Goal: Book appointment/travel/reservation

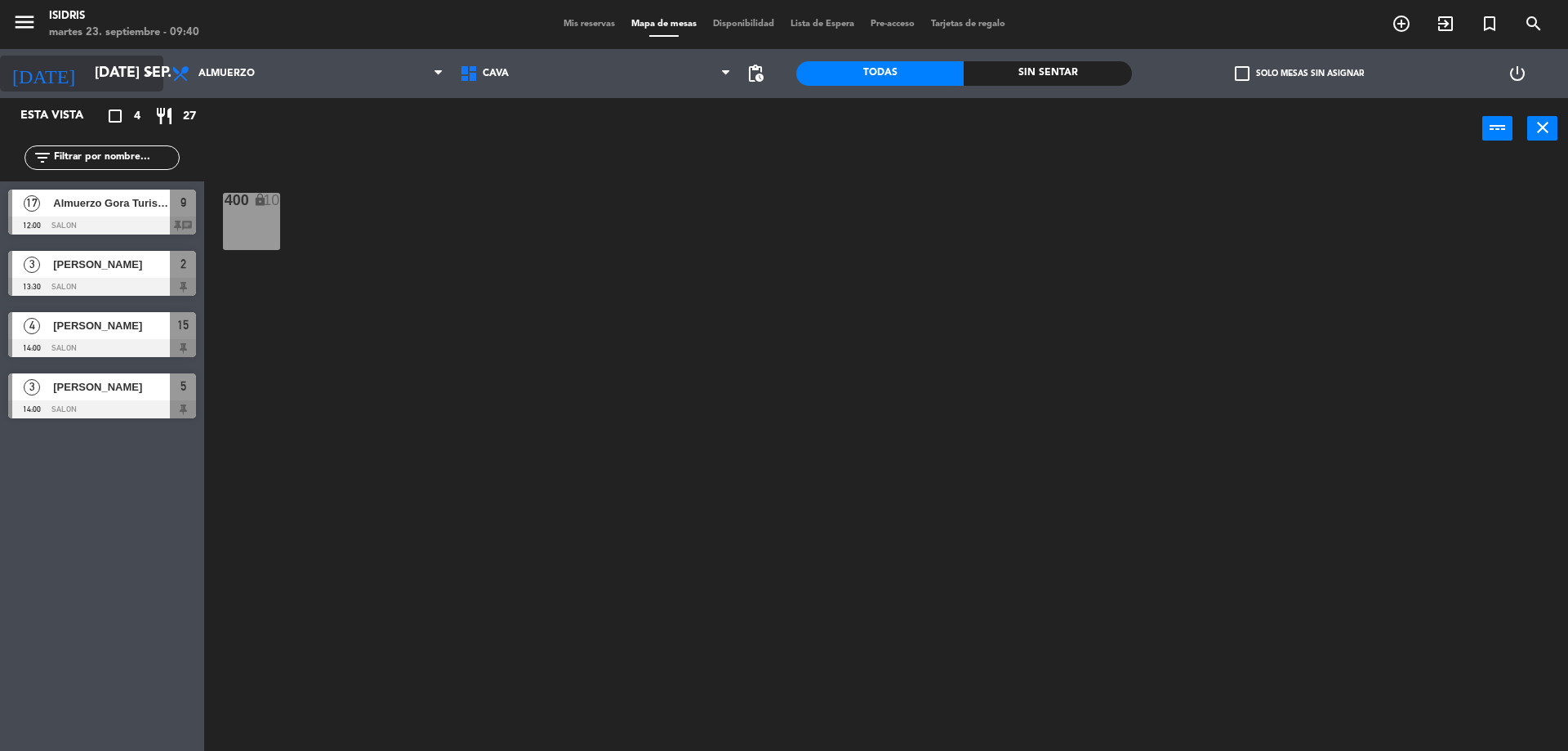
click at [101, 70] on input "[DATE] sep." at bounding box center [181, 73] width 189 height 33
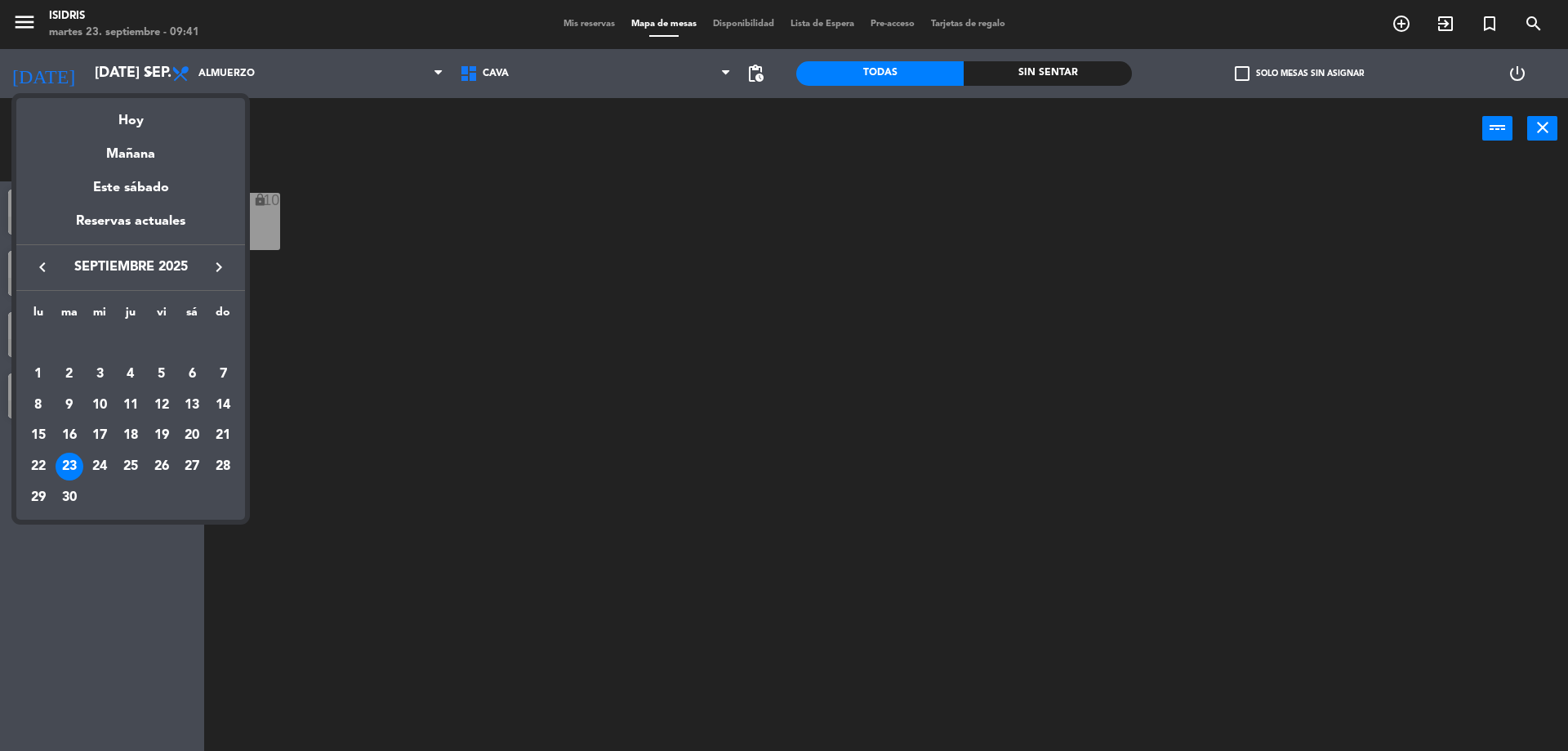
click at [182, 470] on div "27" at bounding box center [192, 466] width 28 height 28
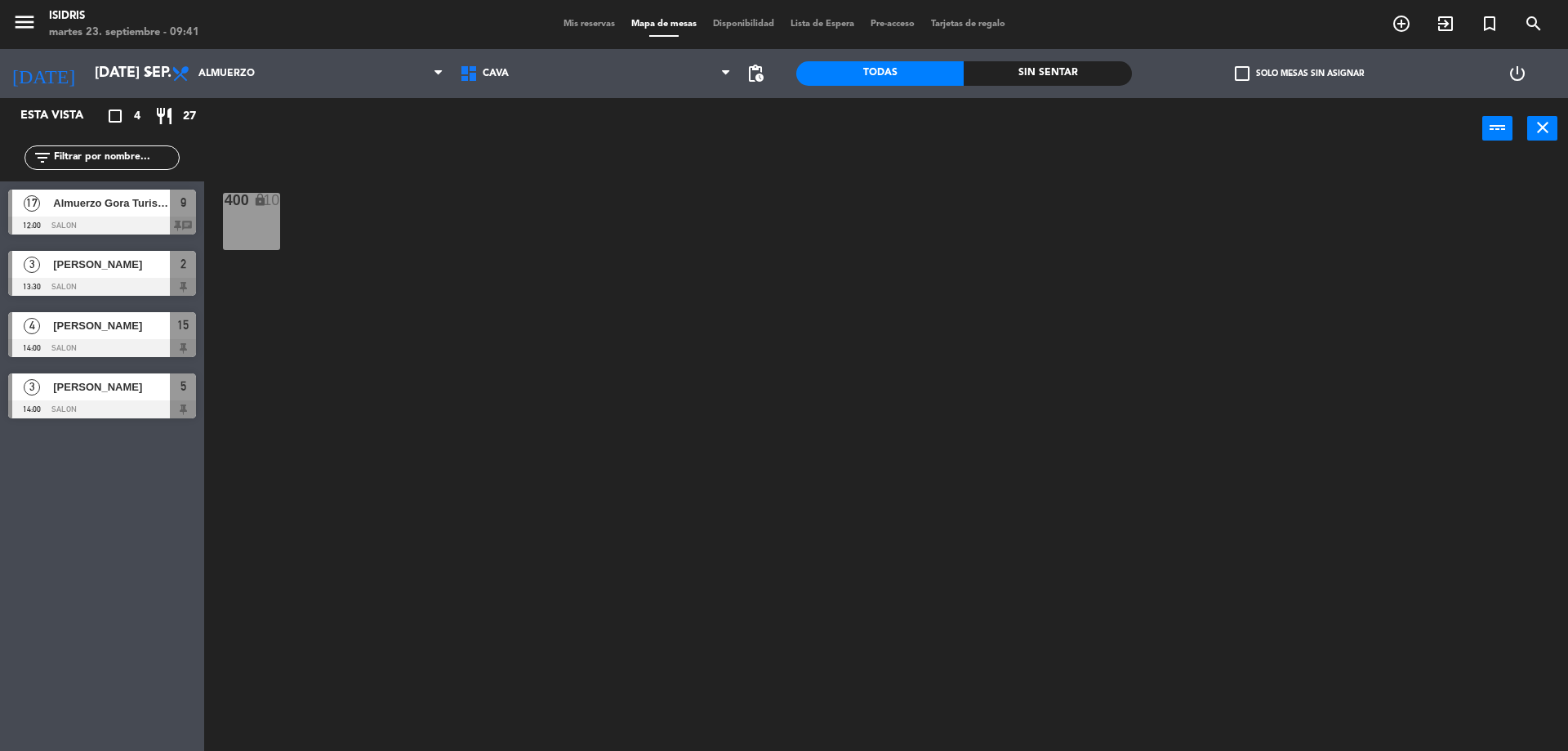
type input "sáb. [DATE]"
click at [1399, 23] on icon "add_circle_outline" at bounding box center [1401, 24] width 20 height 20
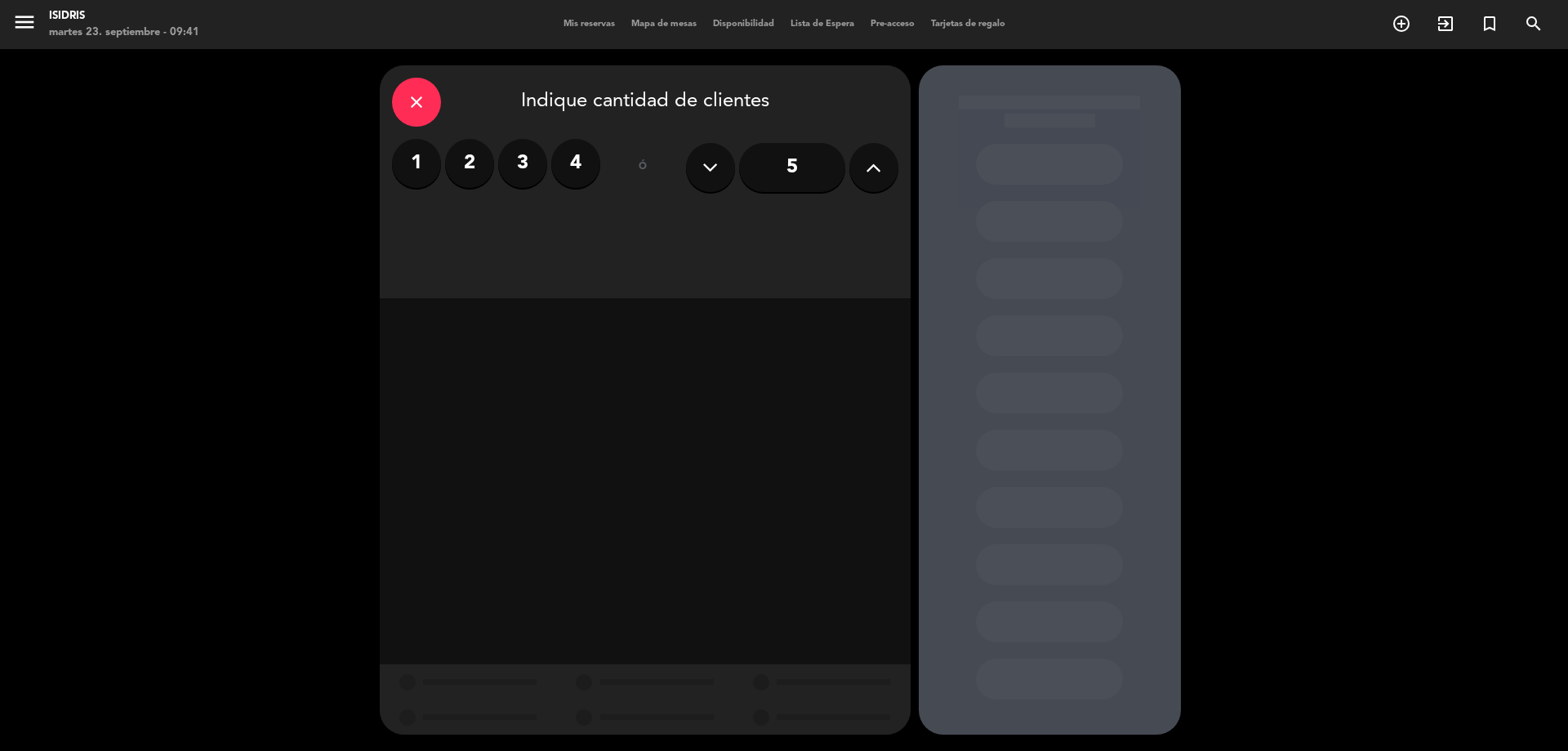
click at [455, 149] on label "2" at bounding box center [470, 164] width 49 height 49
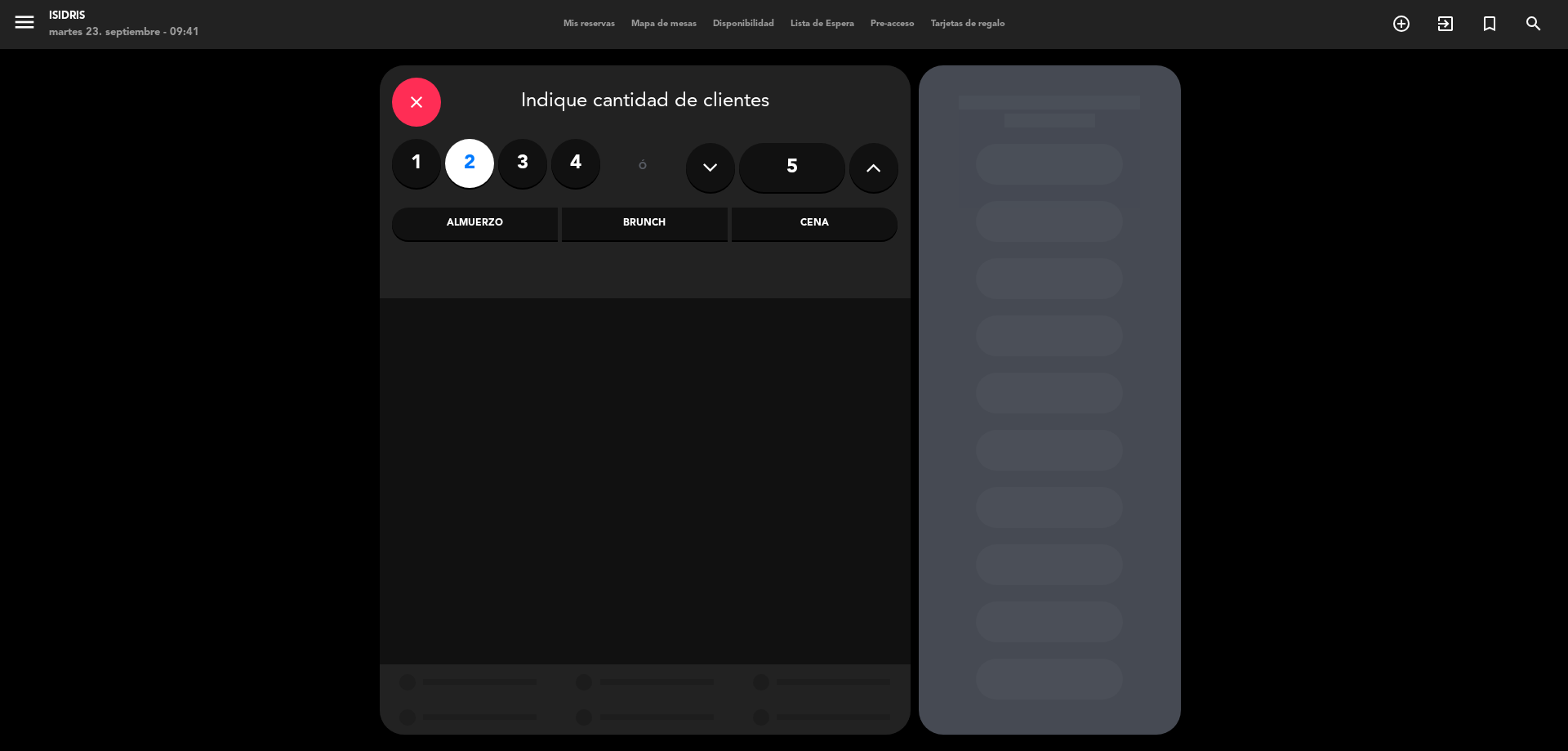
click at [474, 231] on div "Almuerzo" at bounding box center [475, 223] width 166 height 33
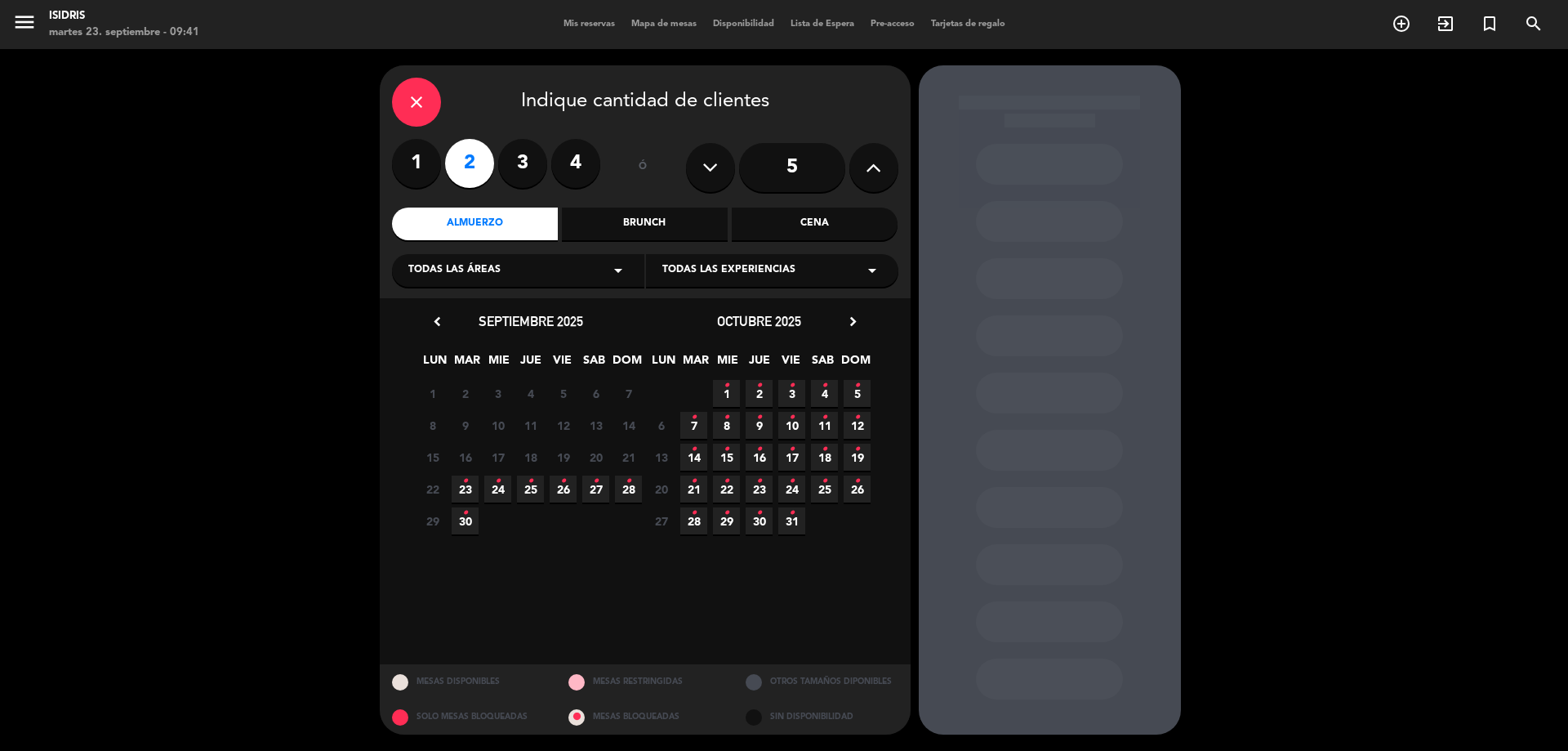
click at [592, 489] on span "27 •" at bounding box center [595, 488] width 27 height 27
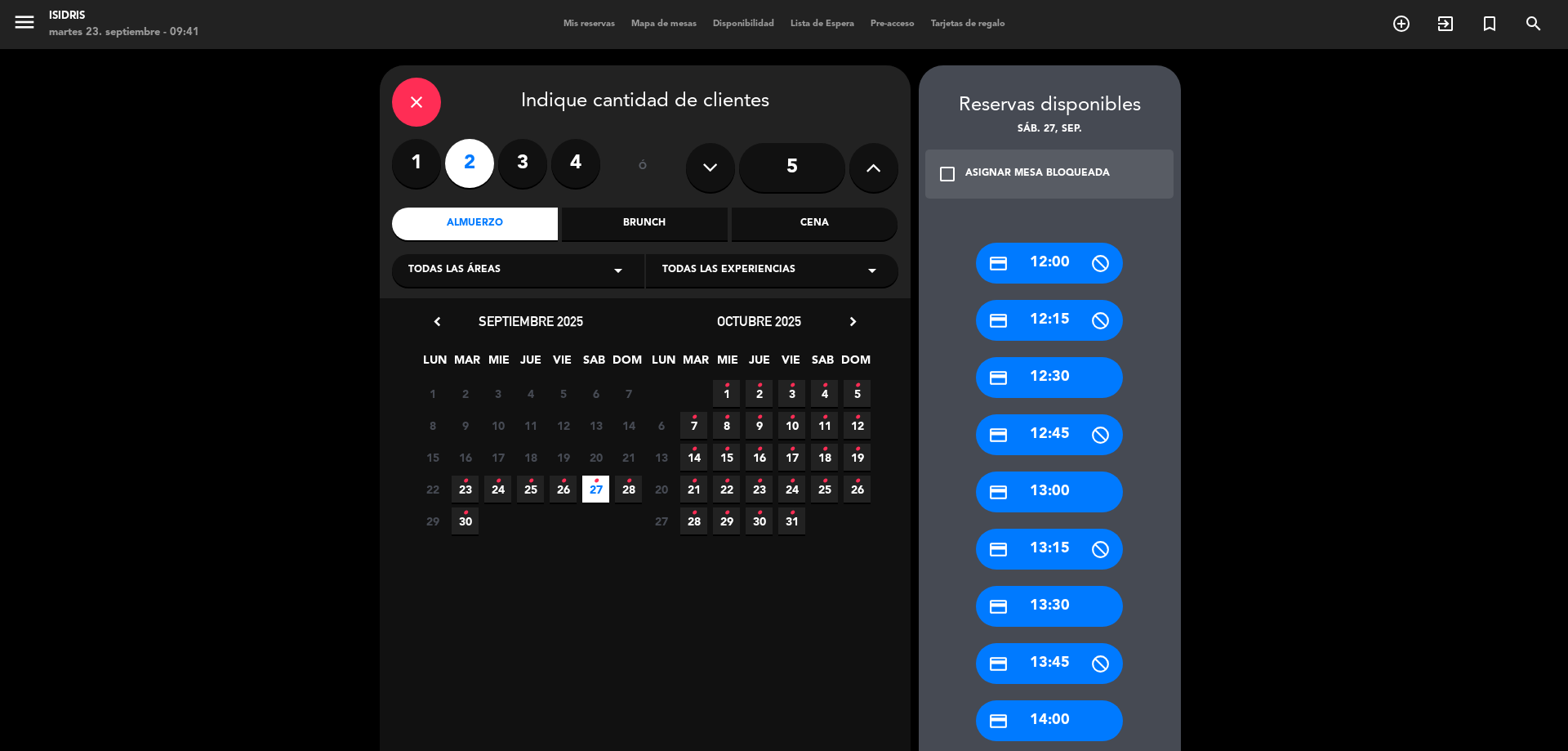
click at [1065, 489] on div "credit_card 13:00" at bounding box center [1049, 491] width 147 height 40
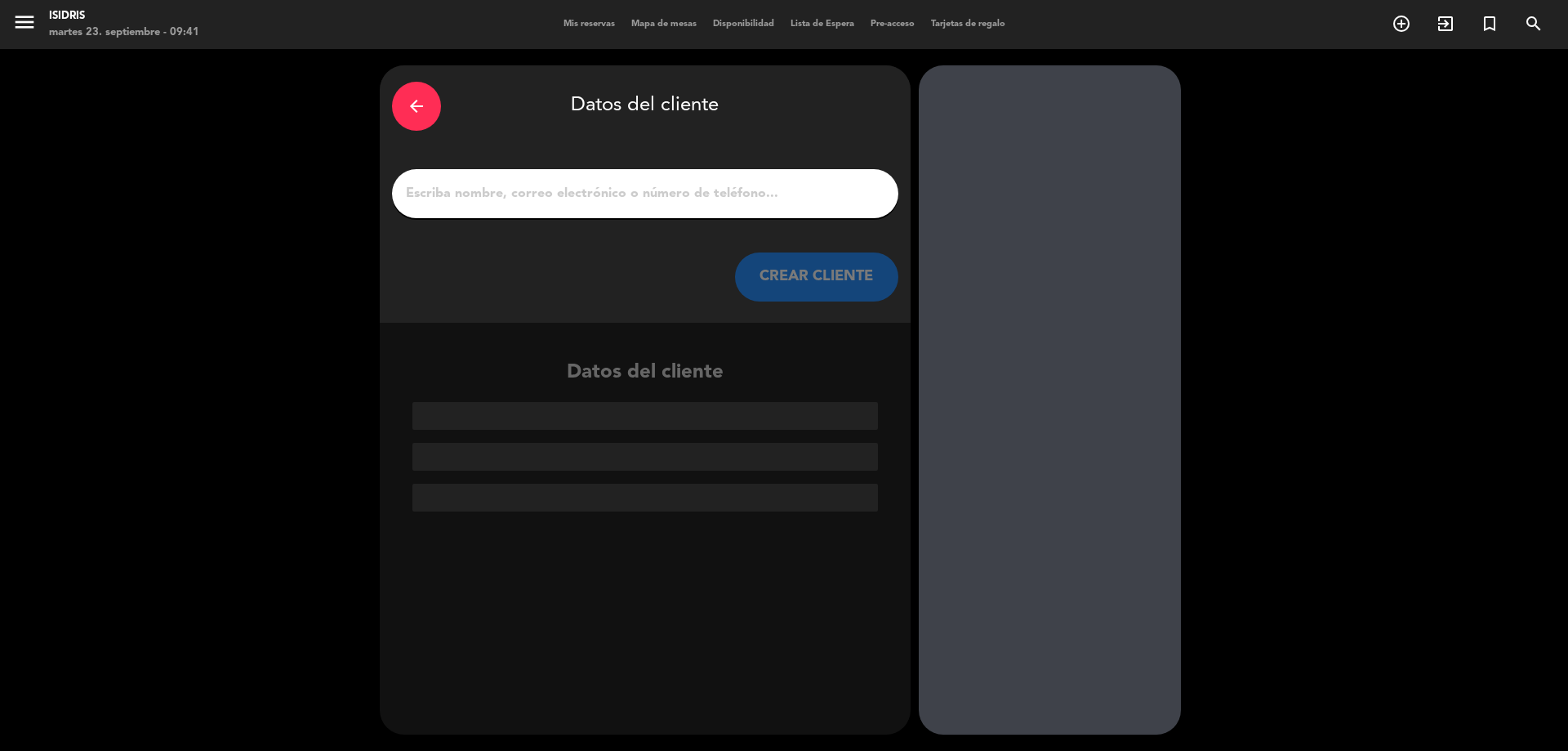
click at [715, 201] on input "1" at bounding box center [645, 193] width 482 height 23
paste input "[PERSON_NAME]"
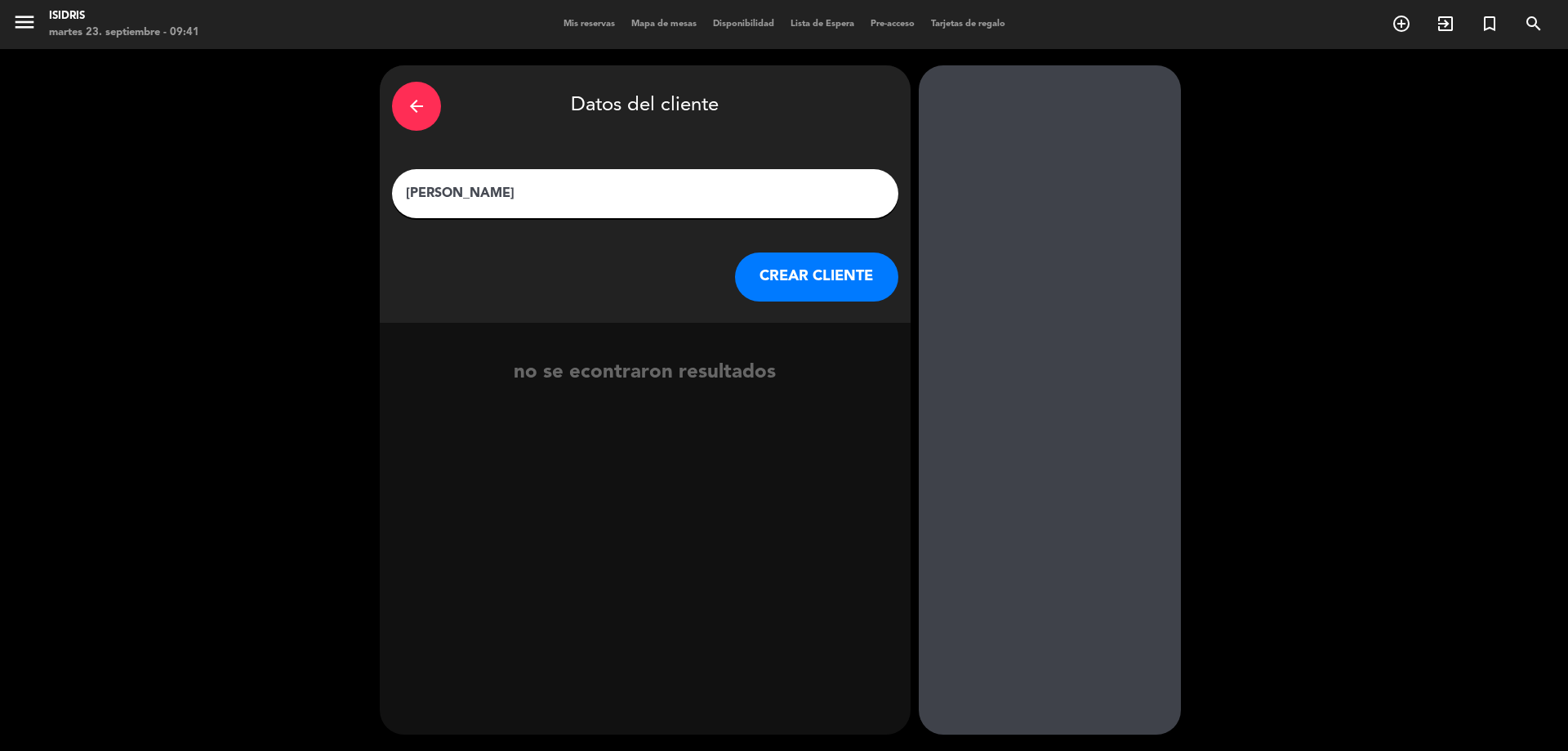
type input "[PERSON_NAME]"
click at [842, 279] on button "CREAR CLIENTE" at bounding box center [817, 277] width 164 height 49
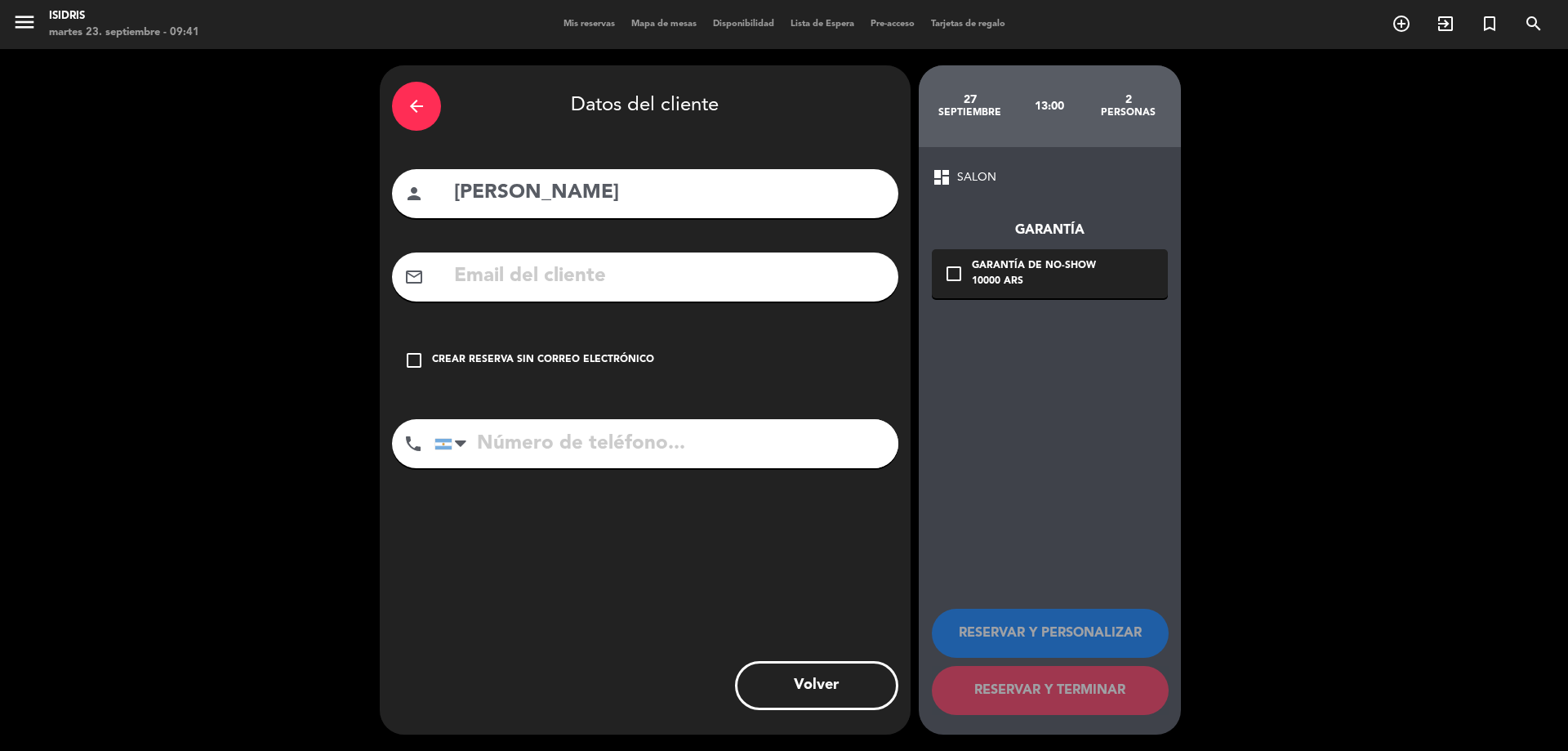
click at [641, 448] on input "tel" at bounding box center [666, 444] width 464 height 49
paste input "[PHONE_NUMBER]"
type input "[PHONE_NUMBER]"
click at [536, 284] on input "text" at bounding box center [669, 277] width 434 height 34
paste input "[EMAIL_ADDRESS][DOMAIN_NAME]"
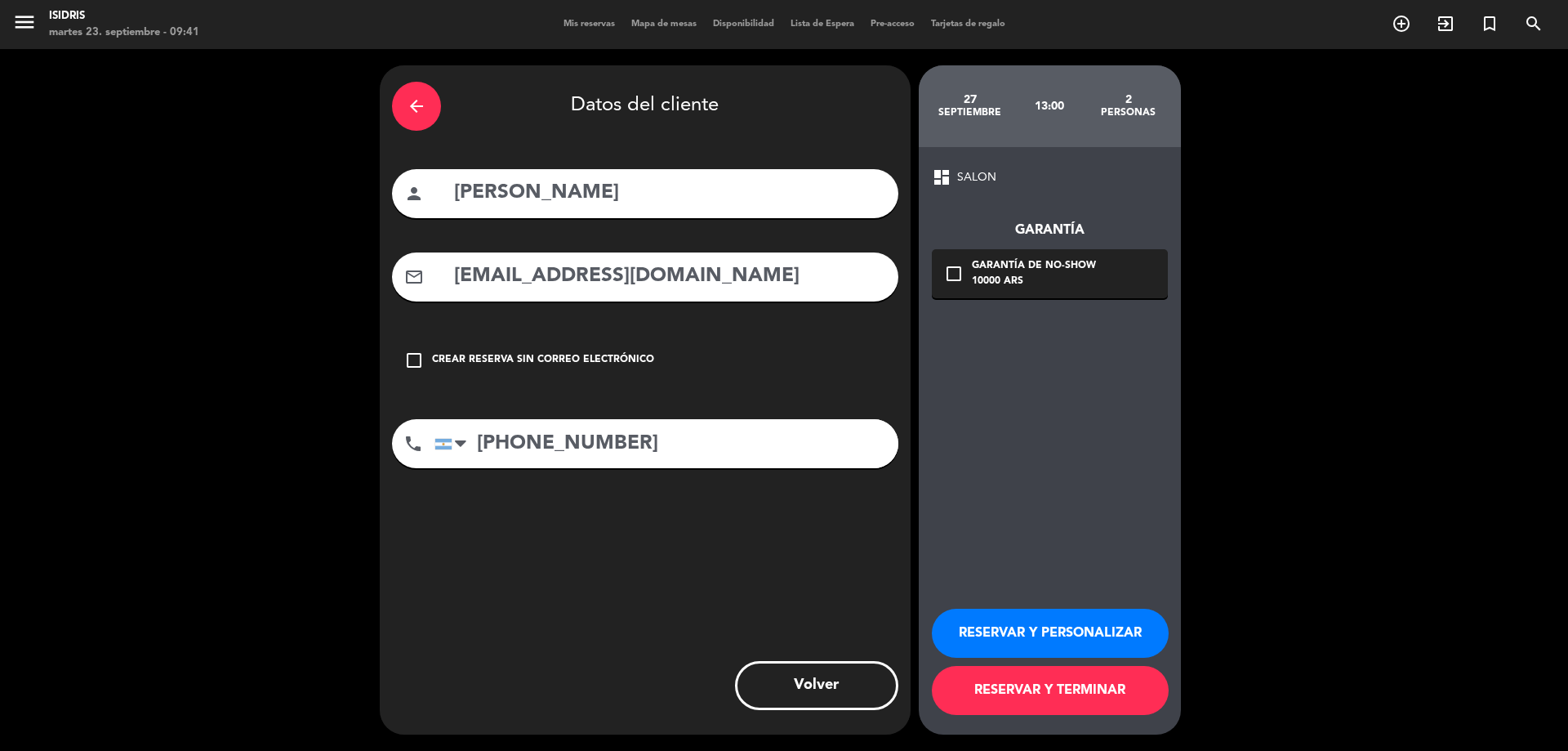
type input "[EMAIL_ADDRESS][DOMAIN_NAME]"
click at [1036, 296] on div "check_box_outline_blank Garantía de no-show 10000 ARS" at bounding box center [1051, 274] width 237 height 49
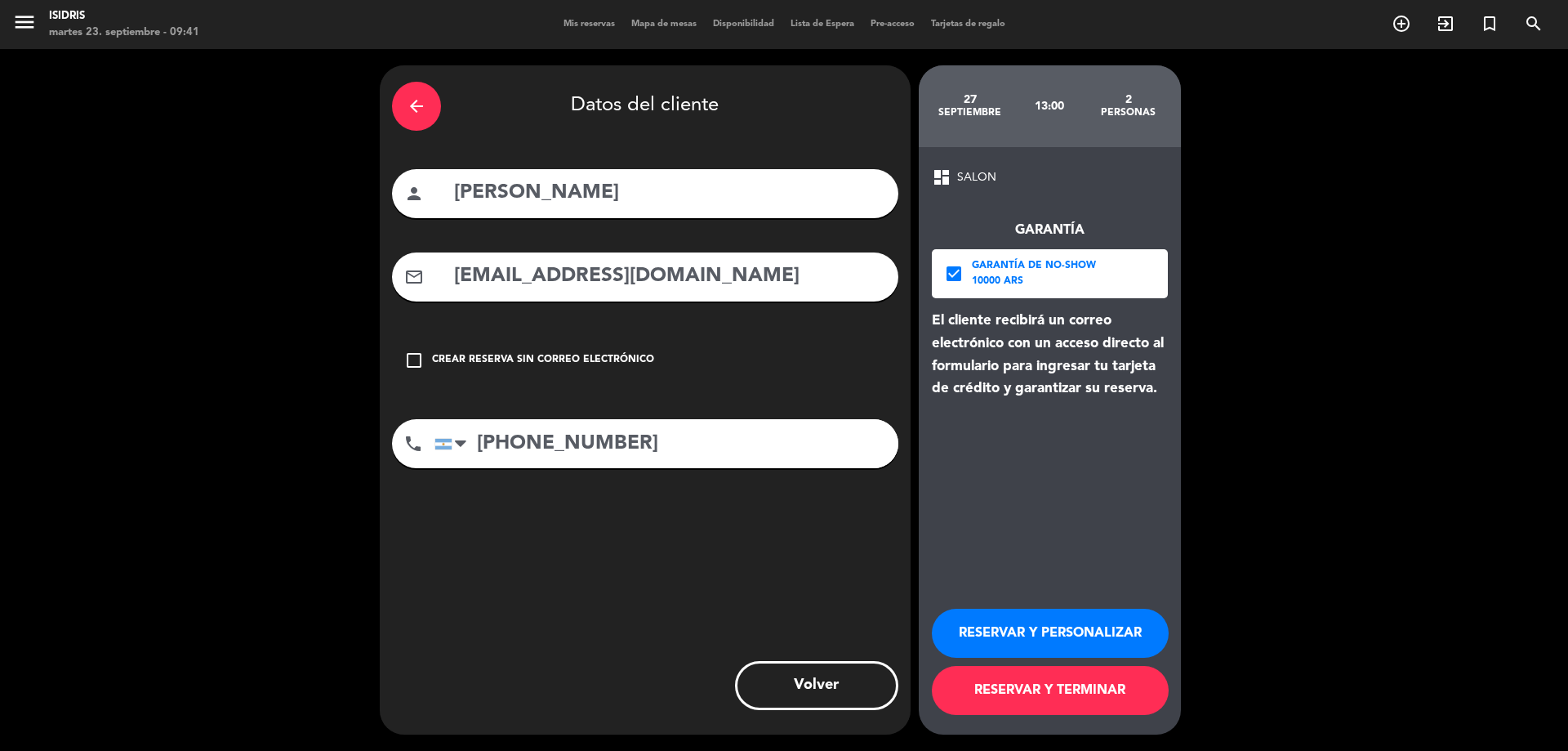
click at [1009, 687] on button "RESERVAR Y TERMINAR" at bounding box center [1051, 690] width 237 height 49
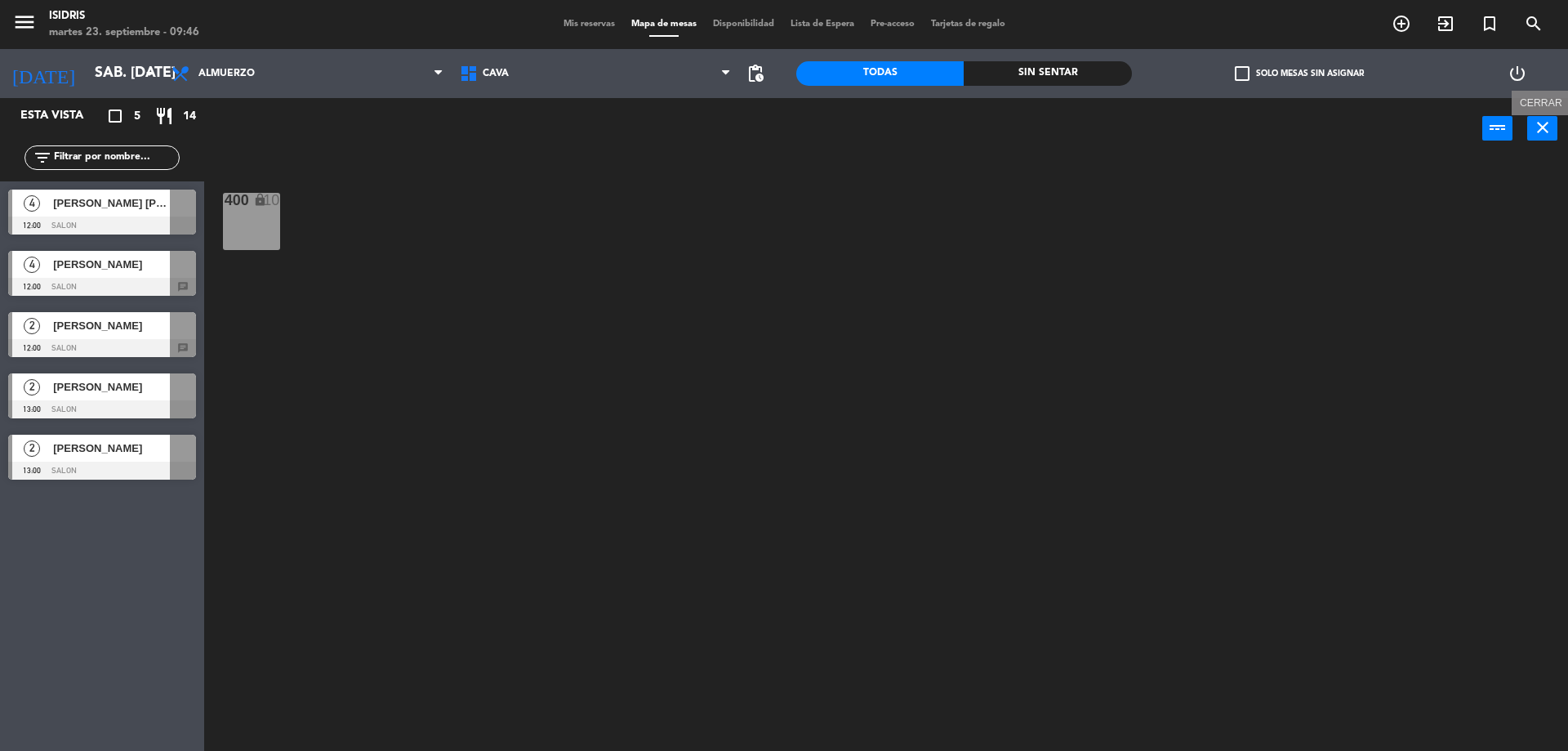
click at [1548, 131] on icon "close" at bounding box center [1543, 127] width 20 height 20
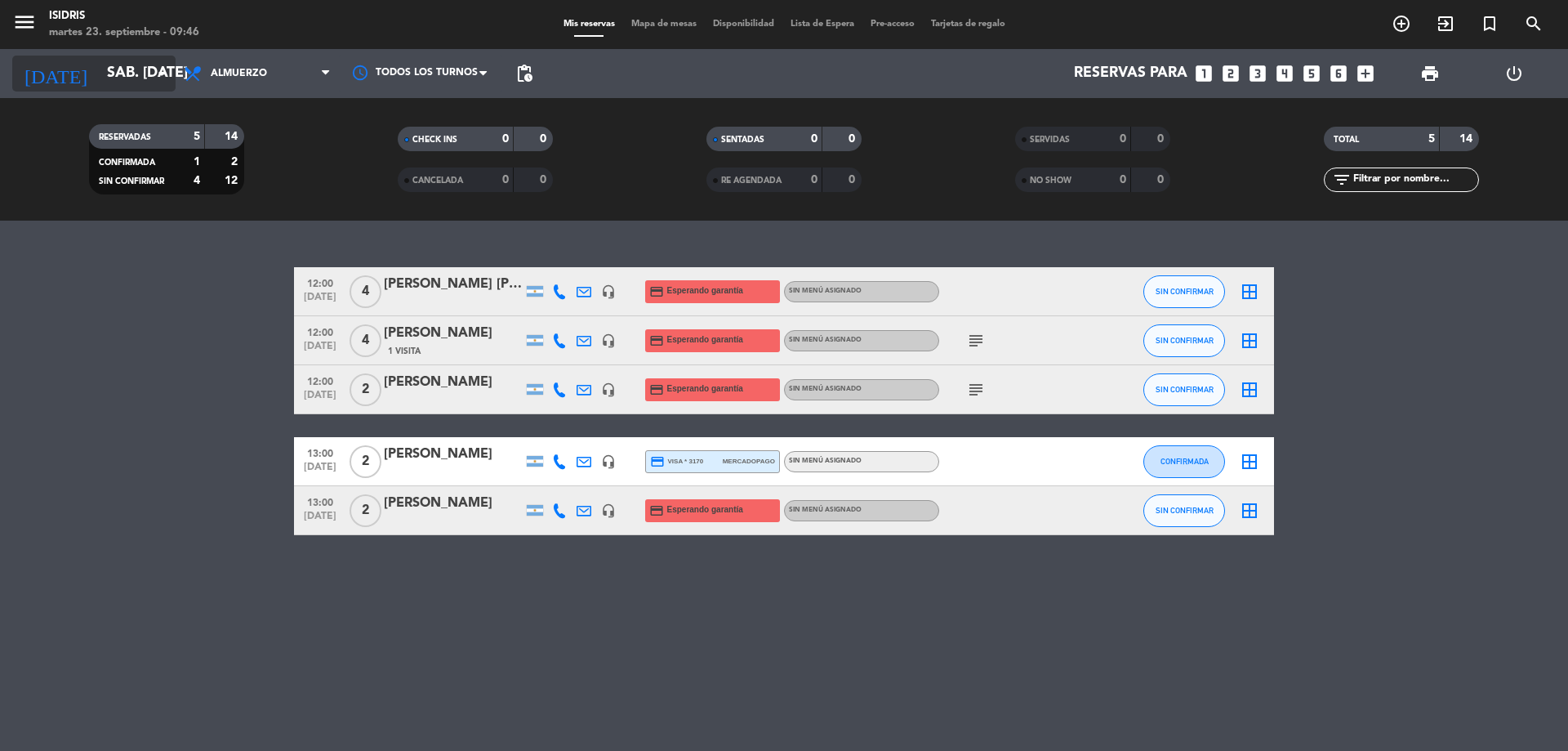
click at [113, 69] on input "sáb. [DATE]" at bounding box center [193, 73] width 189 height 33
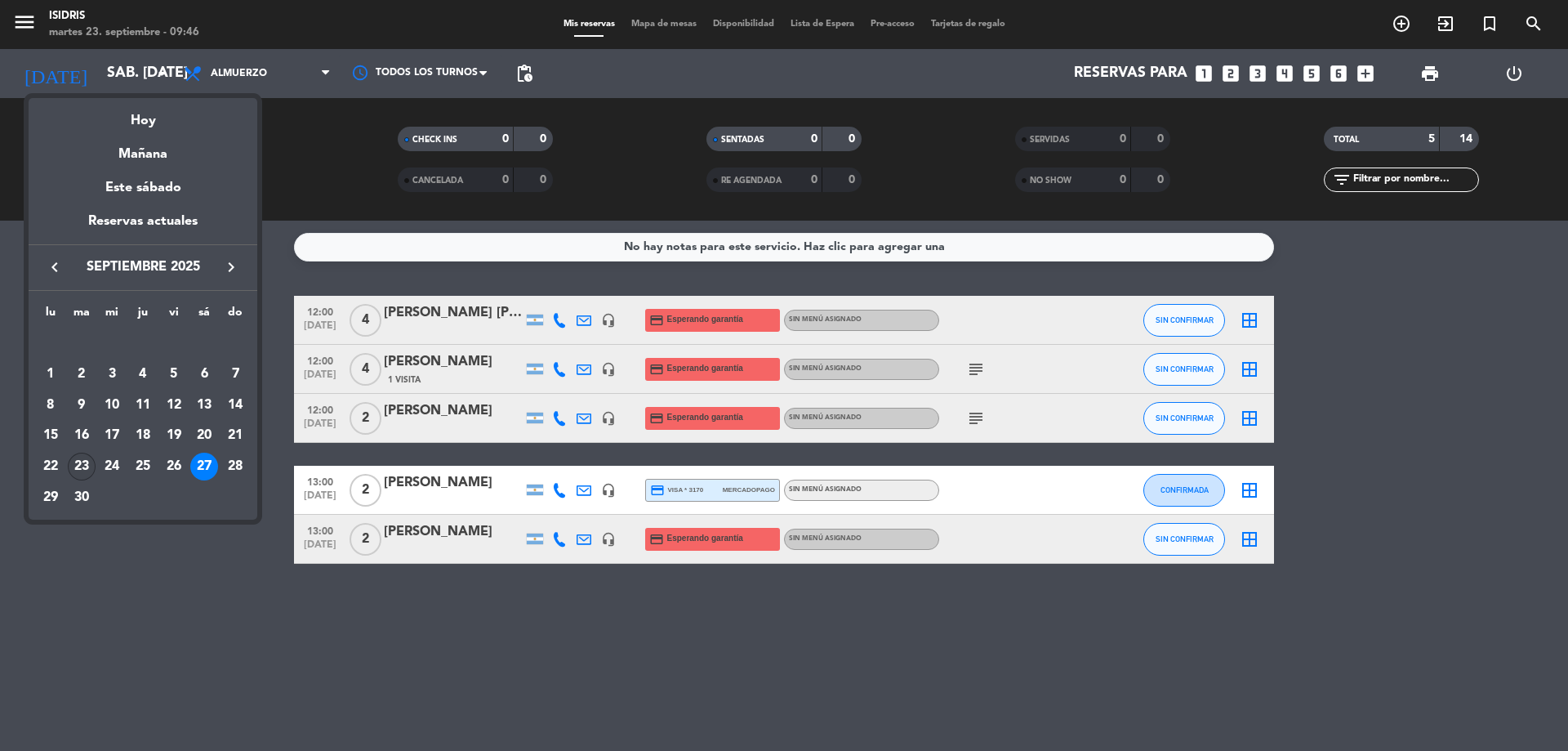
click at [79, 460] on div "23" at bounding box center [82, 466] width 28 height 28
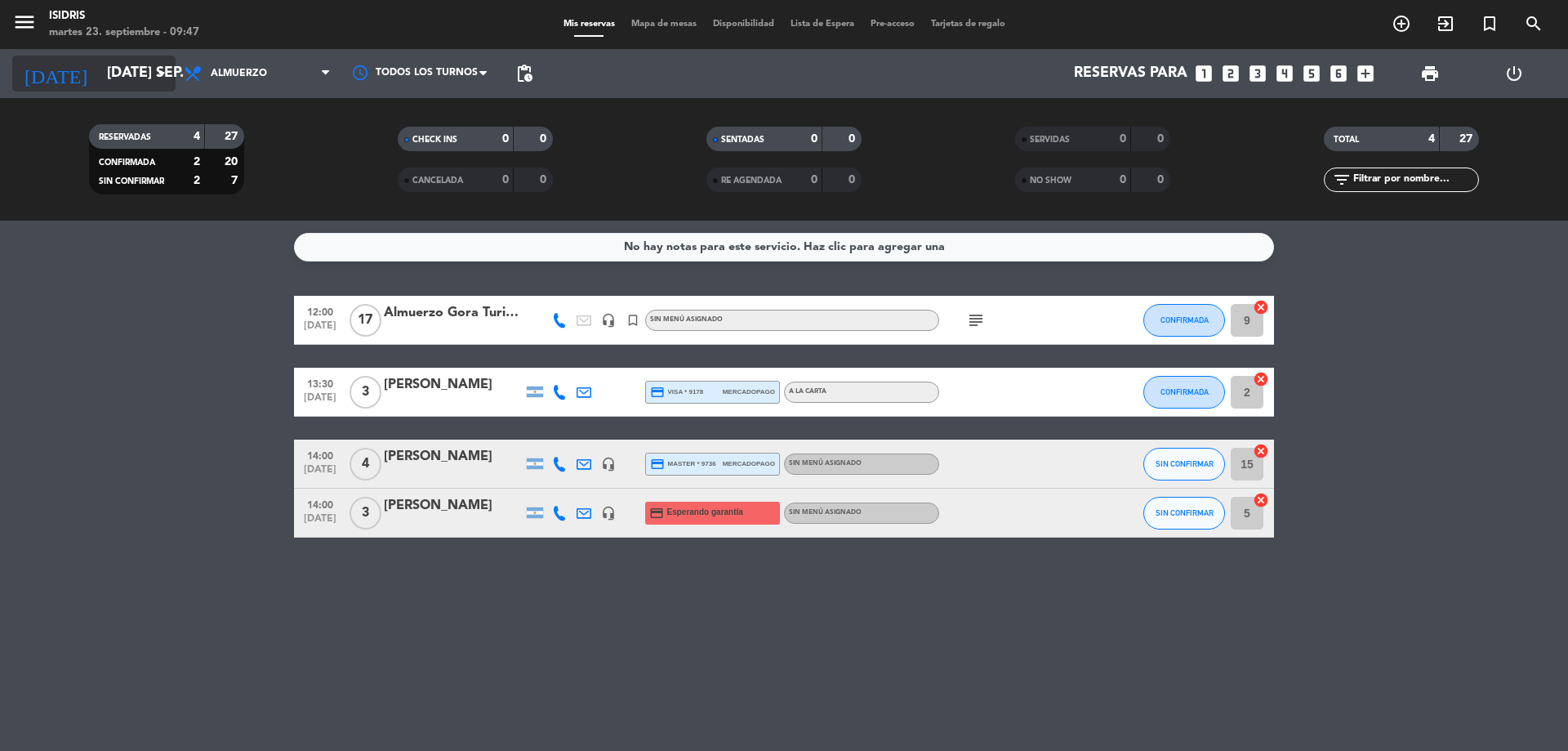
click at [102, 84] on input "[DATE] sep." at bounding box center [193, 73] width 189 height 33
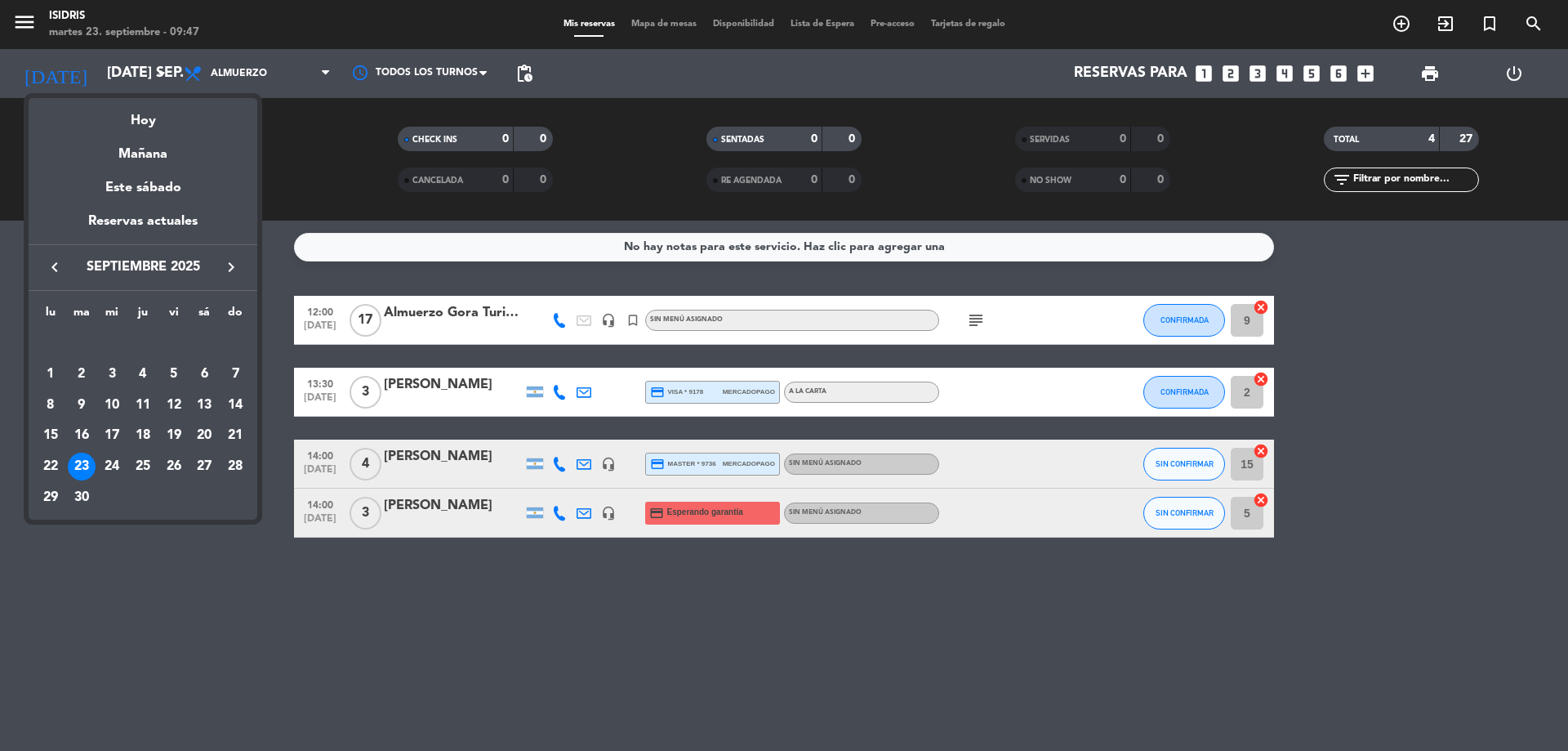
click at [239, 265] on icon "keyboard_arrow_right" at bounding box center [232, 267] width 20 height 20
click at [203, 376] on div "4" at bounding box center [204, 374] width 28 height 28
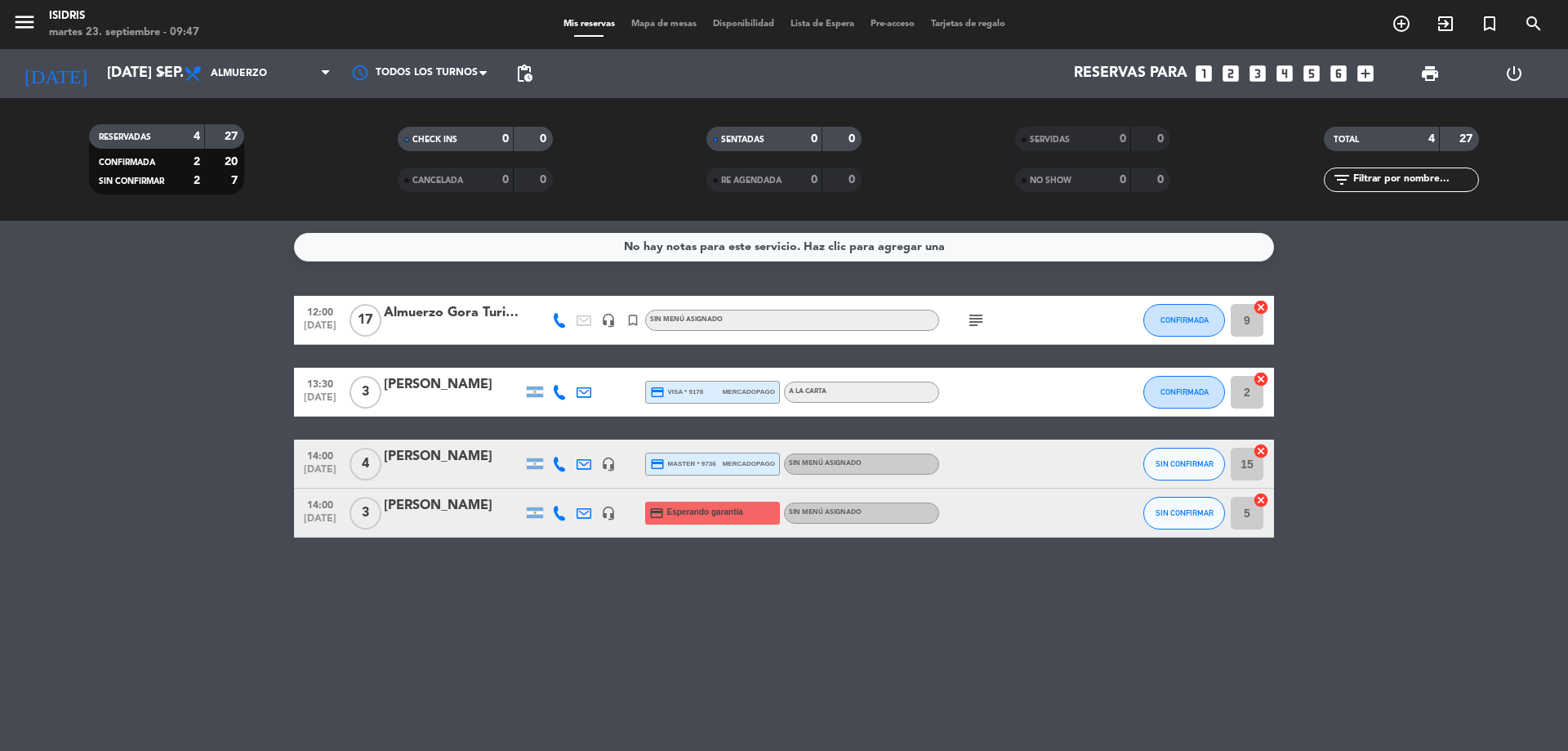
type input "sáb. [DATE]"
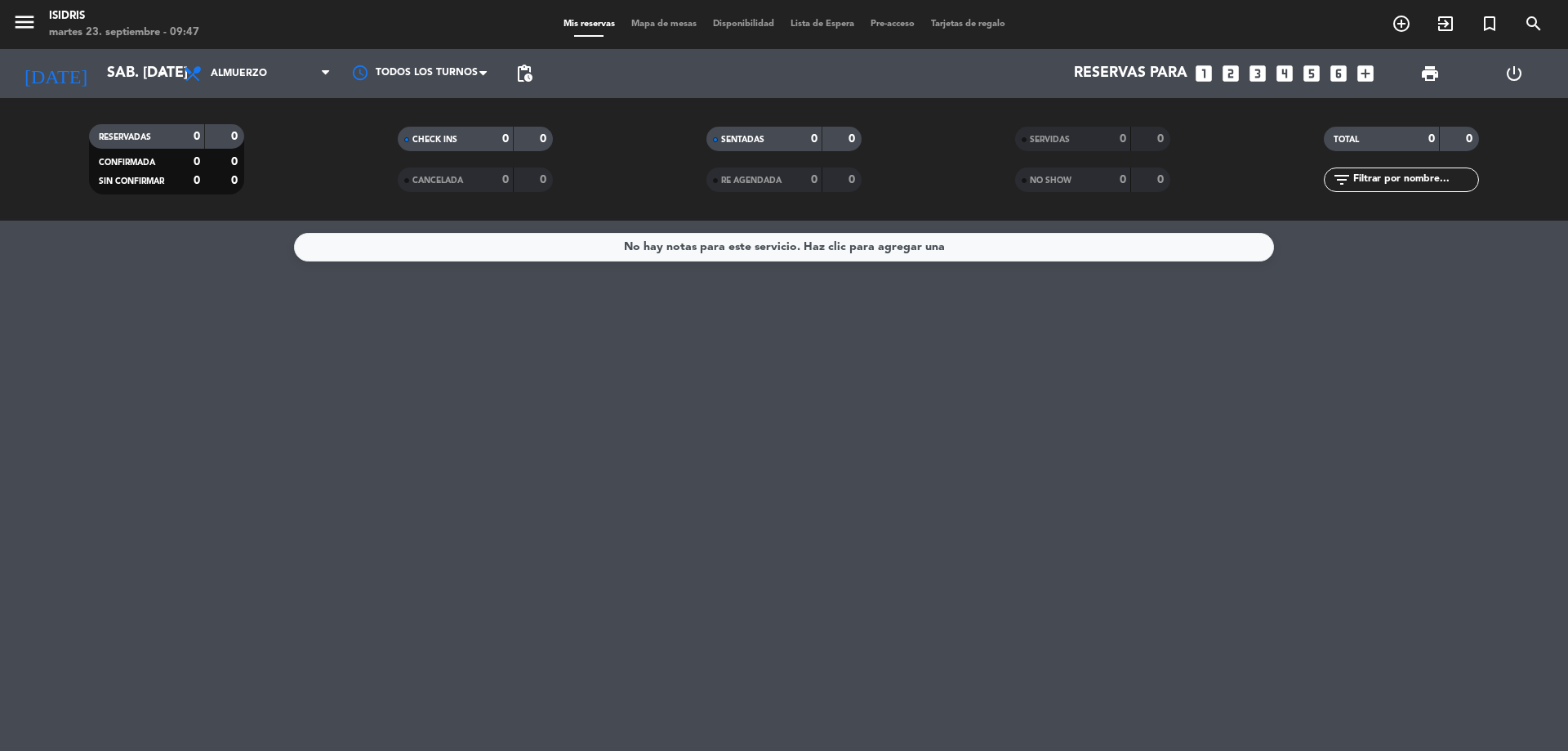
click at [1291, 69] on icon "looks_4" at bounding box center [1285, 74] width 22 height 22
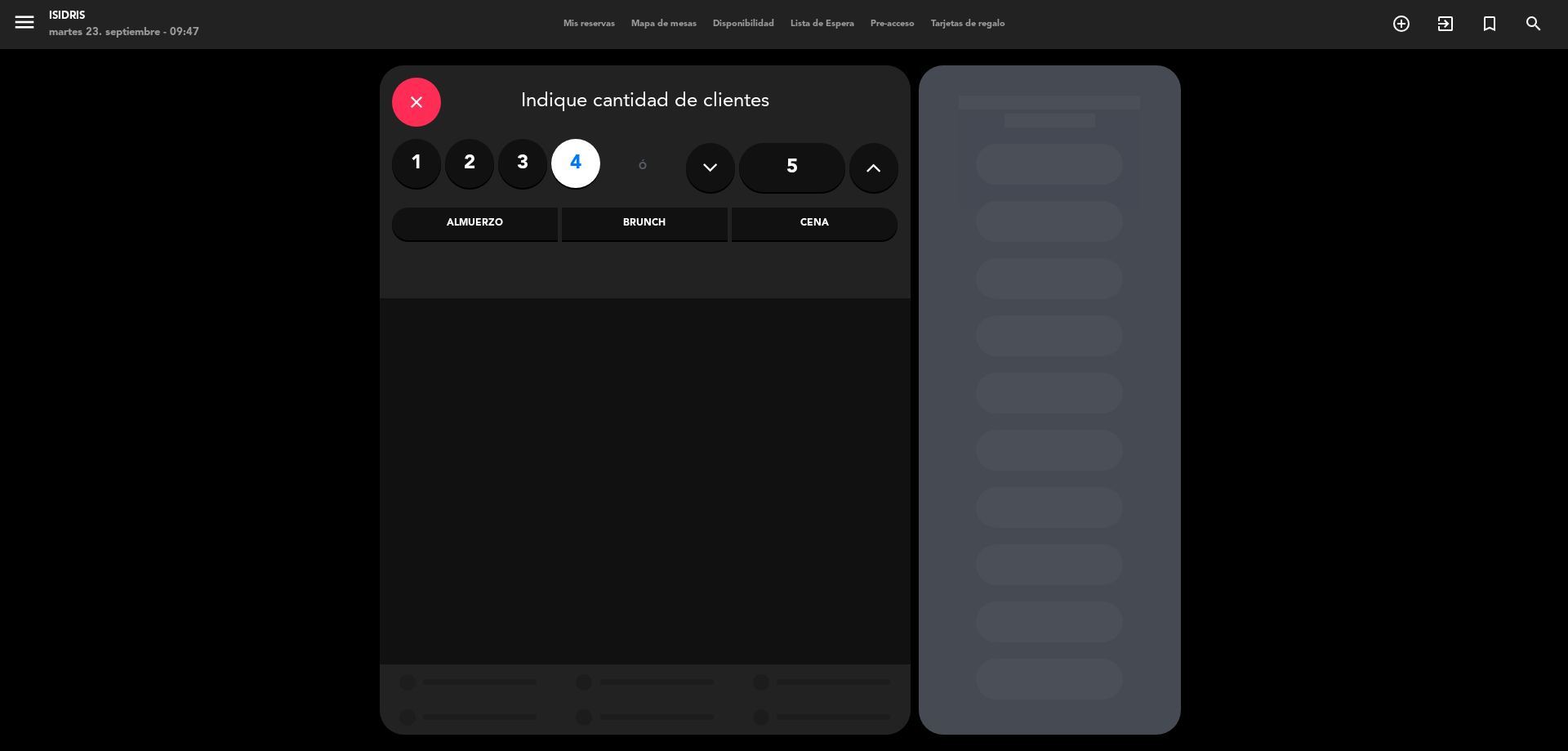
click at [449, 156] on label "2" at bounding box center [470, 164] width 49 height 49
click at [497, 222] on div "Almuerzo" at bounding box center [475, 223] width 166 height 33
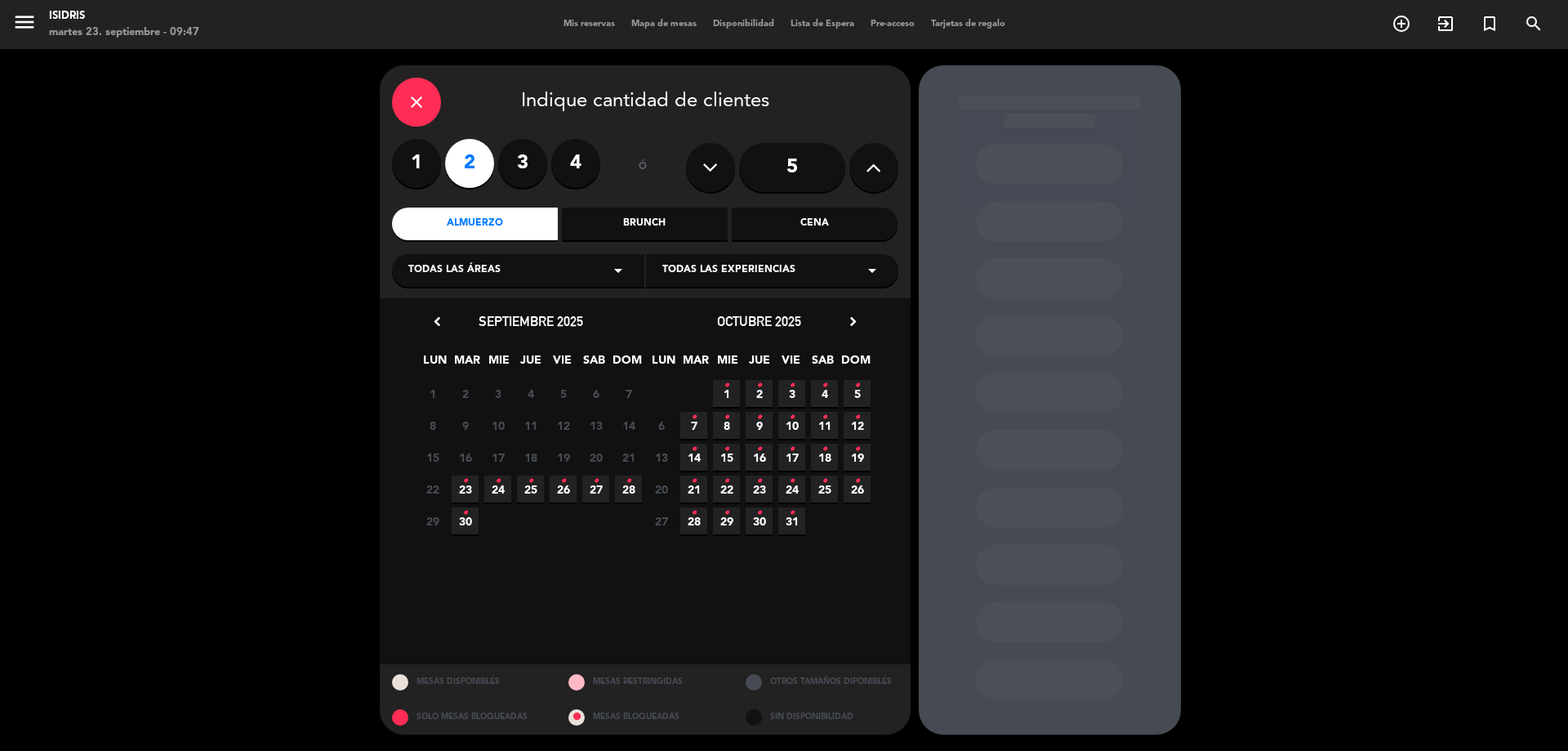
click at [590, 494] on span "27 •" at bounding box center [595, 488] width 27 height 27
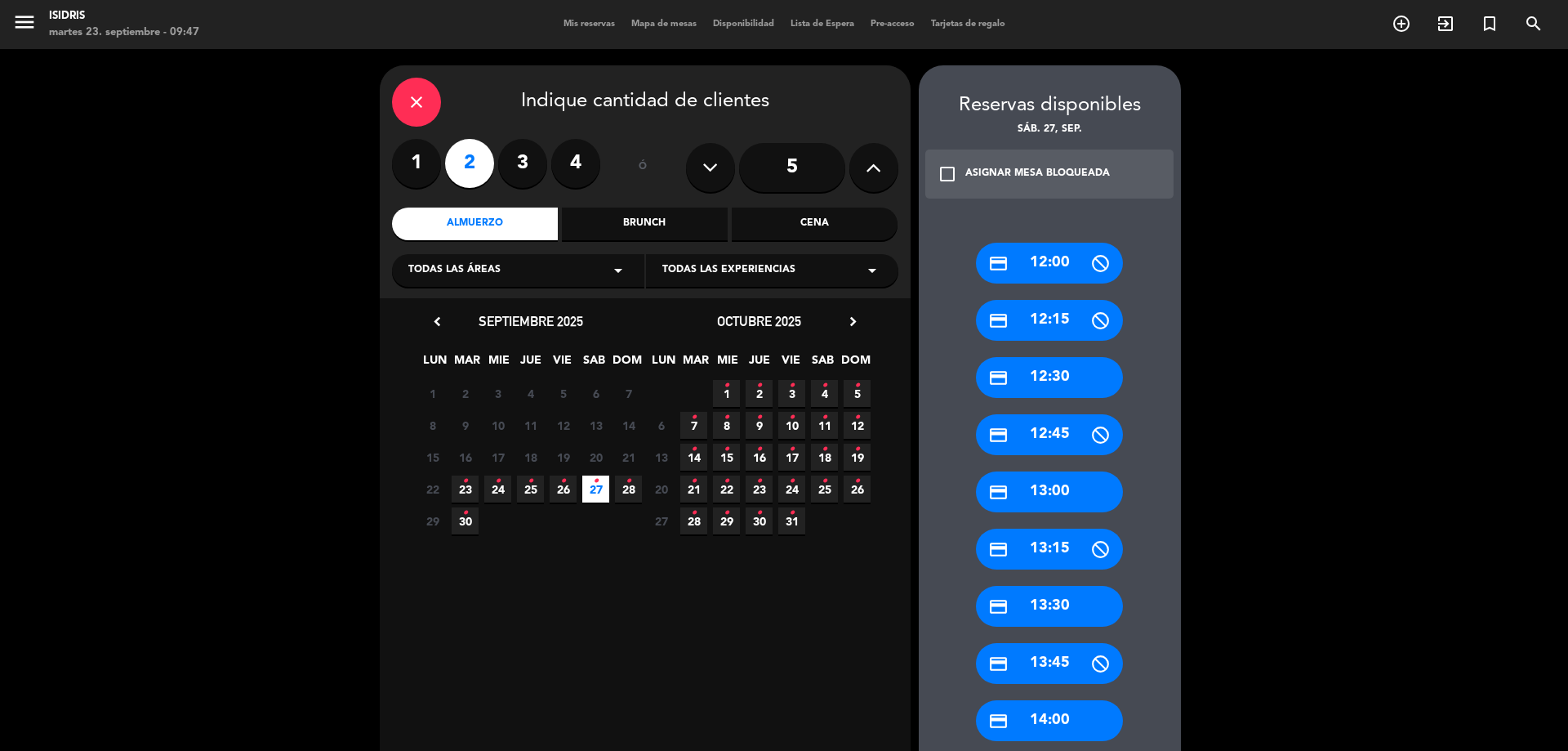
click at [1065, 609] on div "credit_card 13:30" at bounding box center [1049, 605] width 147 height 40
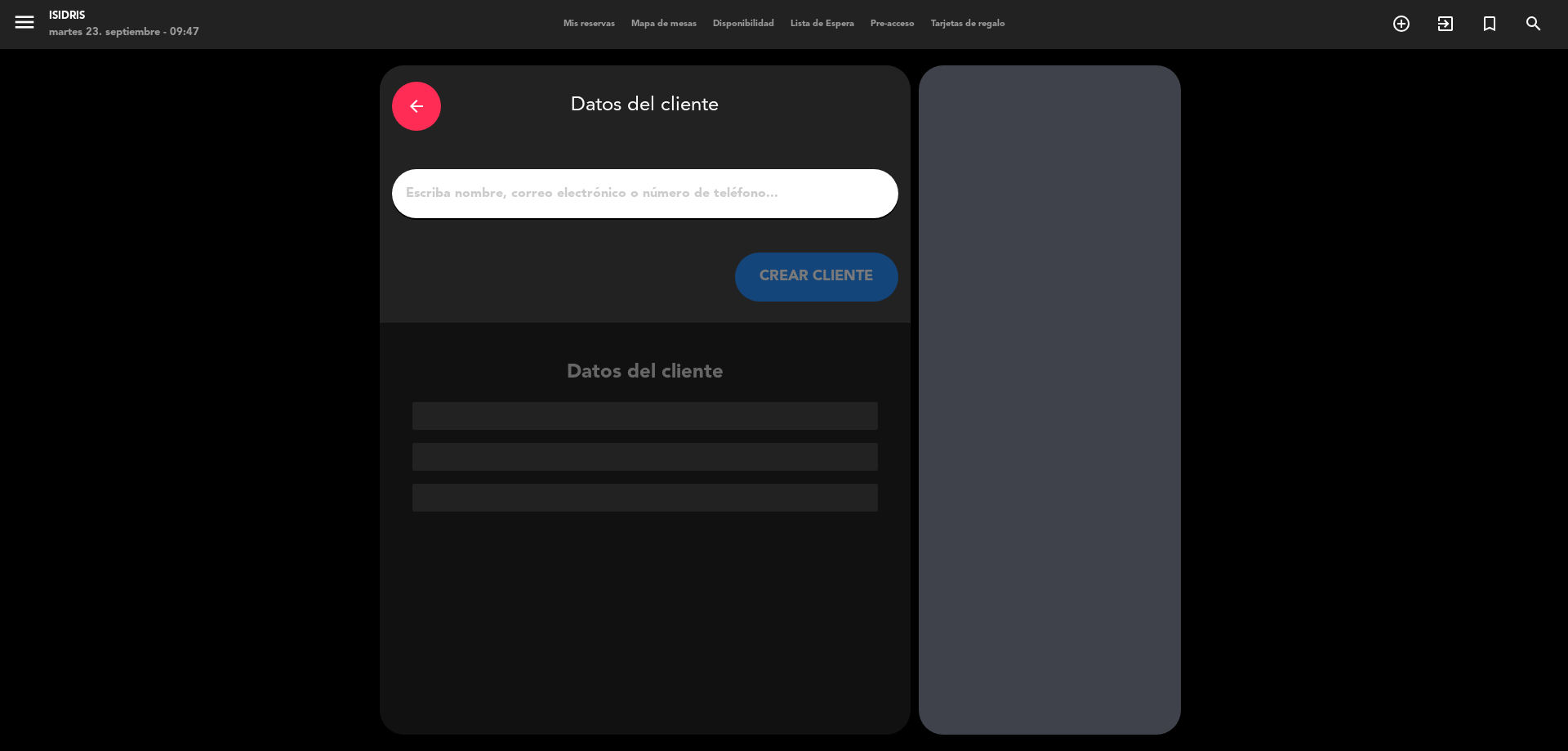
click at [721, 186] on input "1" at bounding box center [645, 193] width 482 height 23
paste input "[PERSON_NAME]"
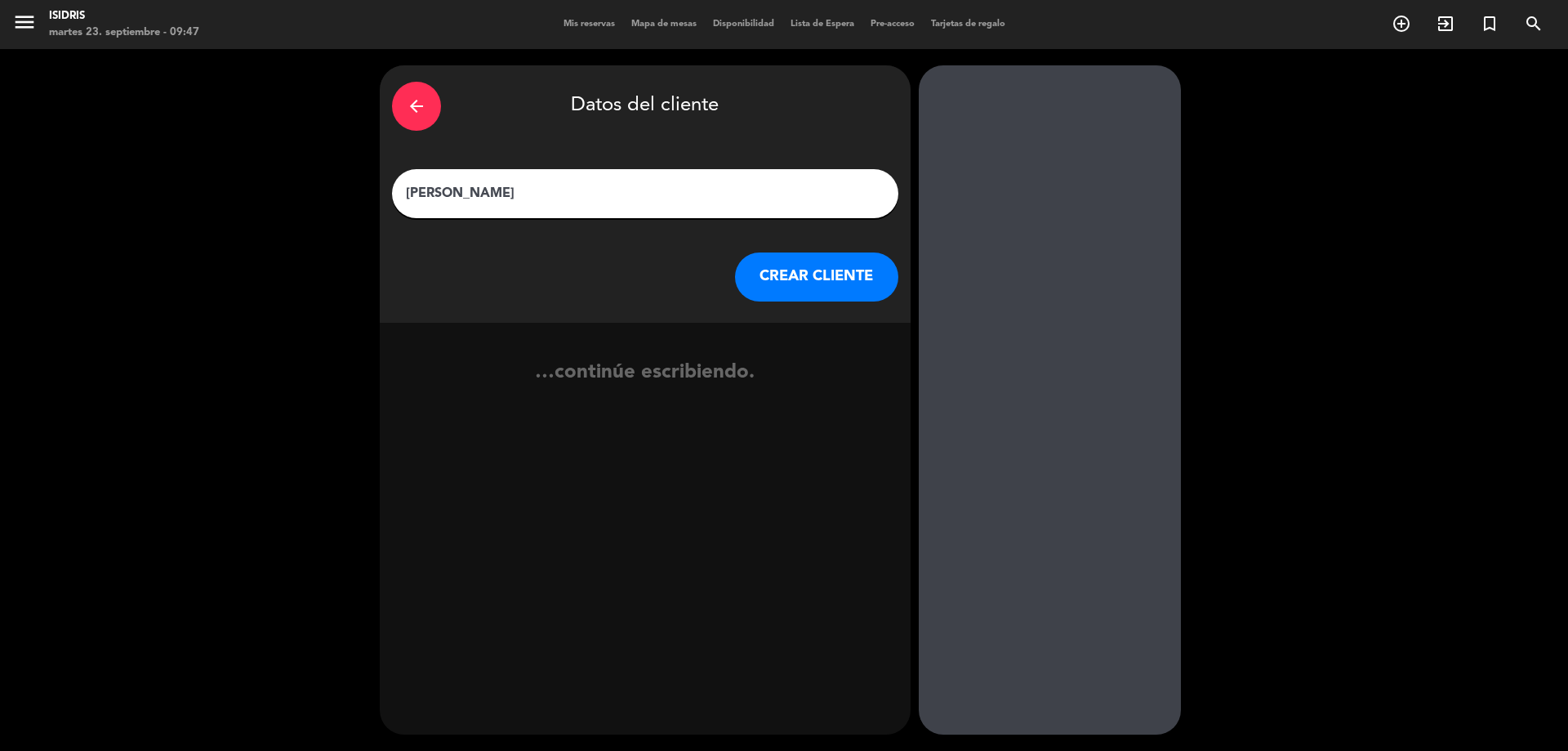
type input "[PERSON_NAME]"
click at [794, 279] on button "CREAR CLIENTE" at bounding box center [817, 277] width 164 height 49
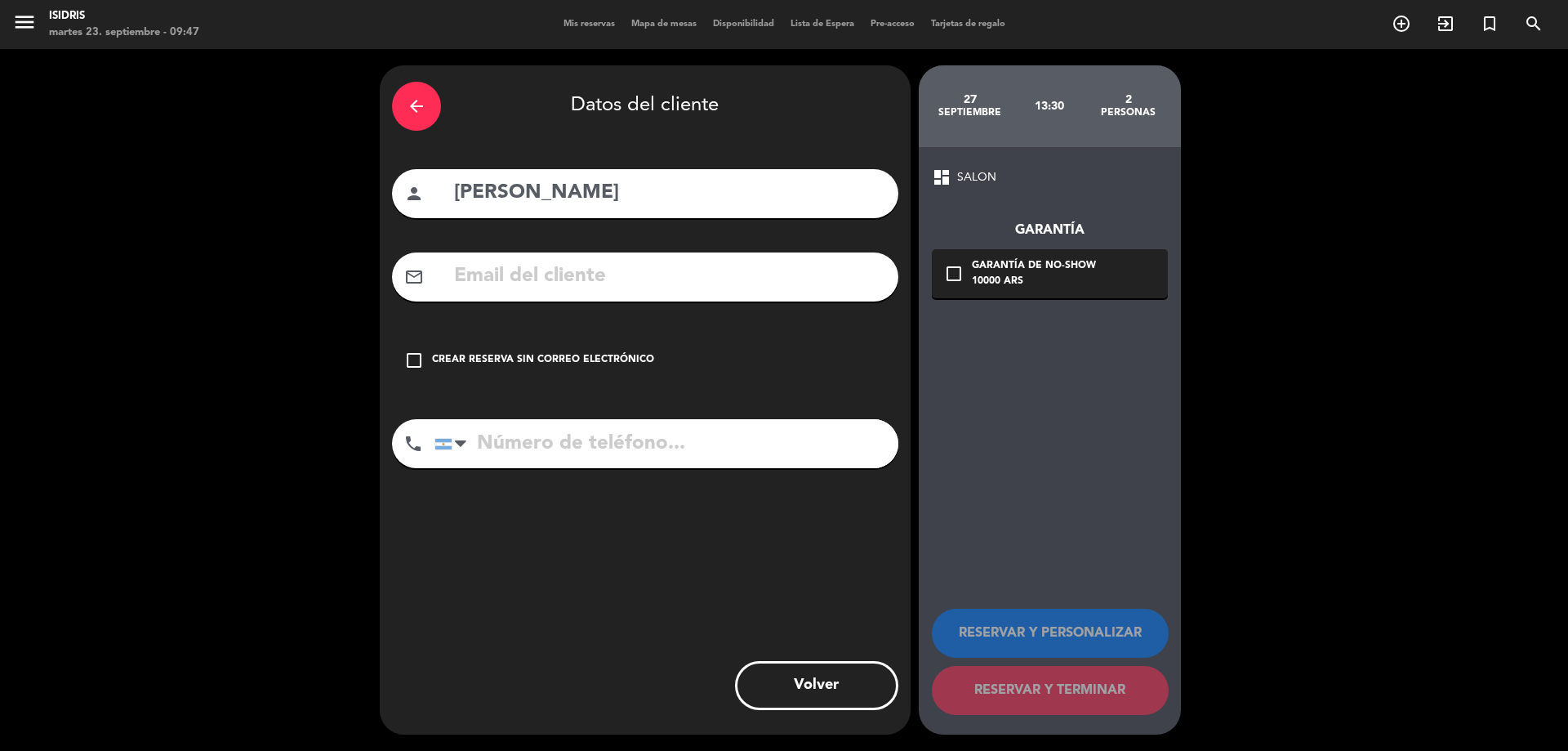
click at [610, 272] on input "text" at bounding box center [669, 277] width 434 height 34
paste input "[EMAIL_ADDRESS][DOMAIN_NAME]"
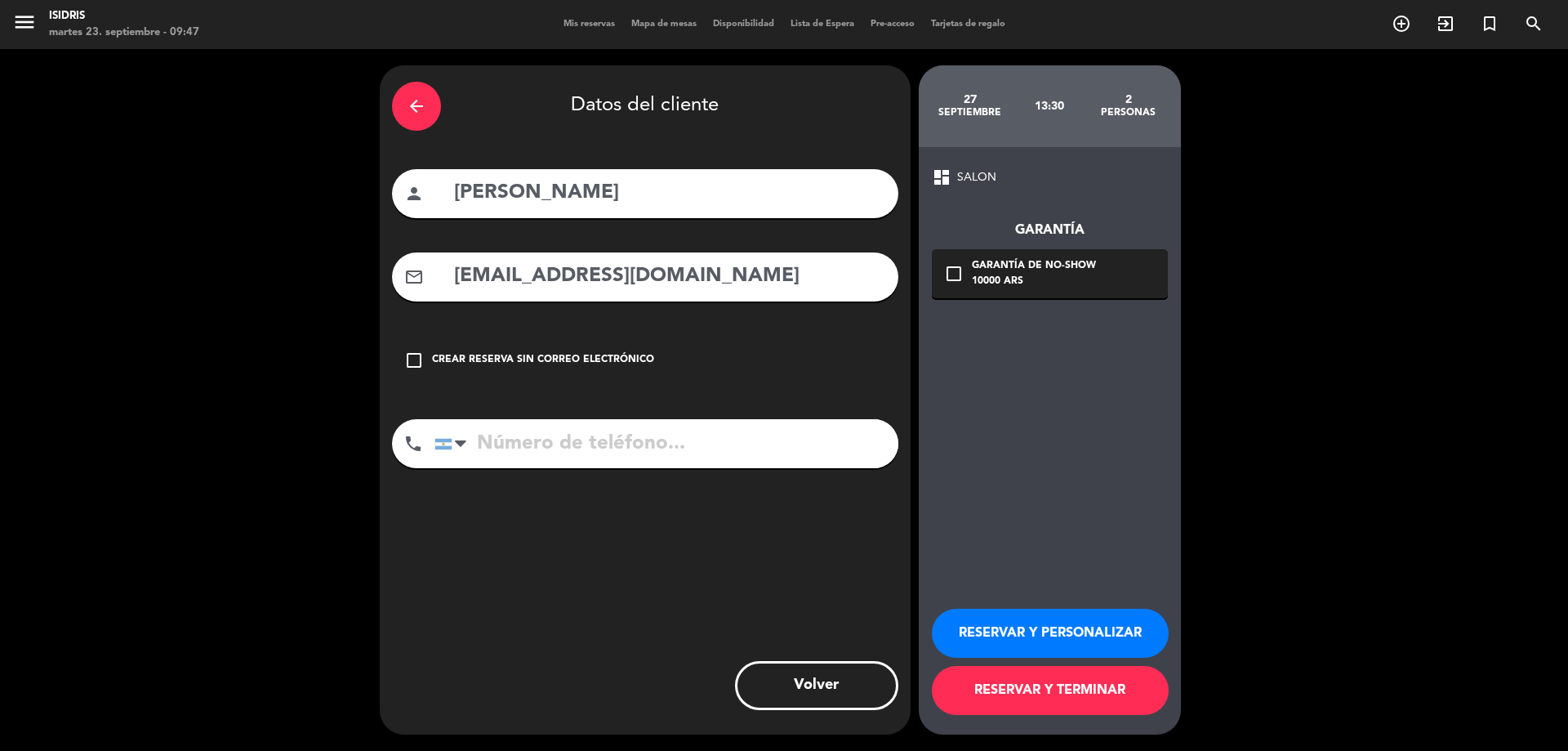
type input "[EMAIL_ADDRESS][DOMAIN_NAME]"
click at [795, 452] on input "tel" at bounding box center [666, 444] width 464 height 49
paste input "[PHONE_NUMBER]"
type input "[PHONE_NUMBER]"
click at [1088, 628] on button "RESERVAR Y PERSONALIZAR" at bounding box center [1051, 633] width 237 height 49
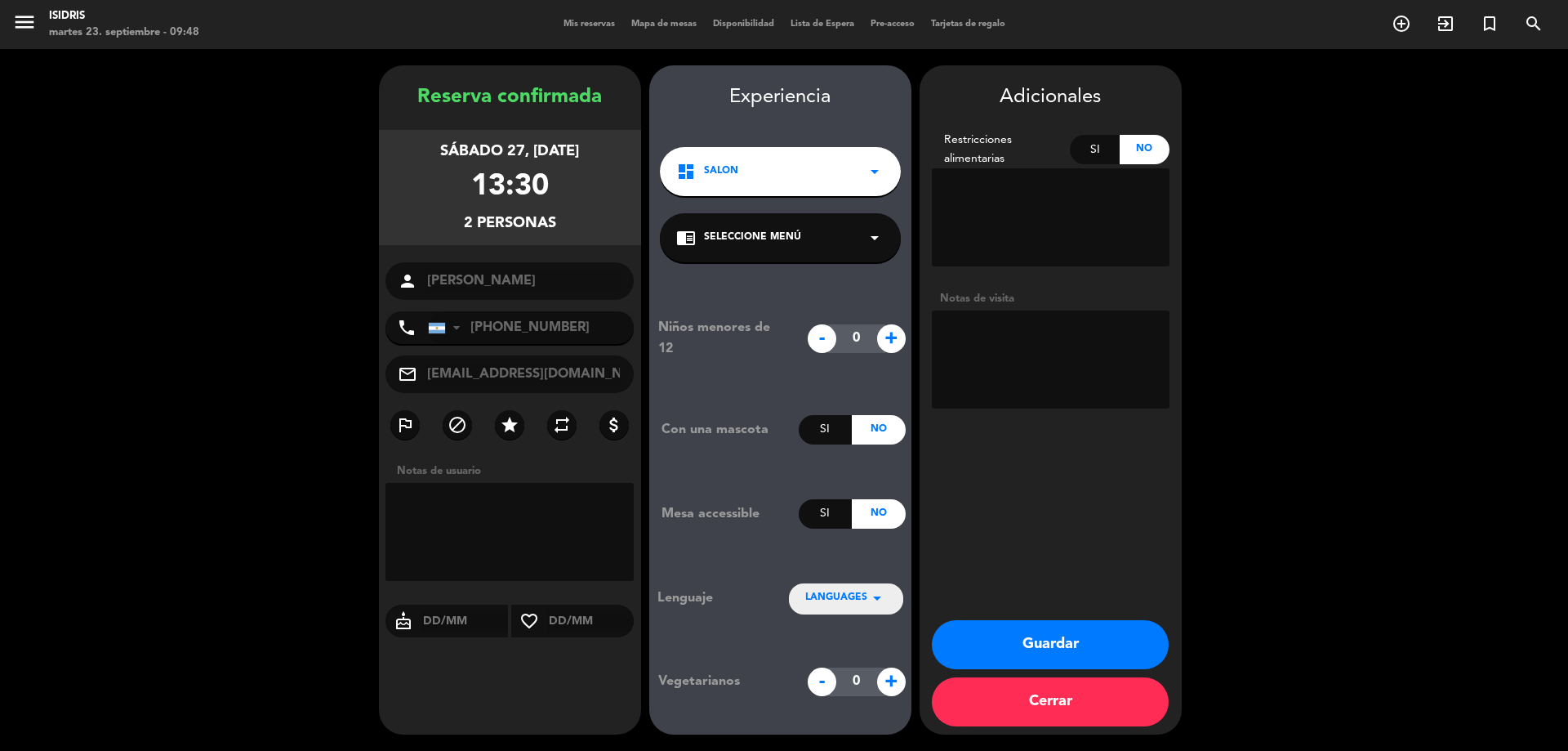
click at [1090, 360] on textarea at bounding box center [1051, 359] width 238 height 98
click at [1080, 346] on textarea at bounding box center [1051, 359] width 238 height 98
paste textarea "F"
type textarea "F"
type textarea "Gift card n°13022 / Menú ejecutivo"
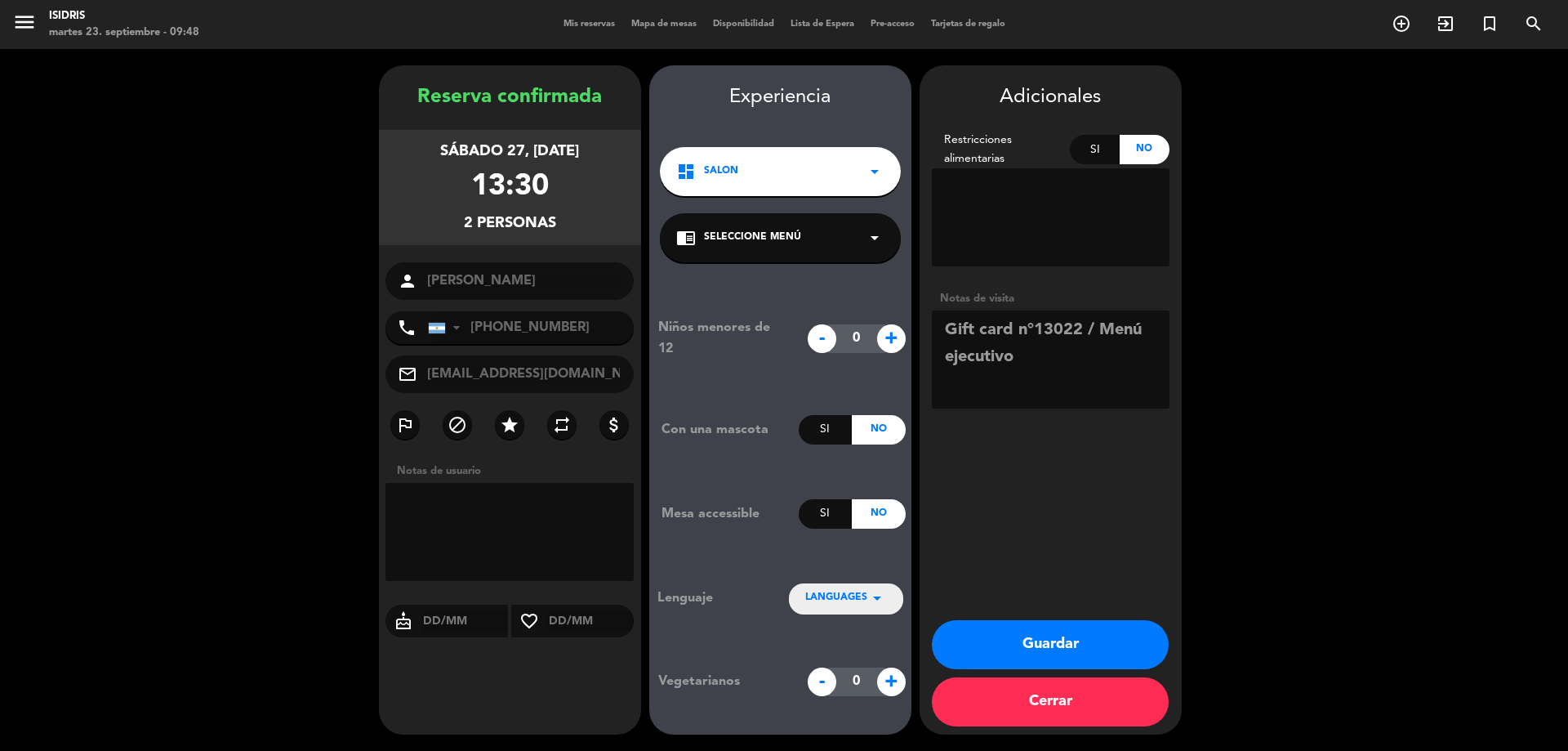
click at [1077, 653] on button "Guardar" at bounding box center [1051, 645] width 237 height 49
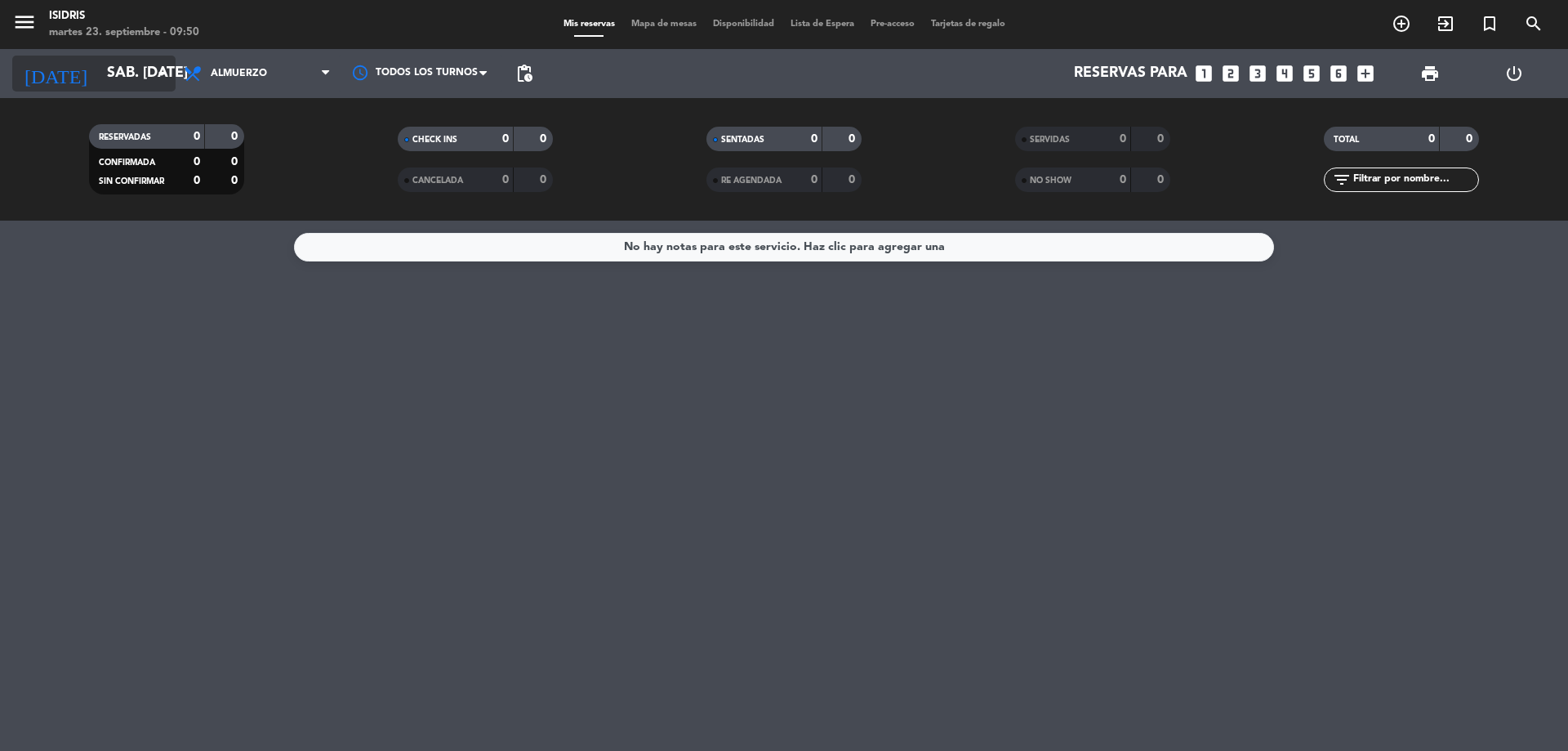
click at [141, 90] on div "[DATE] sáb. [DATE] arrow_drop_down" at bounding box center [94, 74] width 164 height 49
click at [143, 74] on input "sáb. [DATE]" at bounding box center [193, 73] width 189 height 33
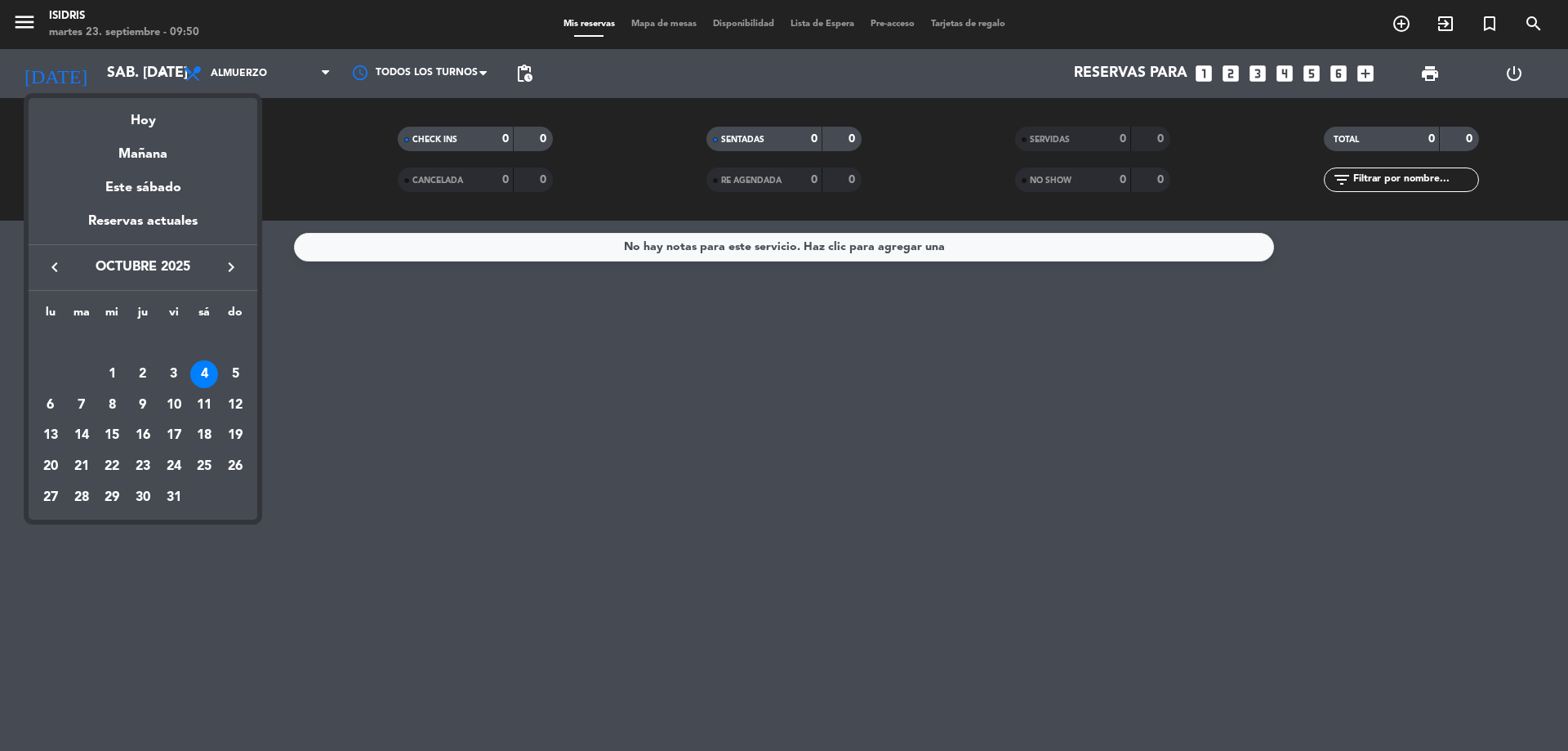
click at [839, 388] on div at bounding box center [784, 376] width 1568 height 751
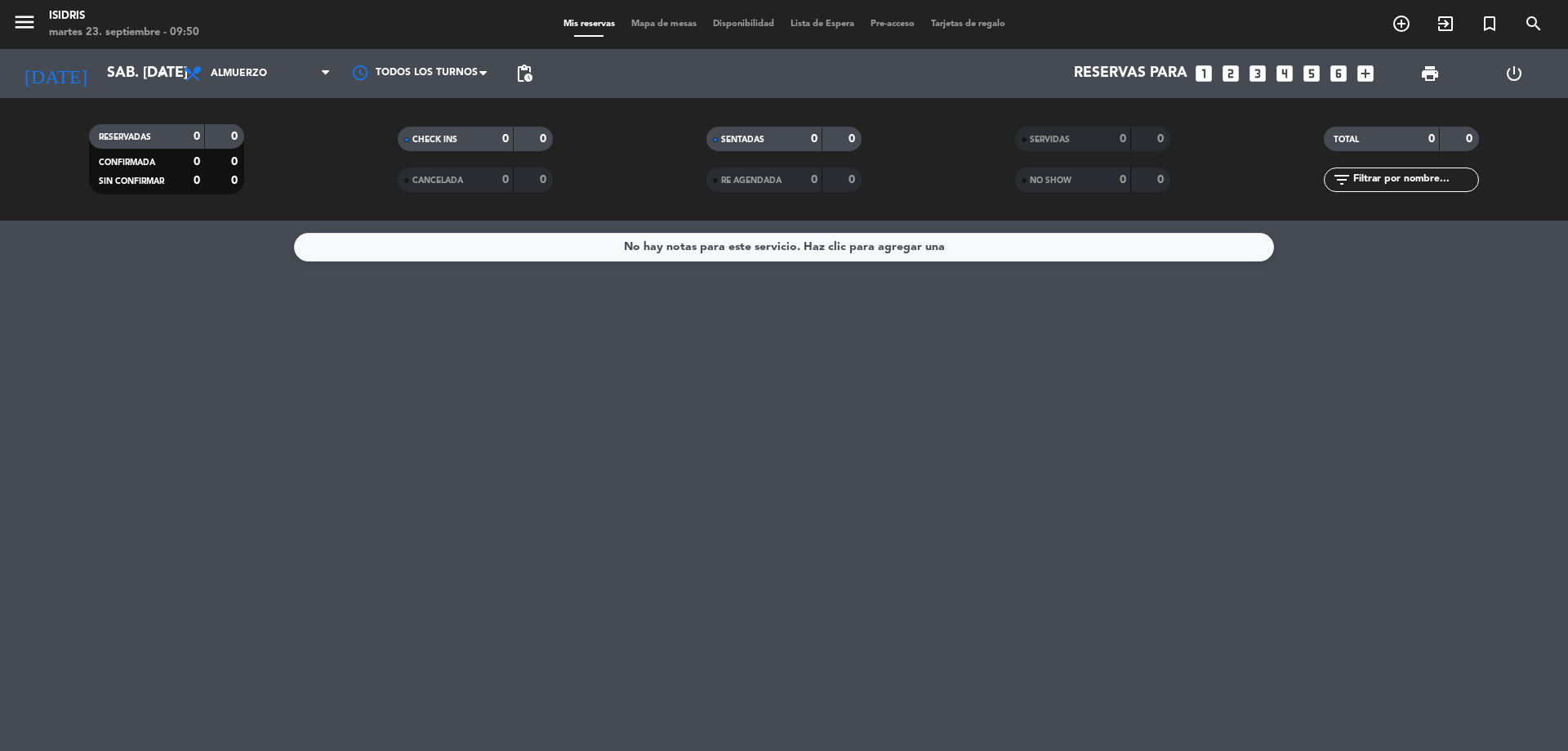
click at [1405, 32] on icon "add_circle_outline" at bounding box center [1401, 24] width 20 height 20
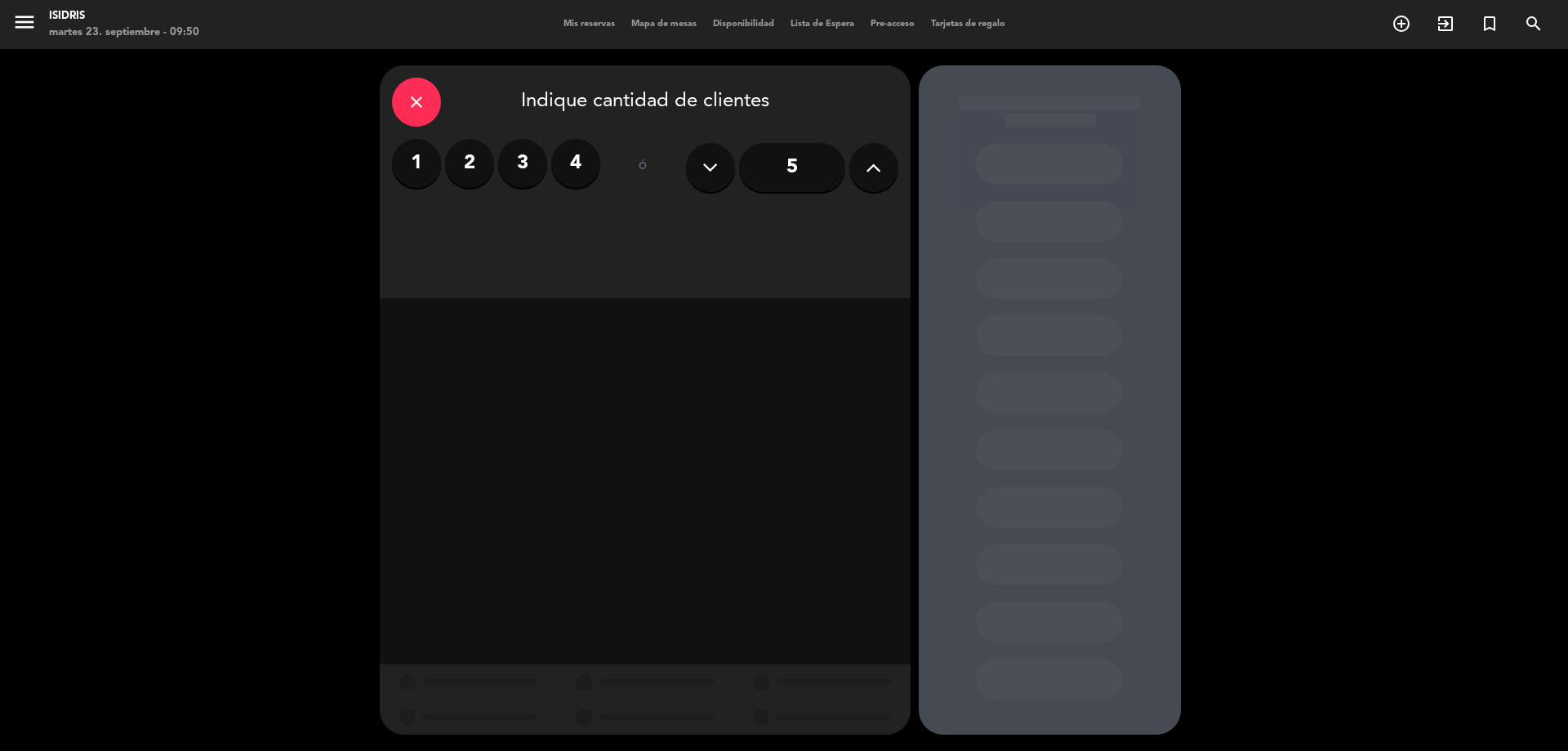
click at [390, 94] on div "close Indique cantidad de clientes 1 2 3 4 ó 5" at bounding box center [645, 181] width 531 height 233
click at [474, 105] on div "close Indique cantidad de clientes" at bounding box center [646, 102] width 507 height 49
click at [450, 92] on div "close Indique cantidad de clientes" at bounding box center [646, 102] width 507 height 49
click at [417, 102] on icon "close" at bounding box center [417, 102] width 20 height 20
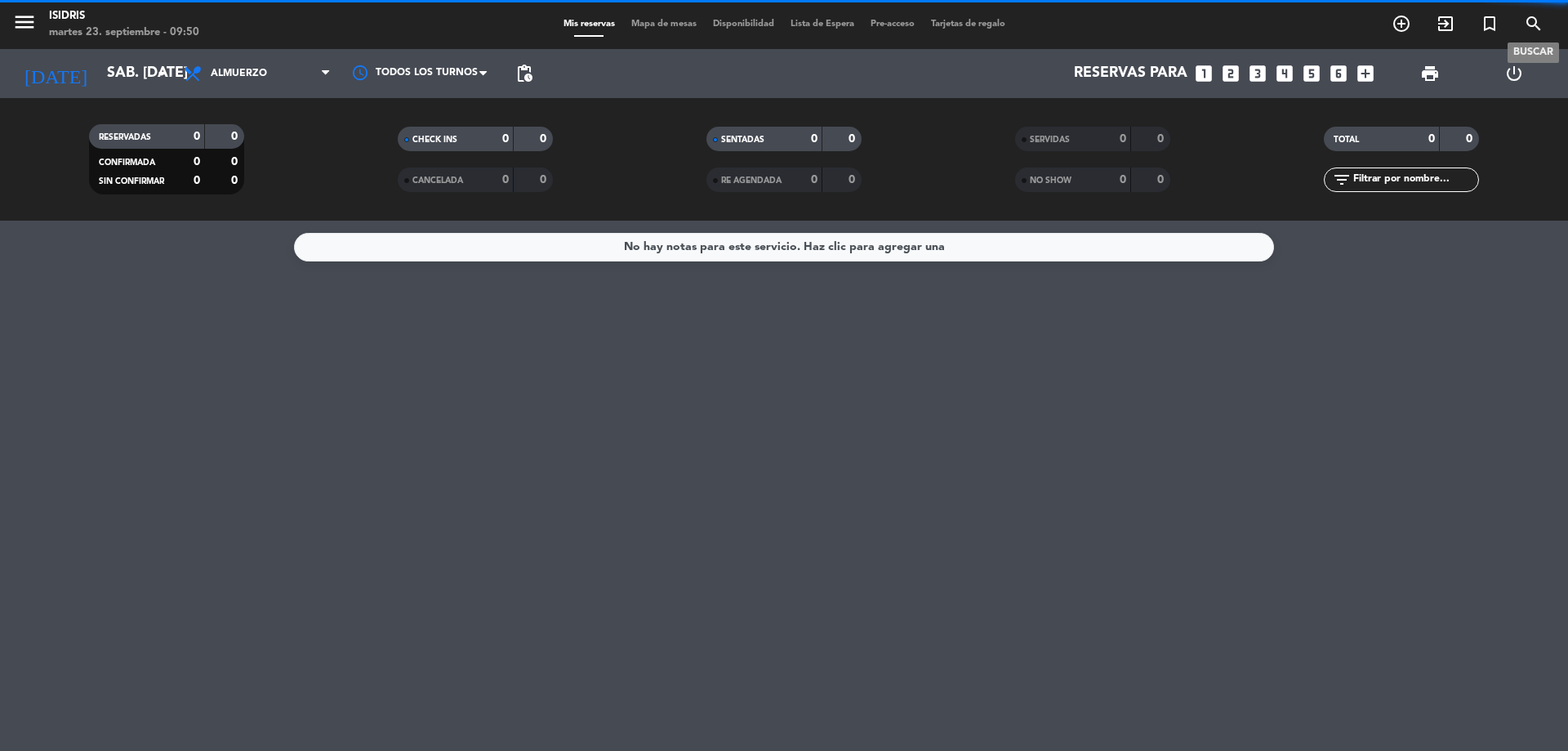
click at [1537, 23] on icon "search" at bounding box center [1534, 24] width 20 height 20
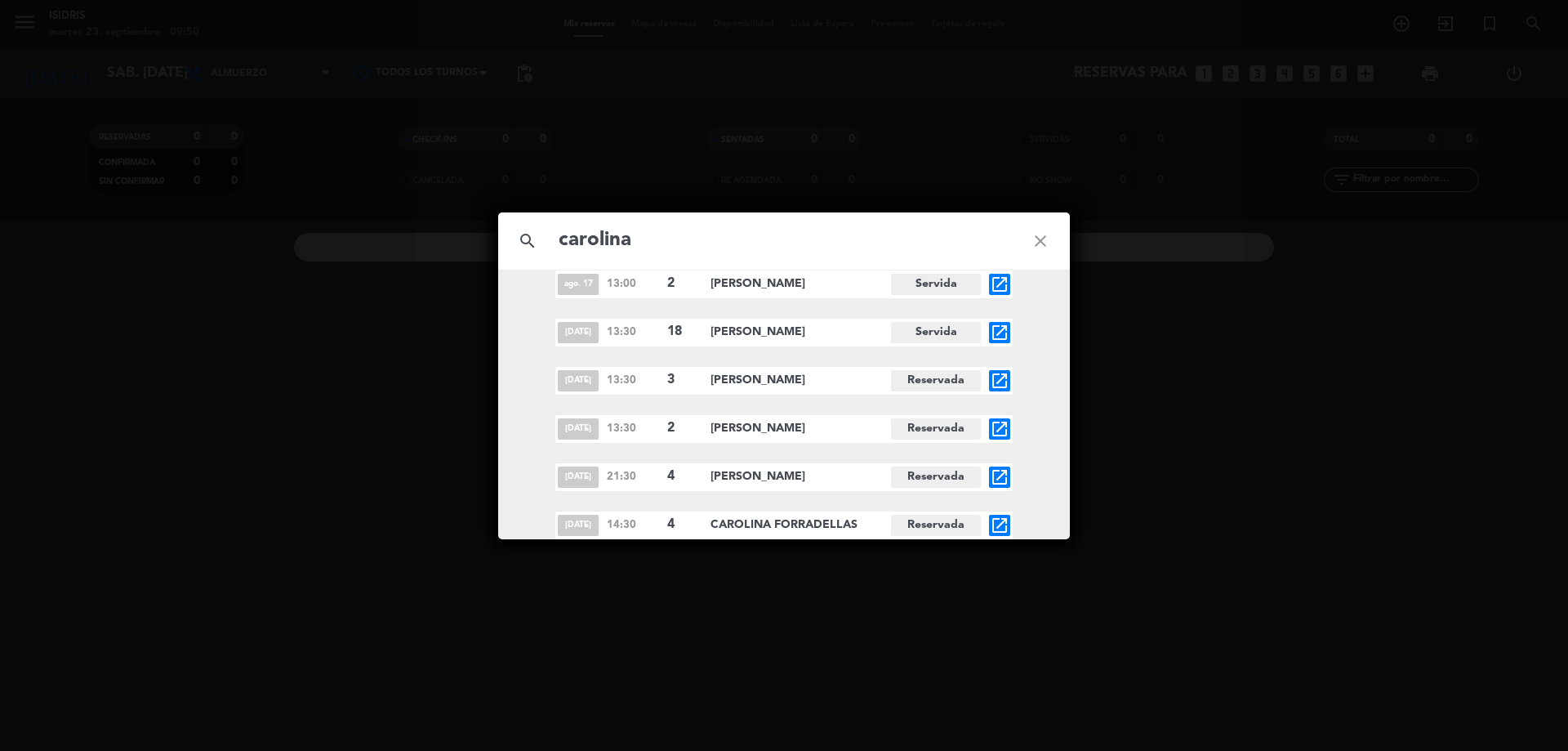
scroll to position [1899, 0]
type input "carolina"
drag, startPoint x: 667, startPoint y: 239, endPoint x: 289, endPoint y: 310, distance: 384.6
click at [289, 221] on div "search carolina close [DATE] 21:30 2 [PERSON_NAME] Servida open_in_new [DATE] 2…" at bounding box center [784, 376] width 1568 height 751
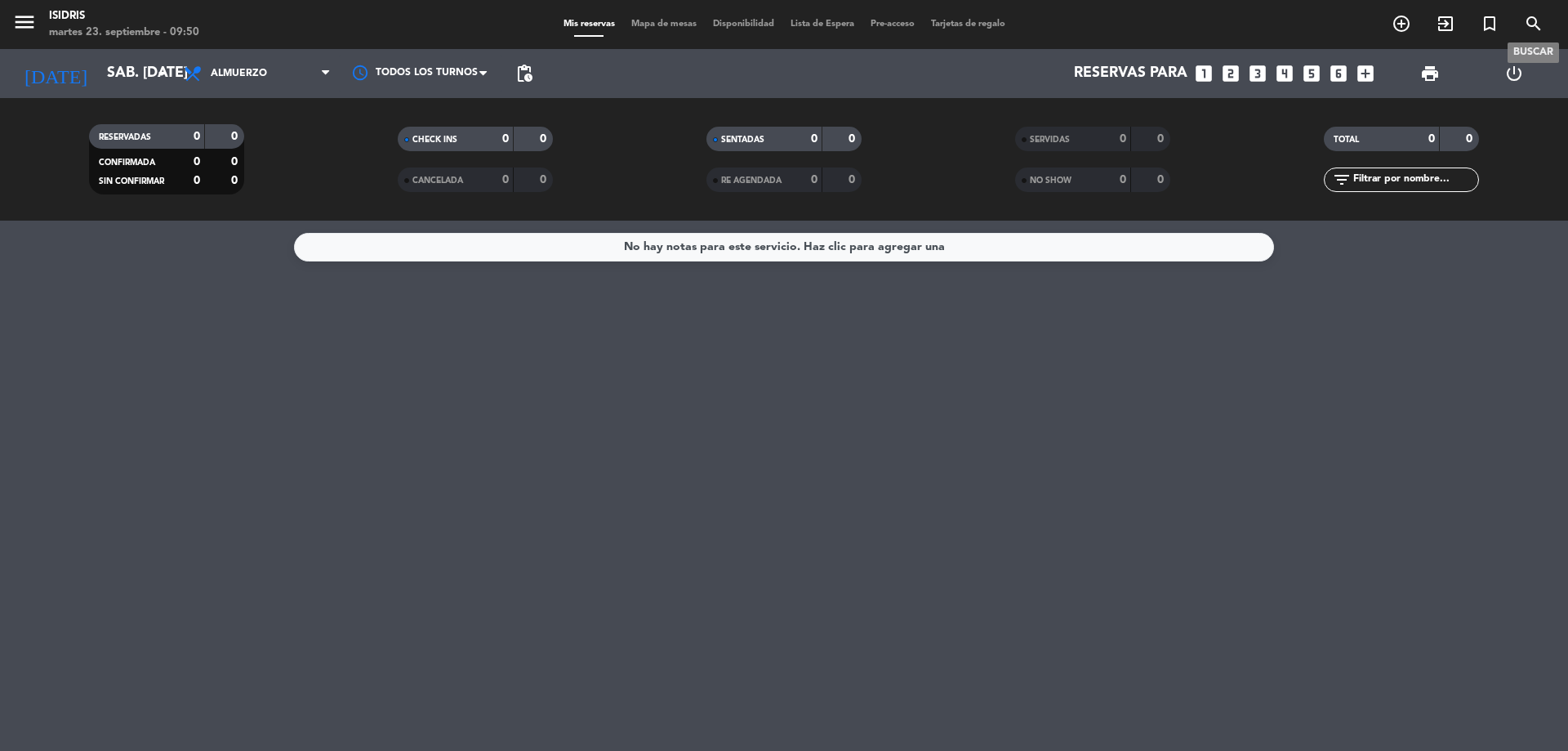
click at [1527, 22] on icon "search" at bounding box center [1534, 24] width 20 height 20
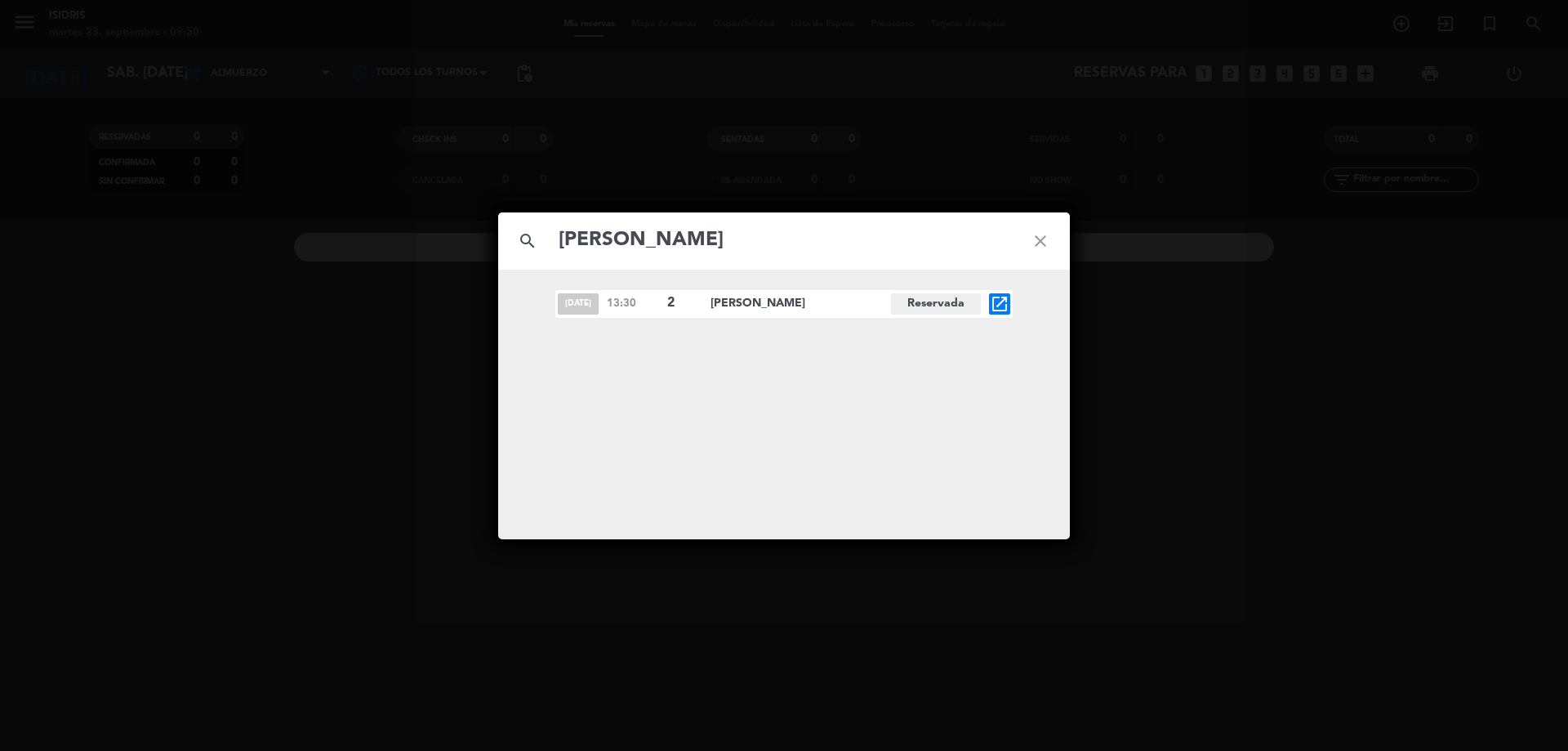
type input "[PERSON_NAME]"
click at [1002, 304] on icon "open_in_new" at bounding box center [999, 304] width 20 height 20
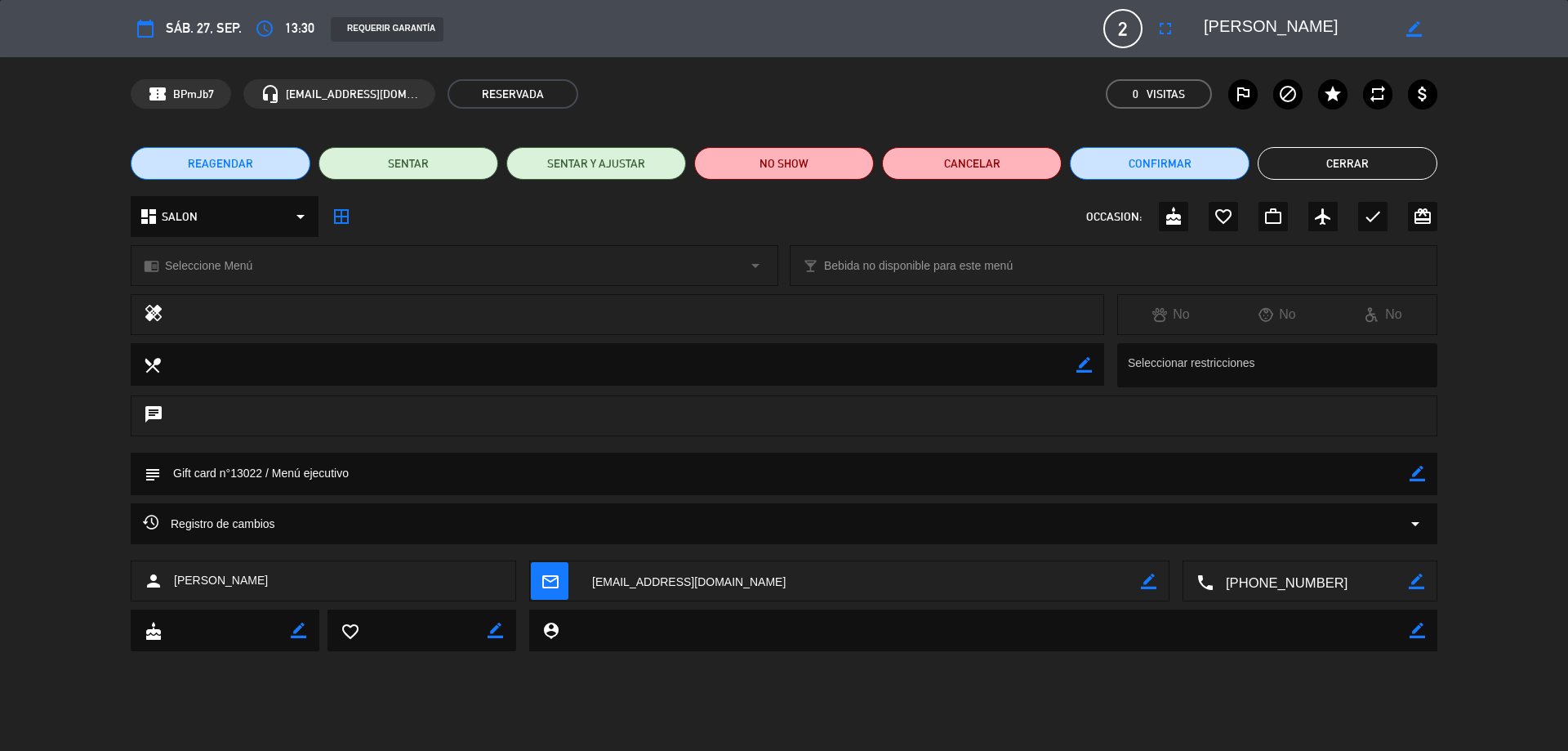
click at [144, 25] on icon "calendar_today" at bounding box center [146, 29] width 20 height 20
click at [205, 162] on span "REAGENDAR" at bounding box center [221, 163] width 65 height 17
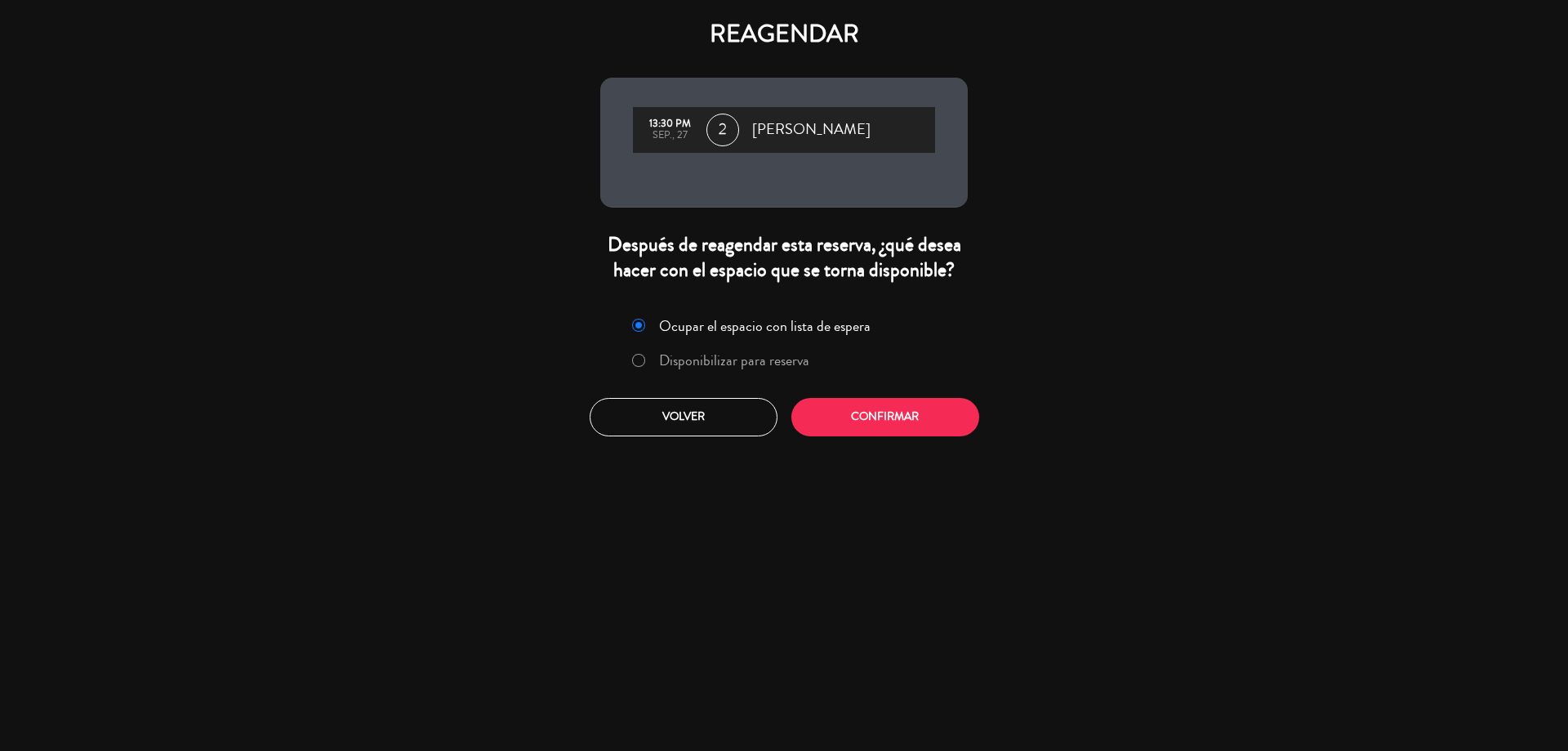
click at [752, 357] on label "Disponibilizar para reserva" at bounding box center [734, 360] width 150 height 15
click at [868, 418] on button "Confirmar" at bounding box center [885, 417] width 188 height 38
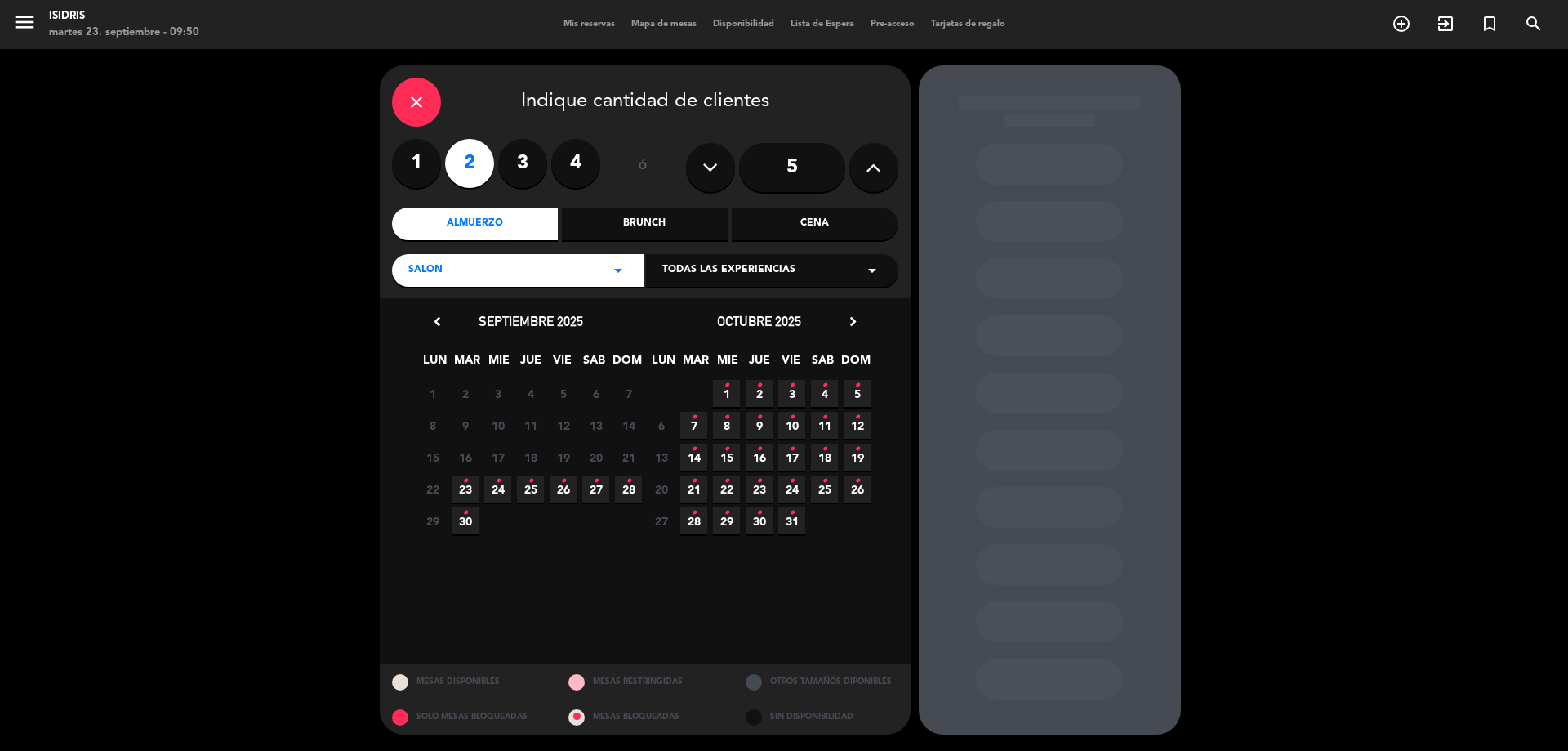
click at [823, 392] on icon "•" at bounding box center [825, 385] width 6 height 27
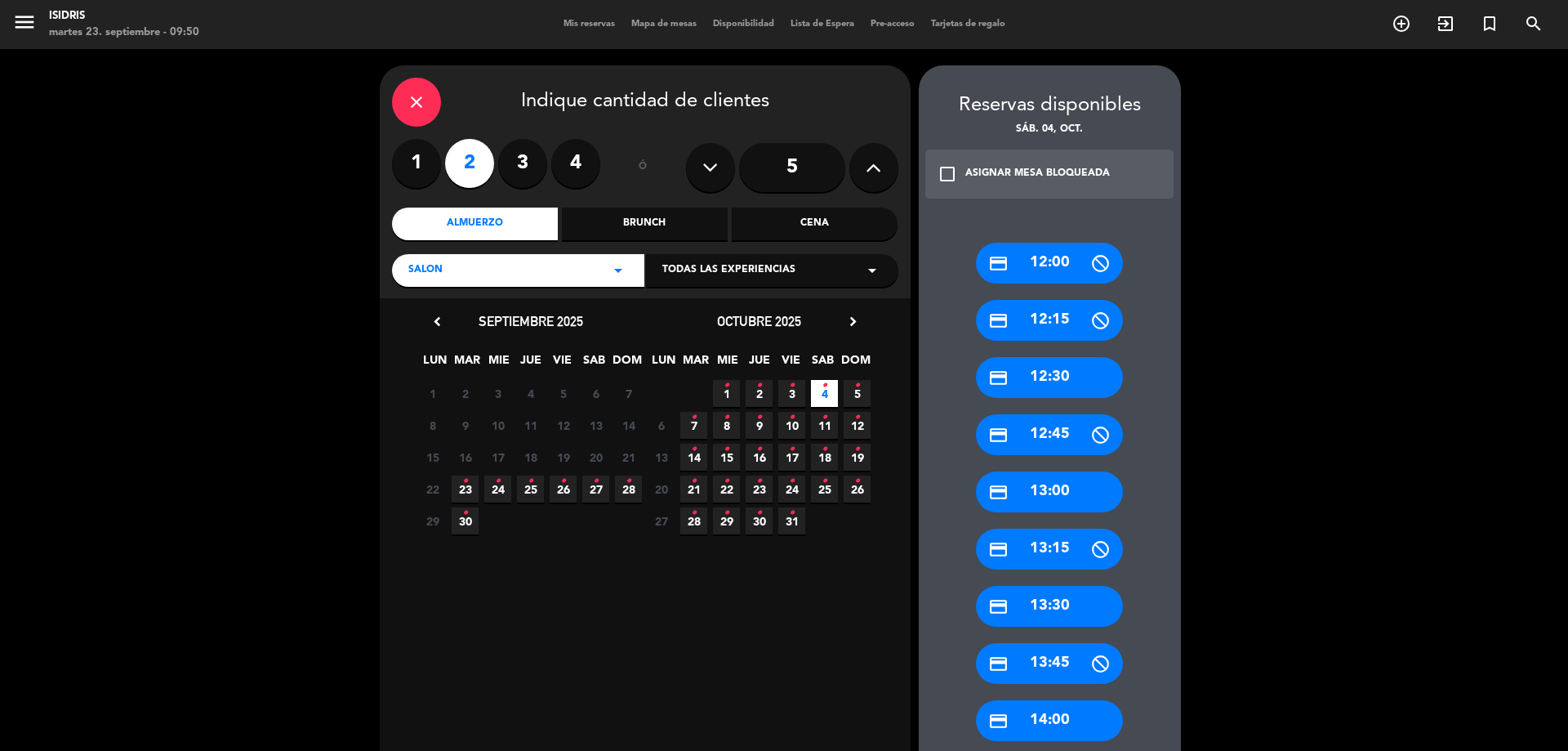
click at [567, 167] on label "4" at bounding box center [576, 164] width 49 height 49
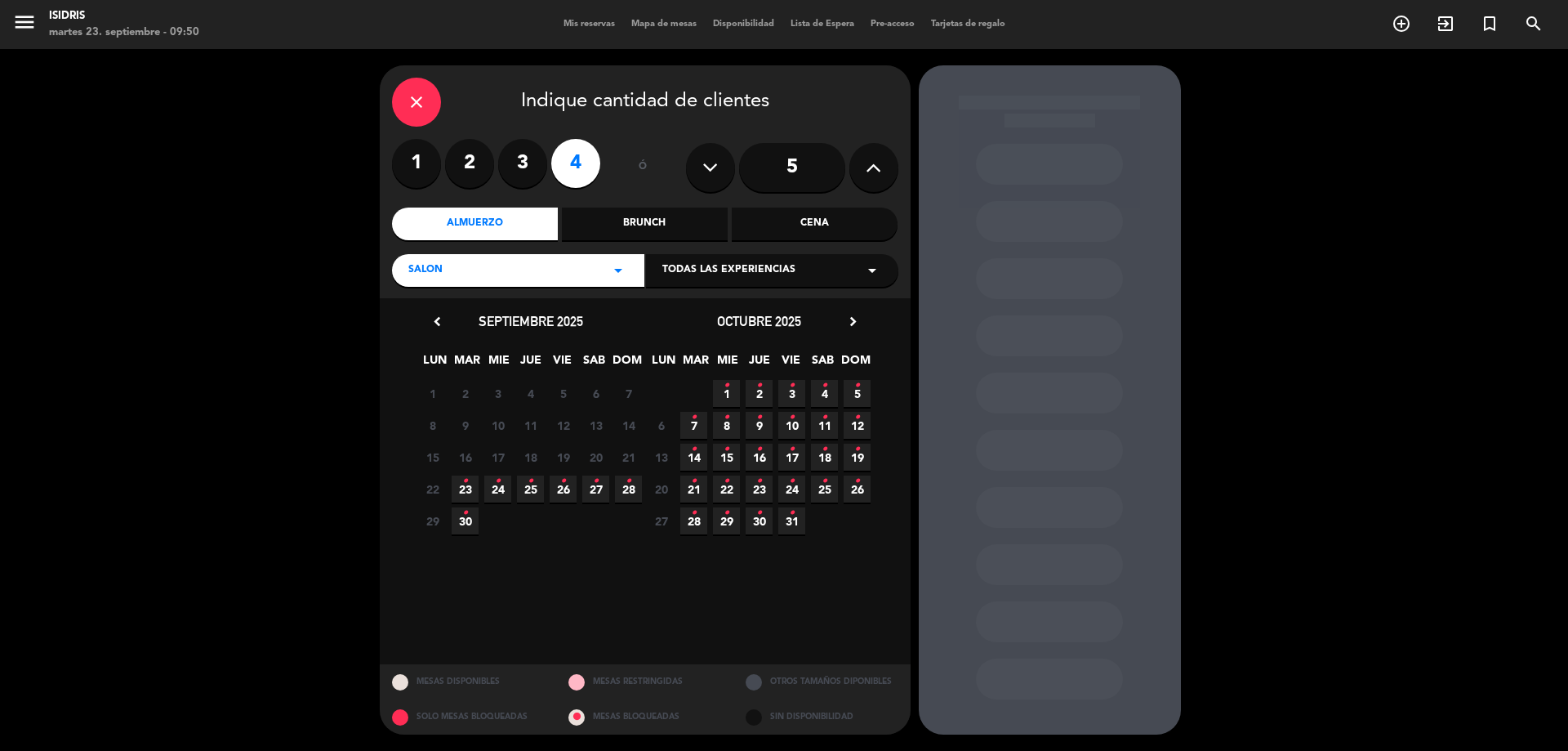
click at [824, 393] on icon "•" at bounding box center [825, 385] width 6 height 27
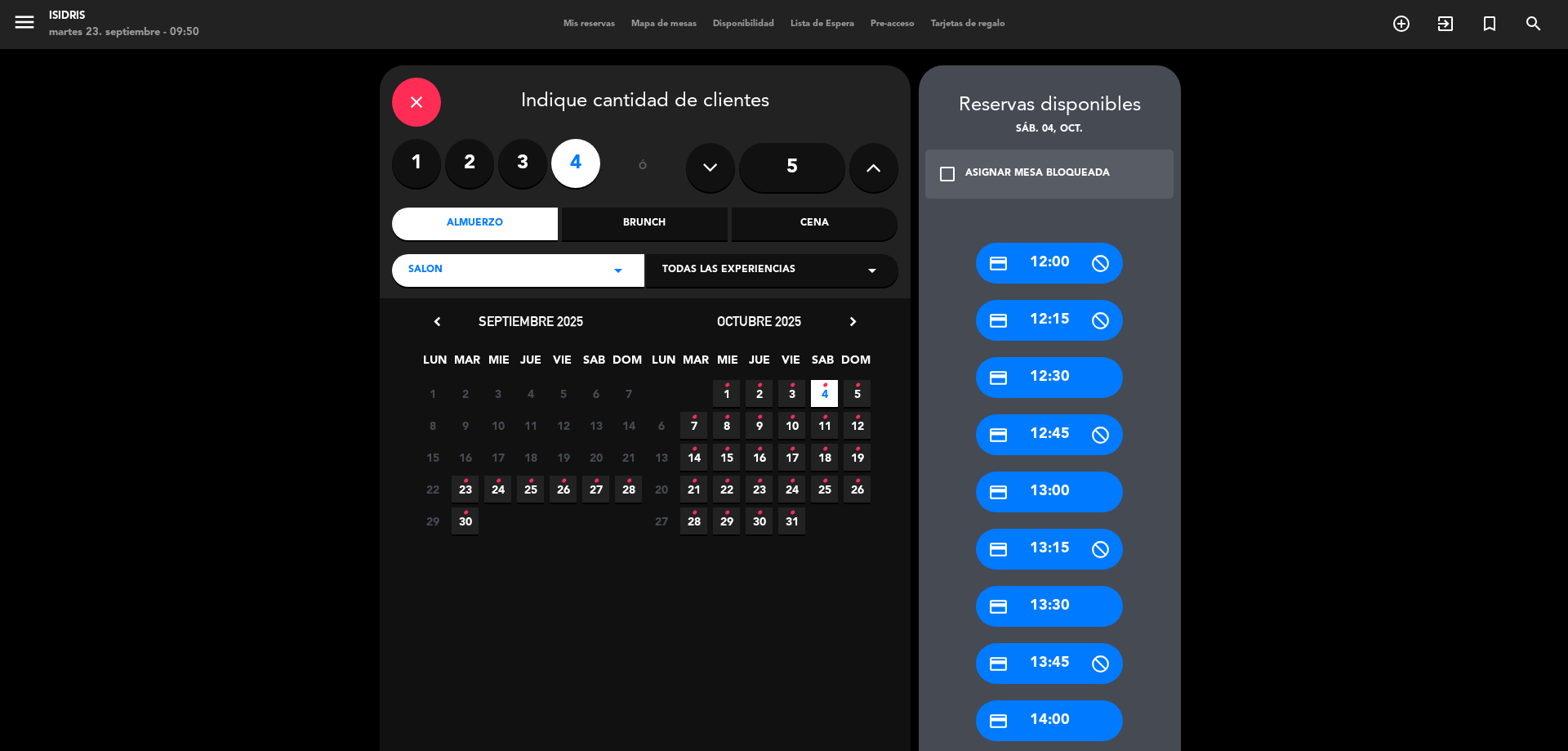
click at [1080, 613] on div "credit_card 13:30" at bounding box center [1049, 605] width 147 height 40
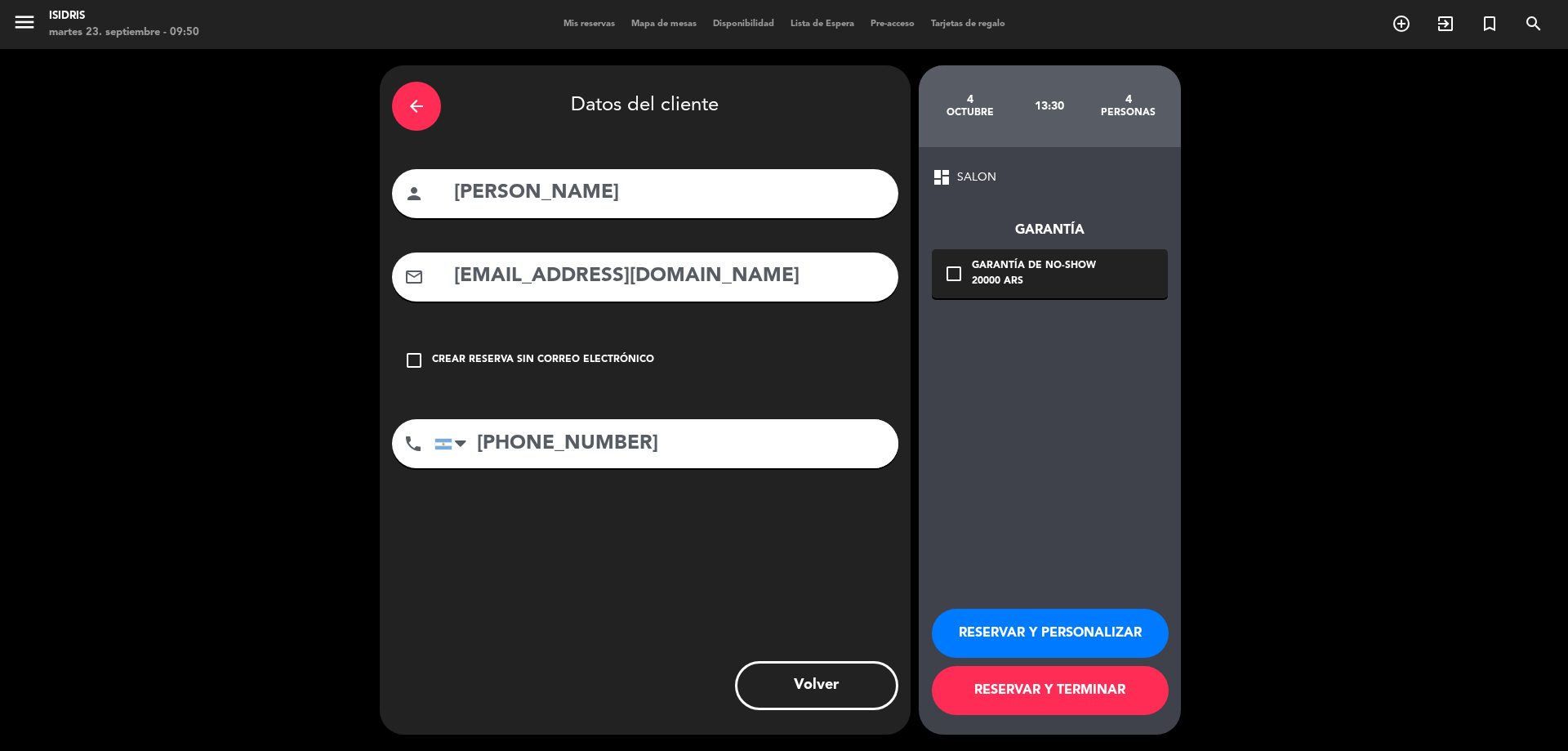
click at [1090, 633] on button "RESERVAR Y PERSONALIZAR" at bounding box center [1051, 633] width 237 height 49
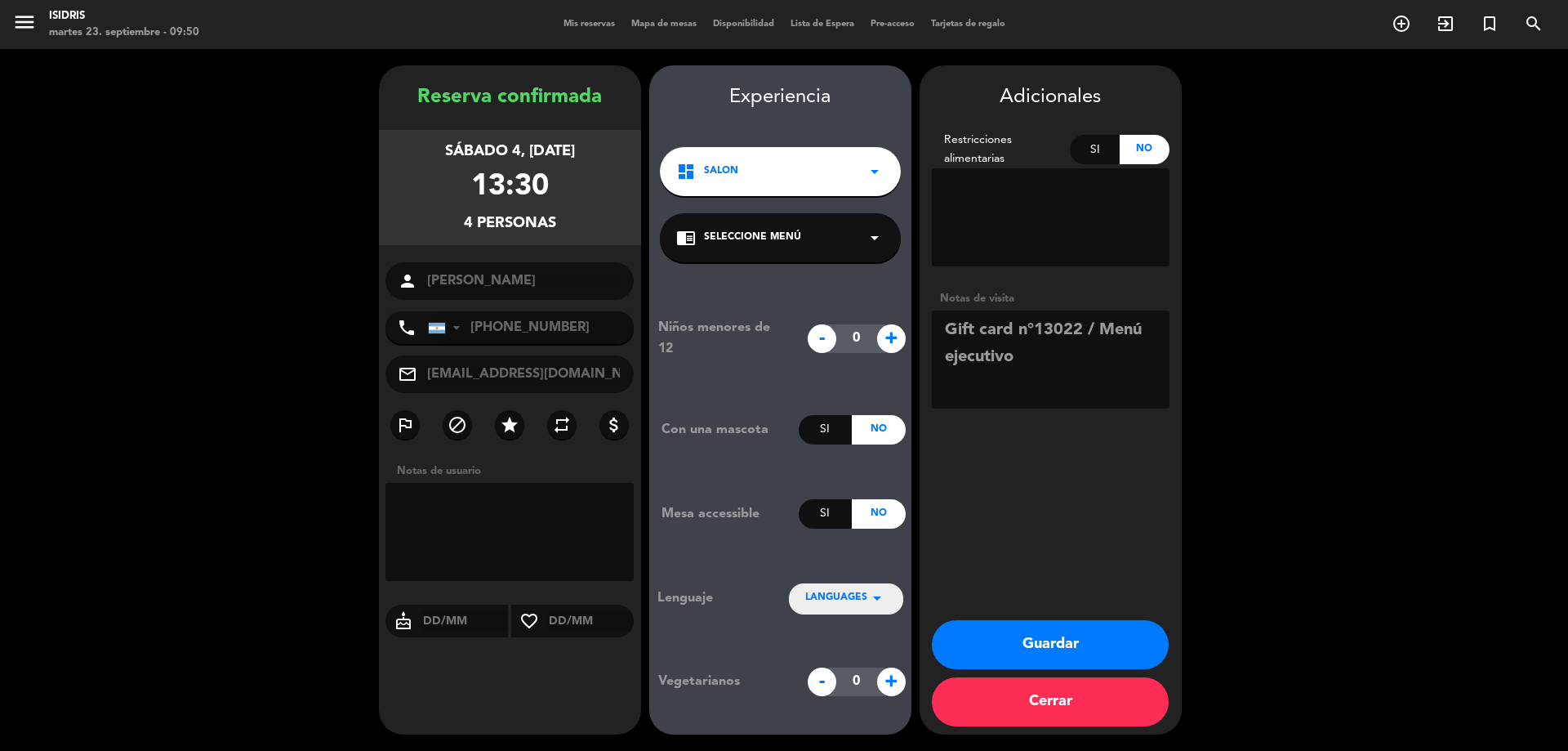
click at [1080, 649] on button "Guardar" at bounding box center [1051, 645] width 237 height 49
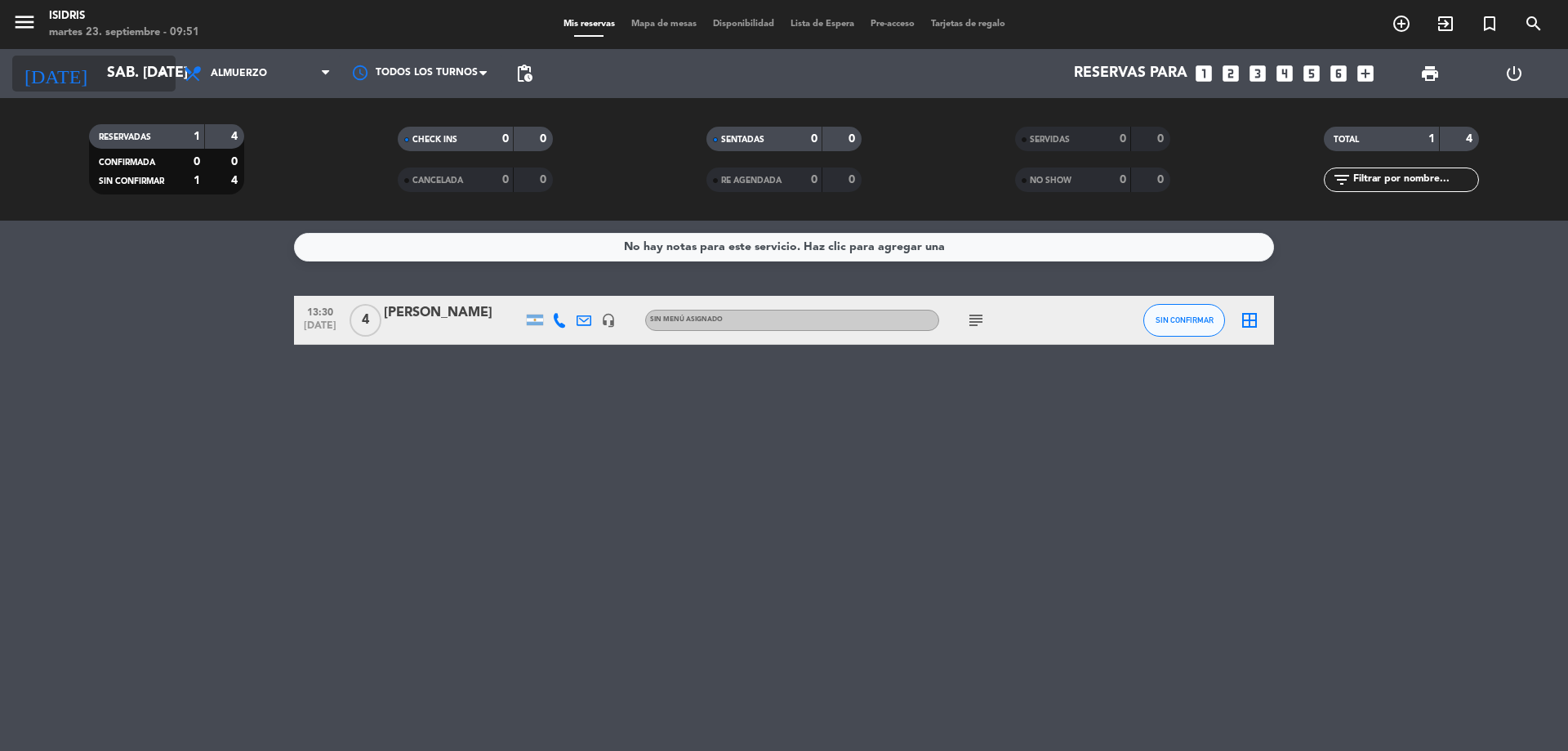
click at [143, 76] on input "sáb. [DATE]" at bounding box center [193, 73] width 189 height 33
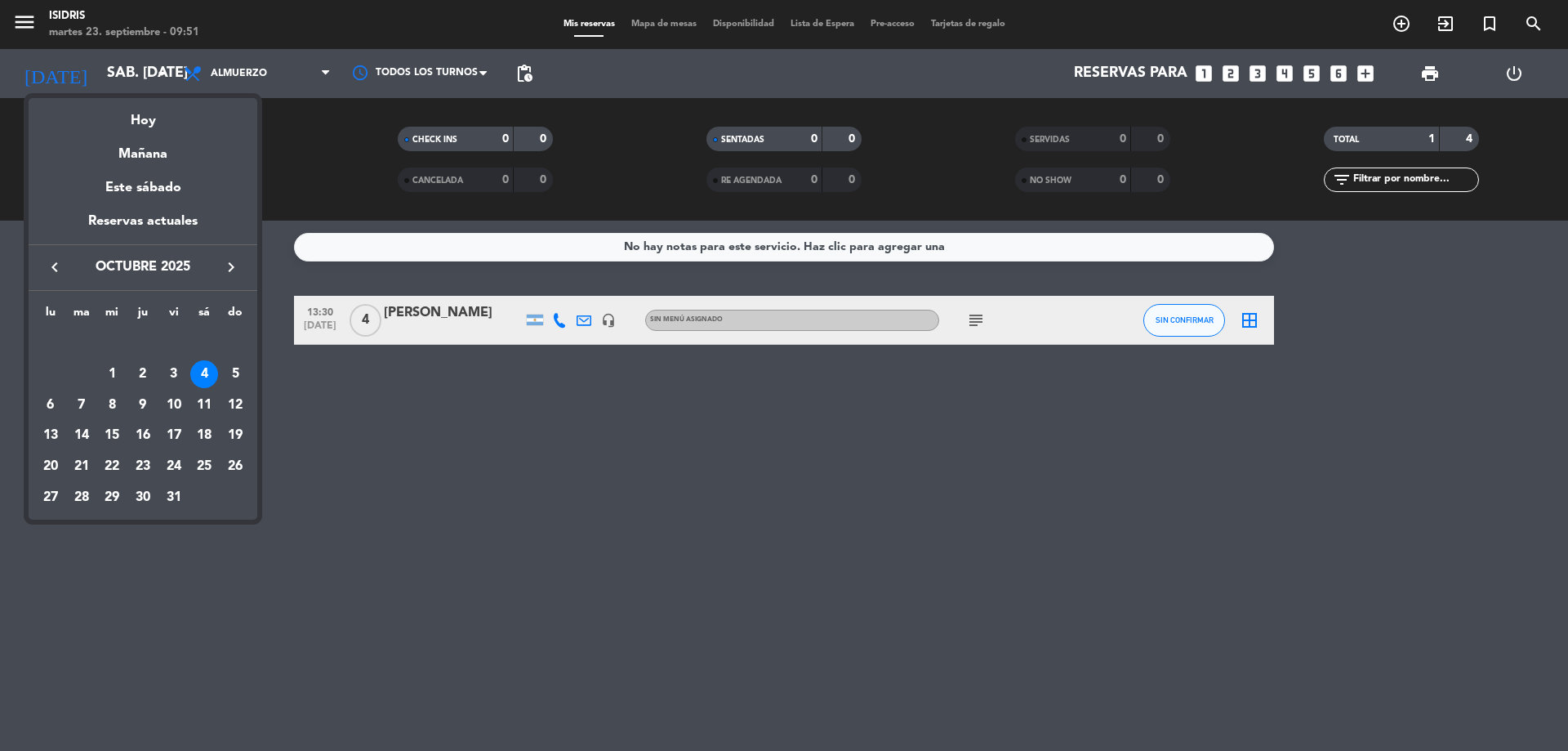
click at [240, 439] on div "19" at bounding box center [236, 436] width 28 height 28
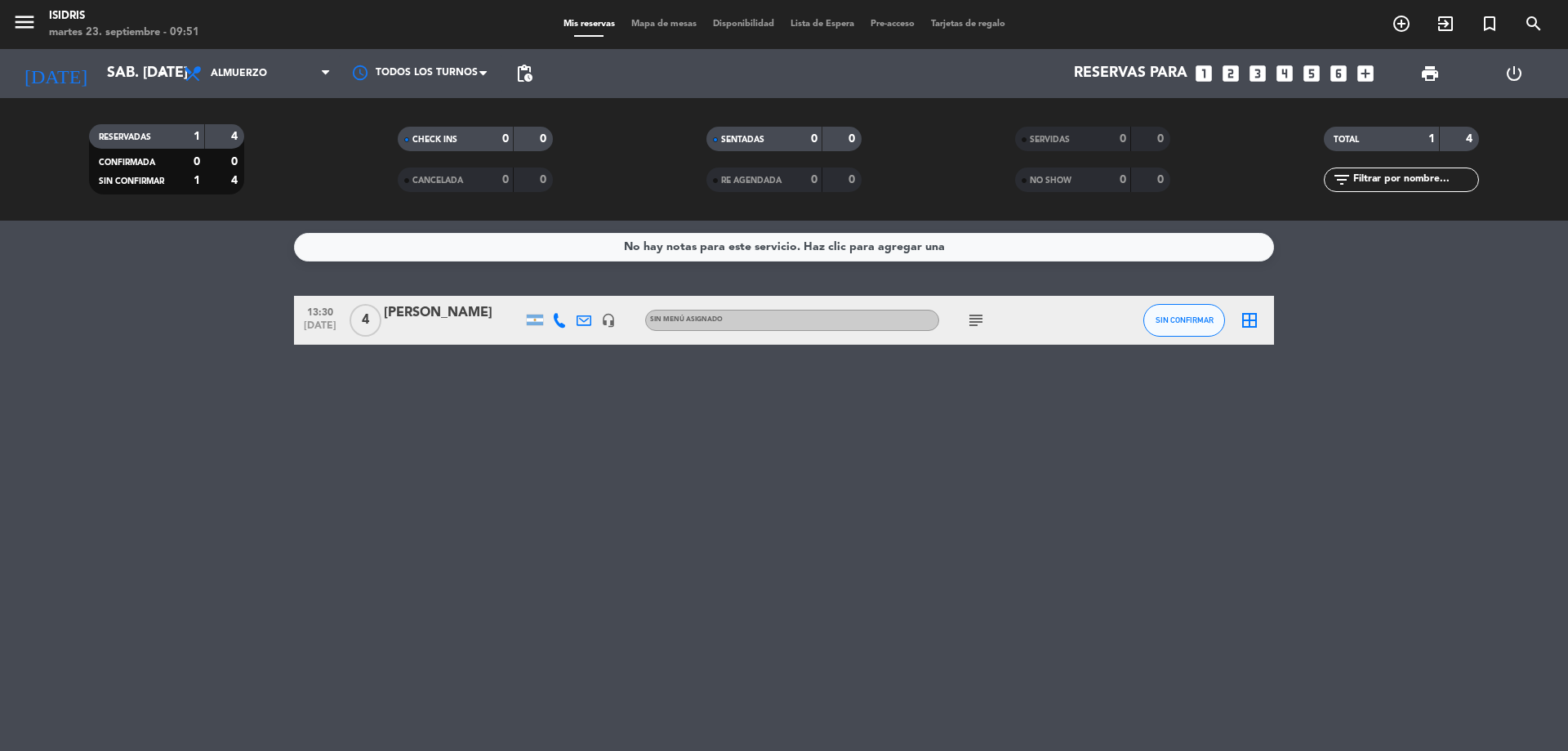
type input "dom. [DATE]"
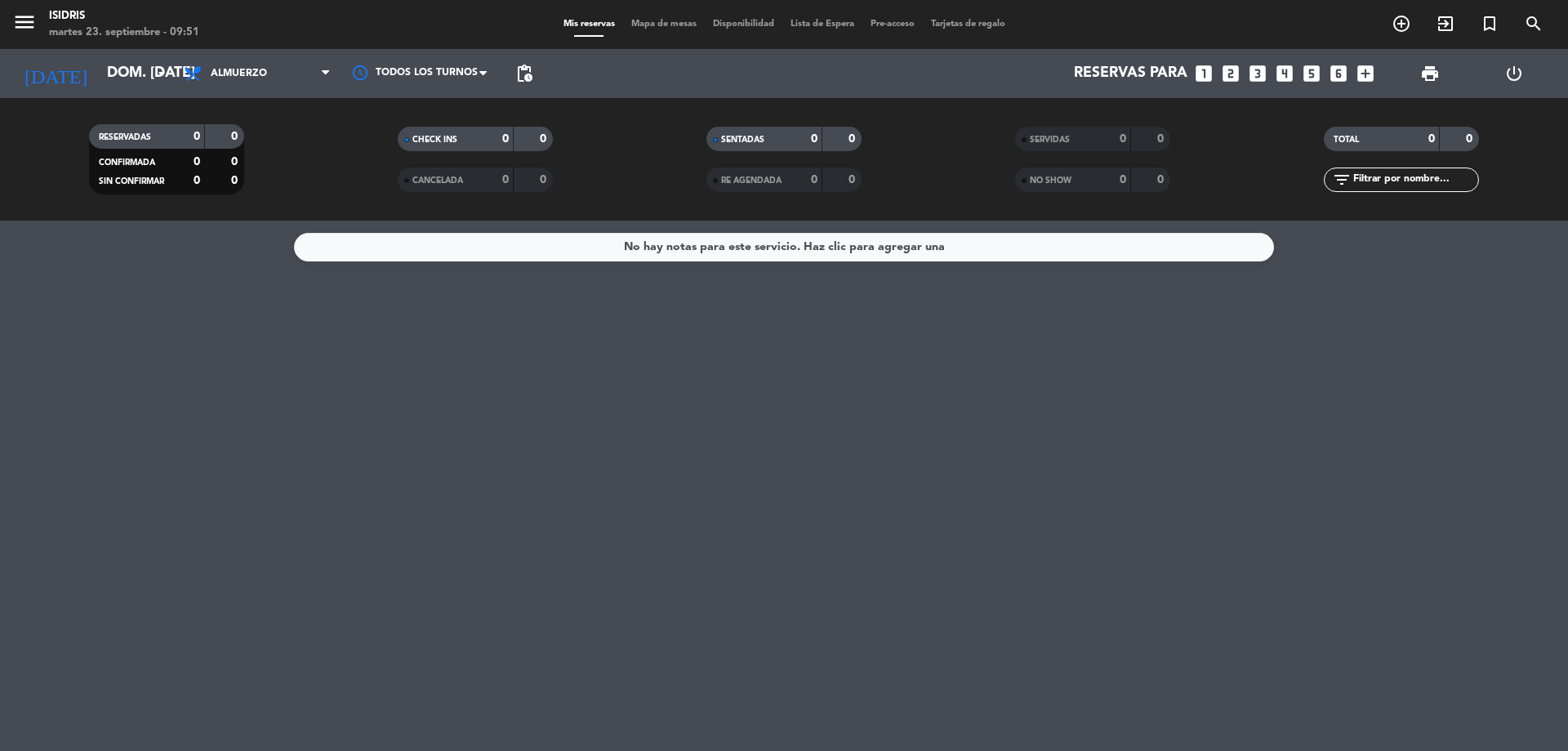
click at [1285, 77] on icon "looks_4" at bounding box center [1285, 74] width 22 height 22
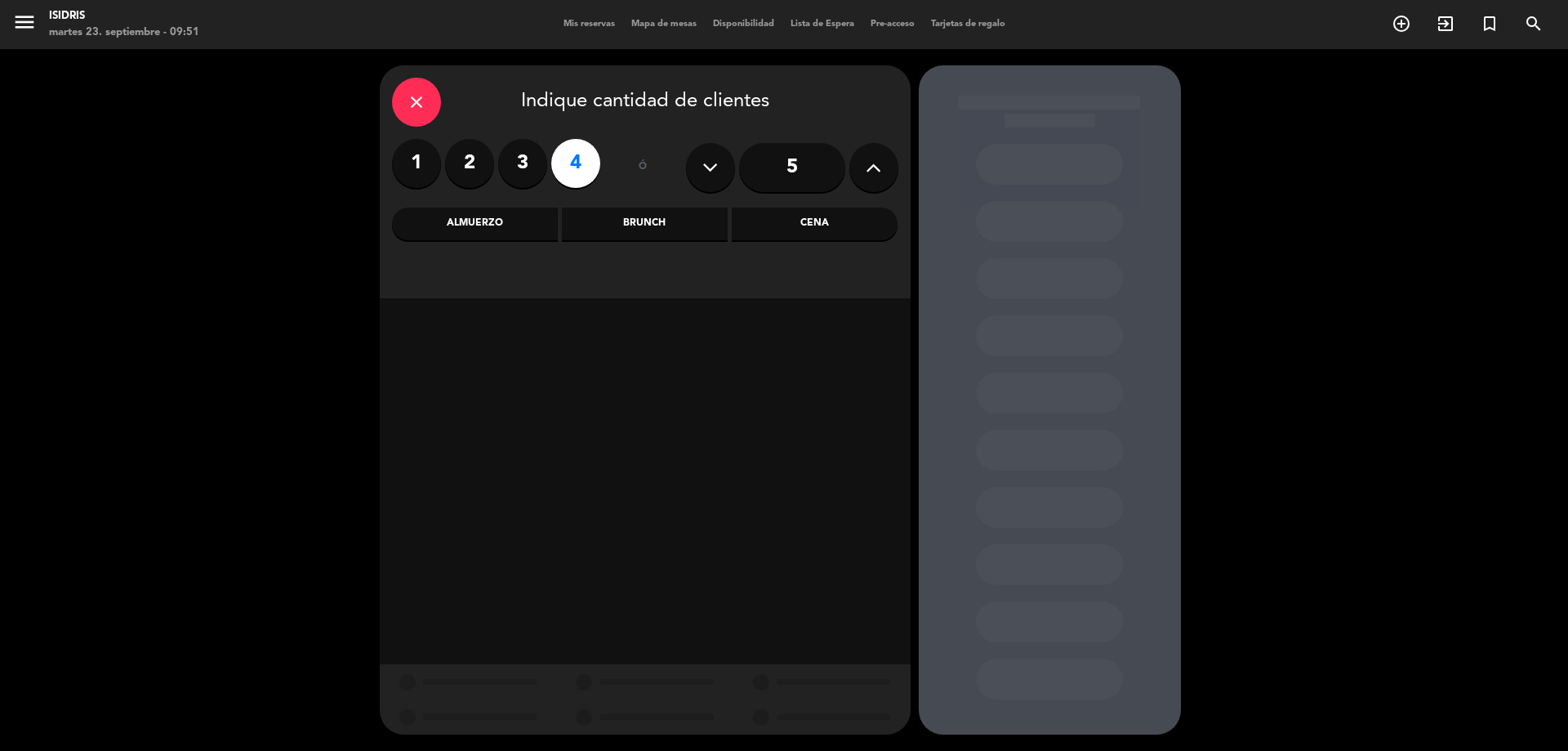
click at [489, 224] on div "Almuerzo" at bounding box center [475, 223] width 166 height 33
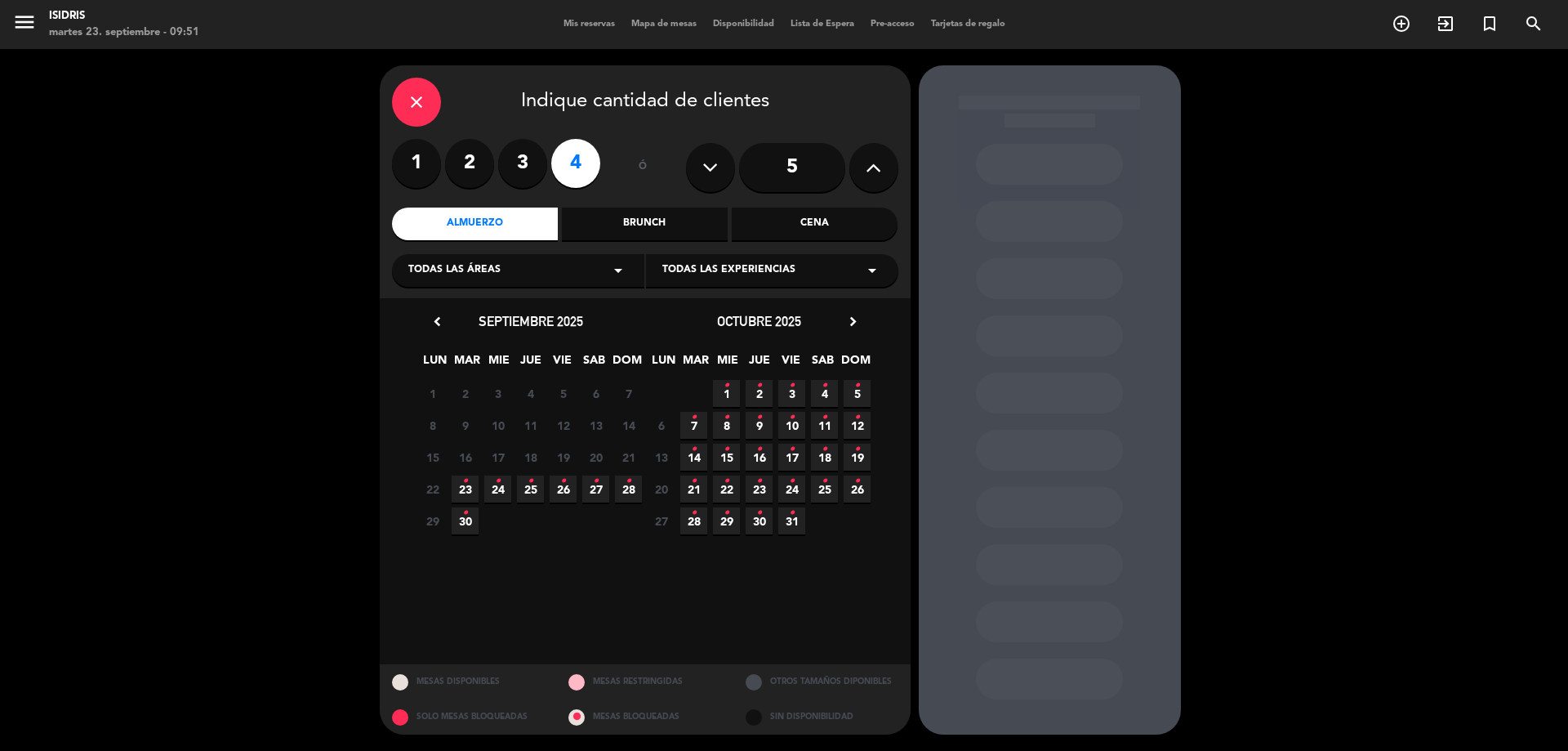
click at [859, 459] on icon "•" at bounding box center [857, 449] width 6 height 27
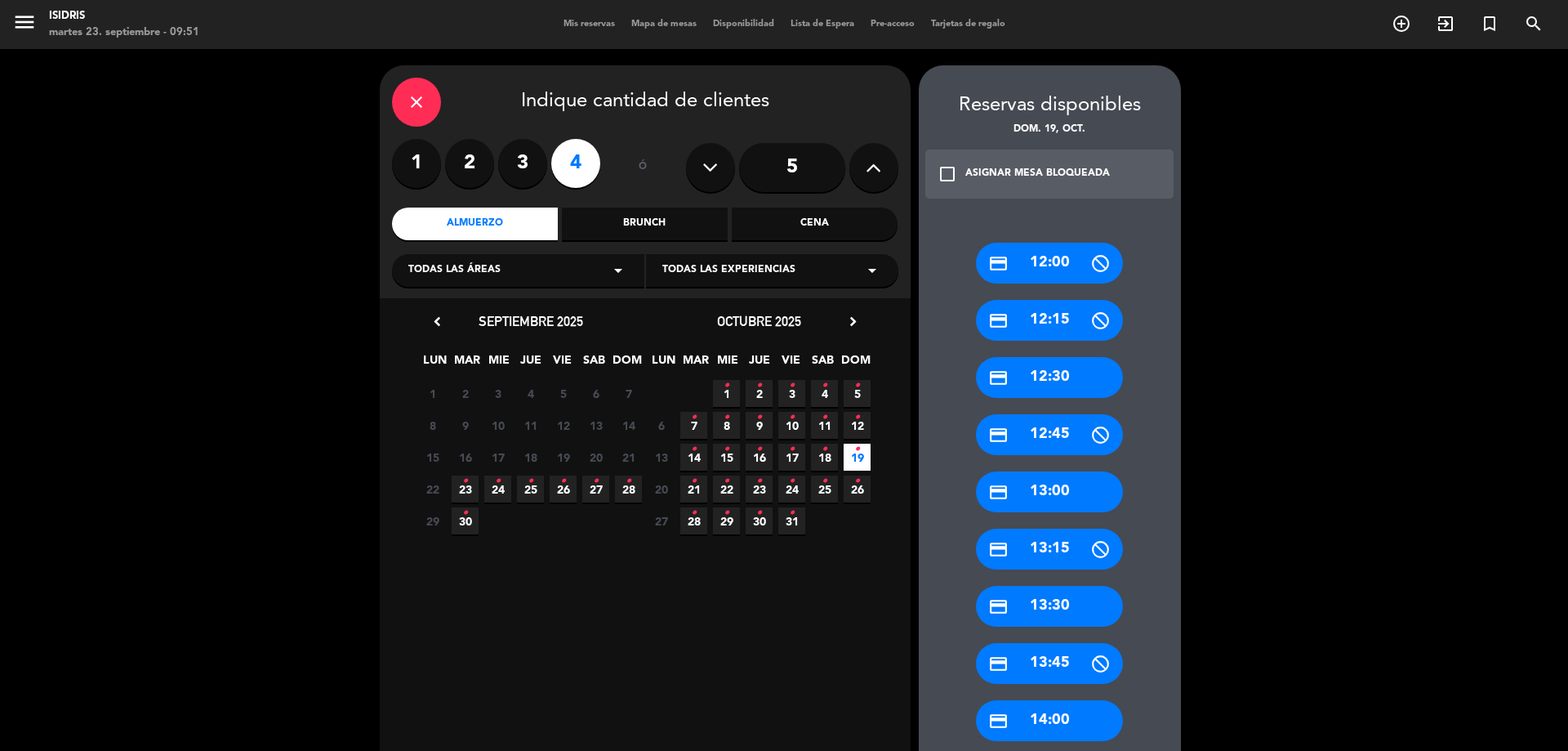
click at [1037, 600] on div "credit_card 13:30" at bounding box center [1049, 605] width 147 height 40
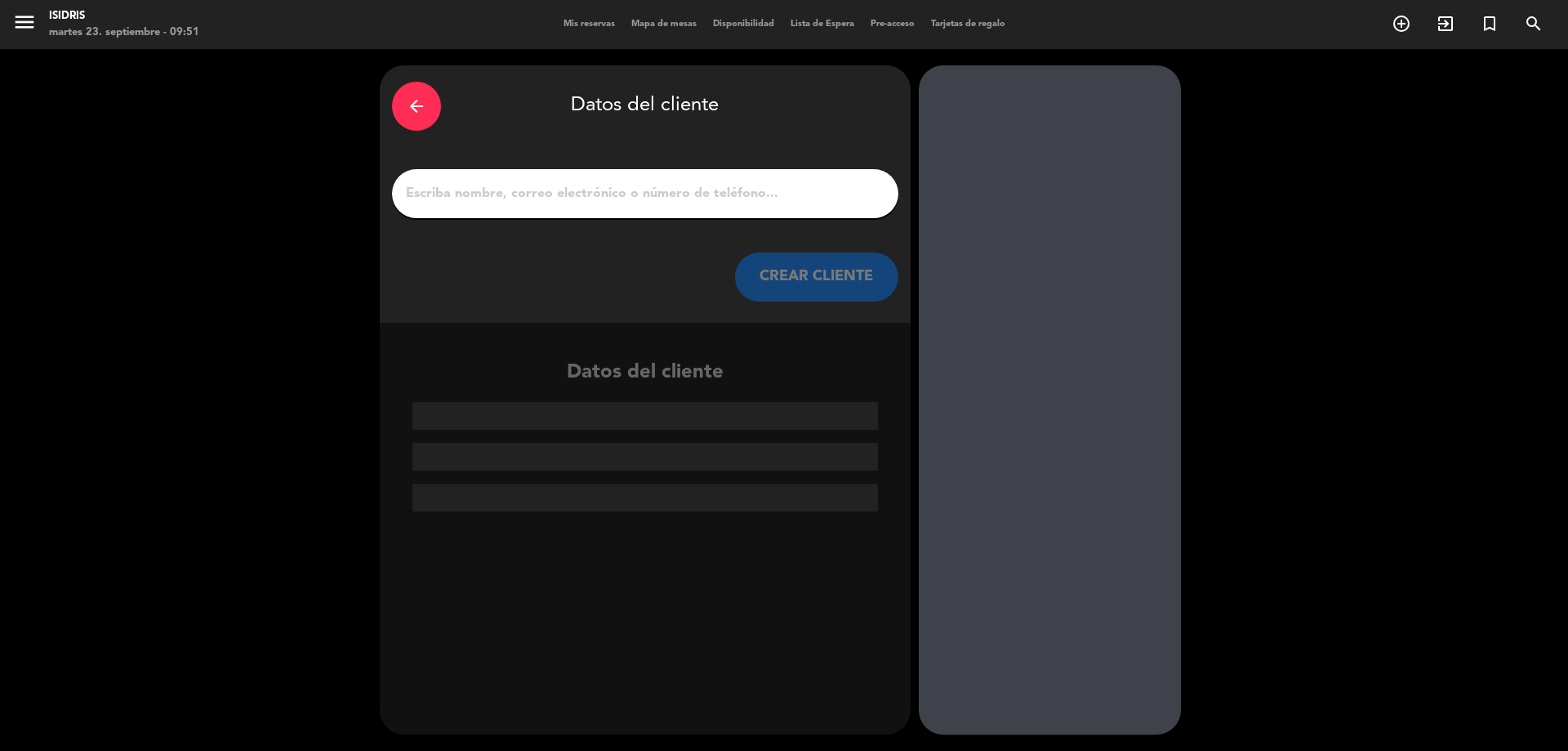
click at [651, 192] on input "1" at bounding box center [645, 193] width 482 height 23
paste input "[PERSON_NAME]"
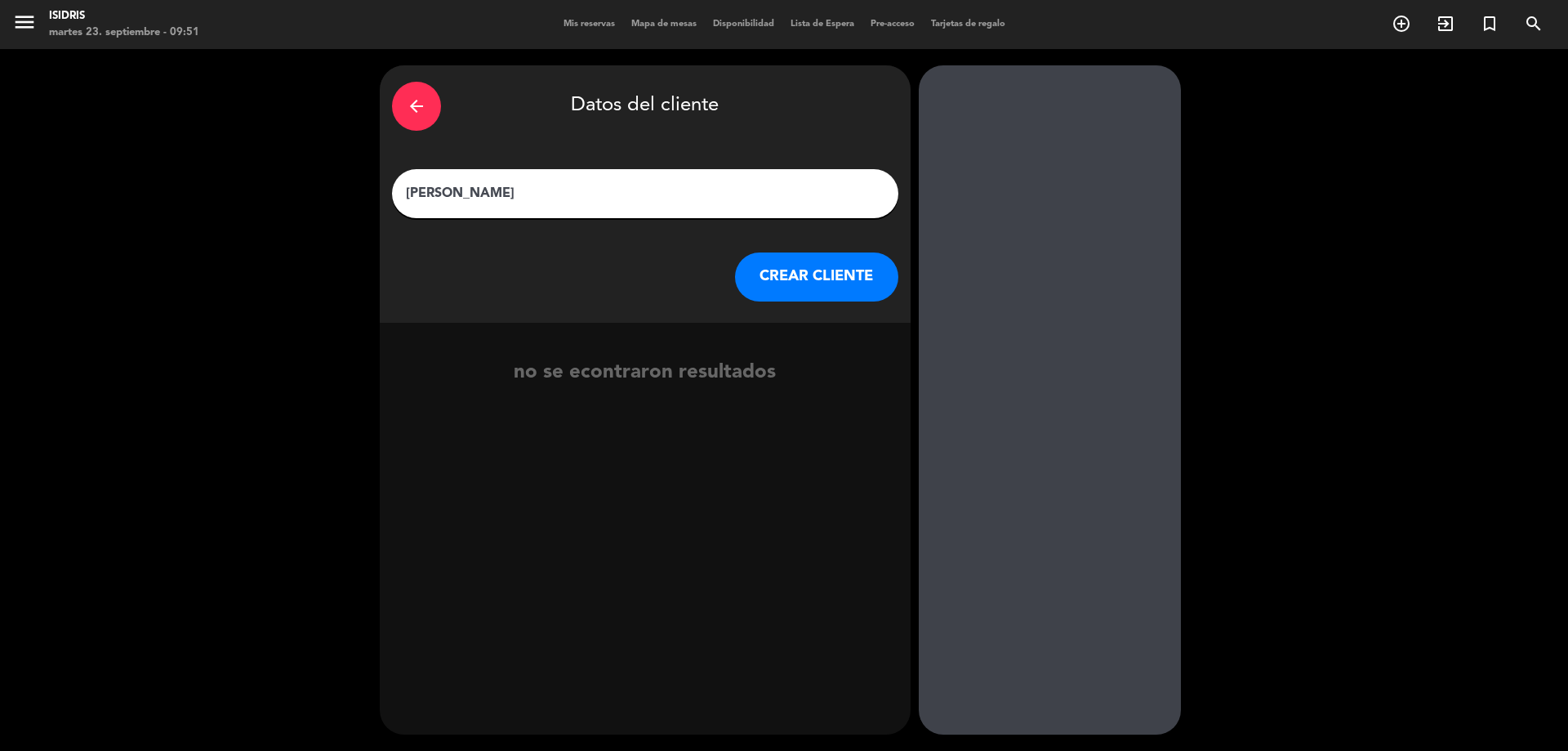
type input "[PERSON_NAME]"
click at [799, 275] on button "CREAR CLIENTE" at bounding box center [817, 277] width 164 height 49
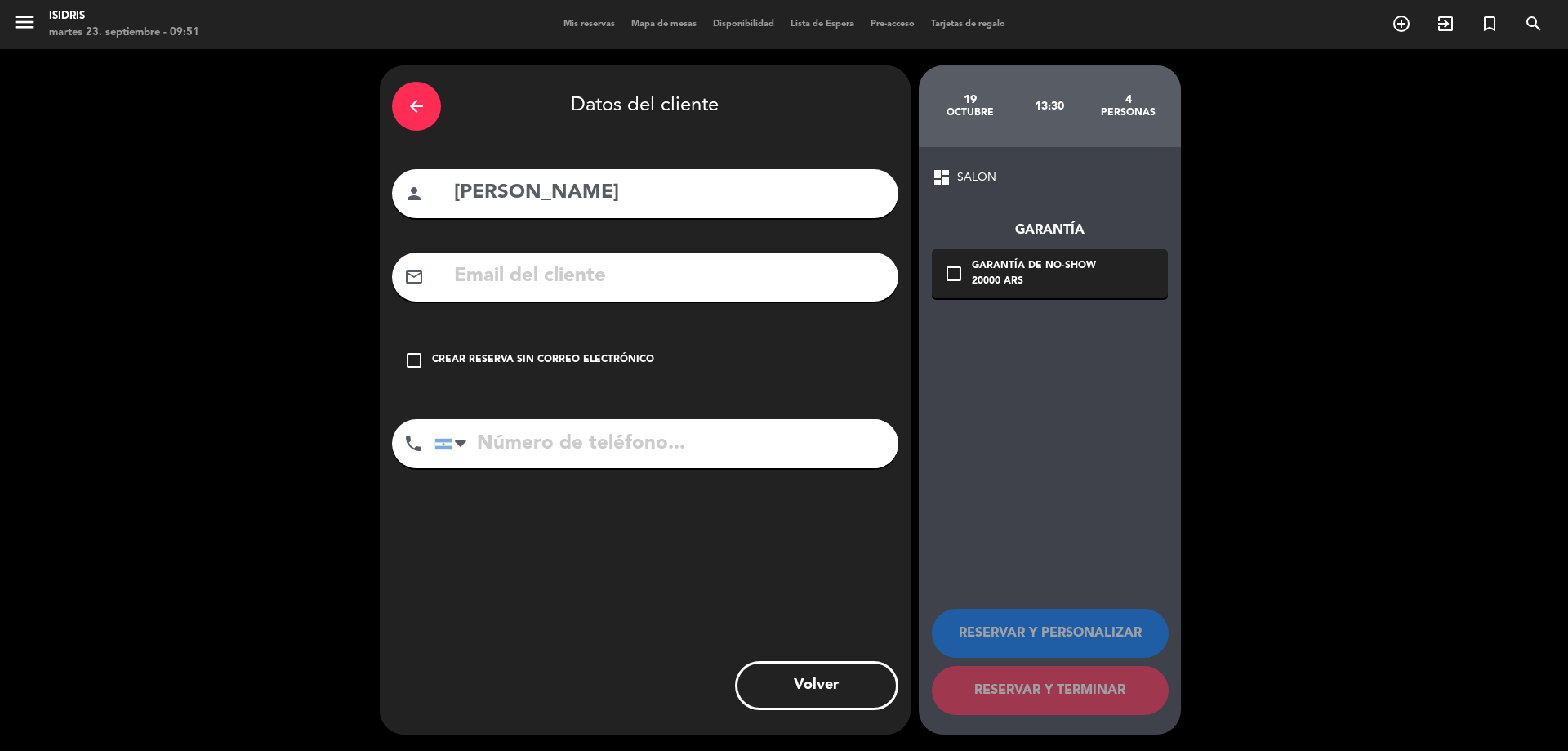
click at [716, 282] on input "text" at bounding box center [669, 277] width 434 height 34
paste input "[EMAIL_ADDRESS][DOMAIN_NAME]"
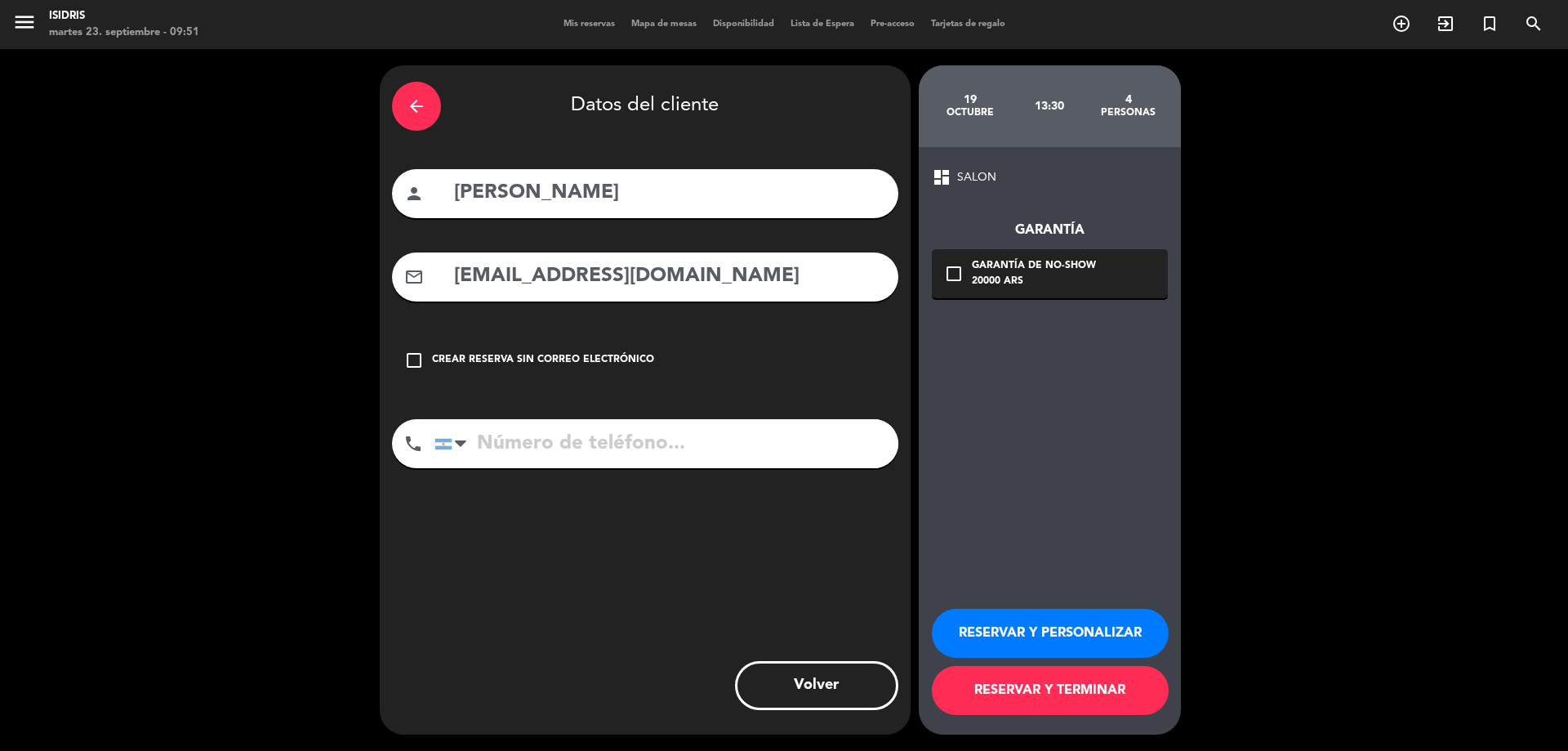
type input "[EMAIL_ADDRESS][DOMAIN_NAME]"
click at [1049, 300] on div "dashboard SALON Garantía check_box_outline_blank Garantía de no-show 20000 ARS …" at bounding box center [1050, 441] width 262 height 587
click at [1058, 283] on div "20000 ARS" at bounding box center [1034, 282] width 124 height 17
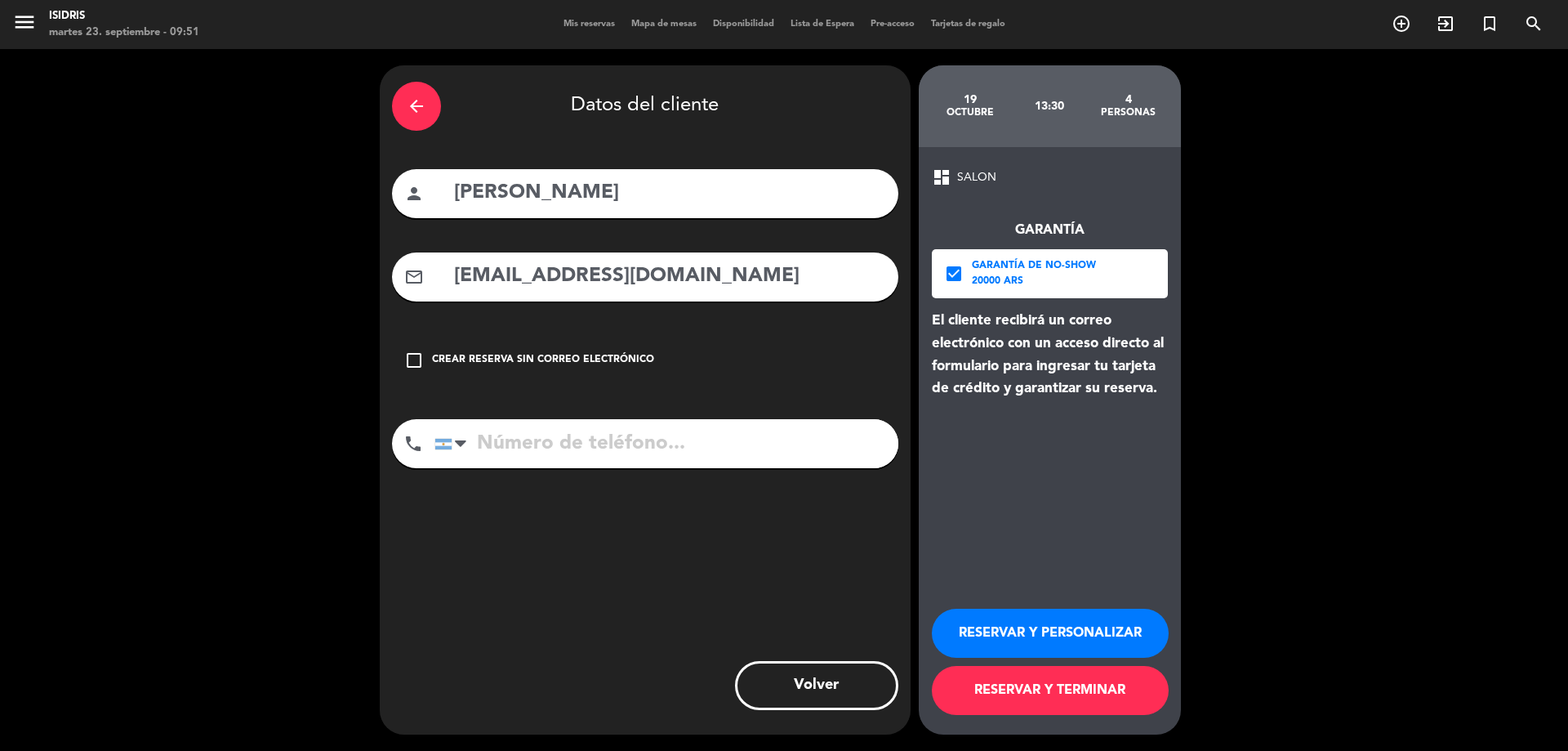
click at [660, 445] on input "tel" at bounding box center [666, 444] width 464 height 49
paste input "[PHONE_NUMBER]"
type input "[PHONE_NUMBER]"
click at [1129, 691] on button "RESERVAR Y TERMINAR" at bounding box center [1051, 690] width 237 height 49
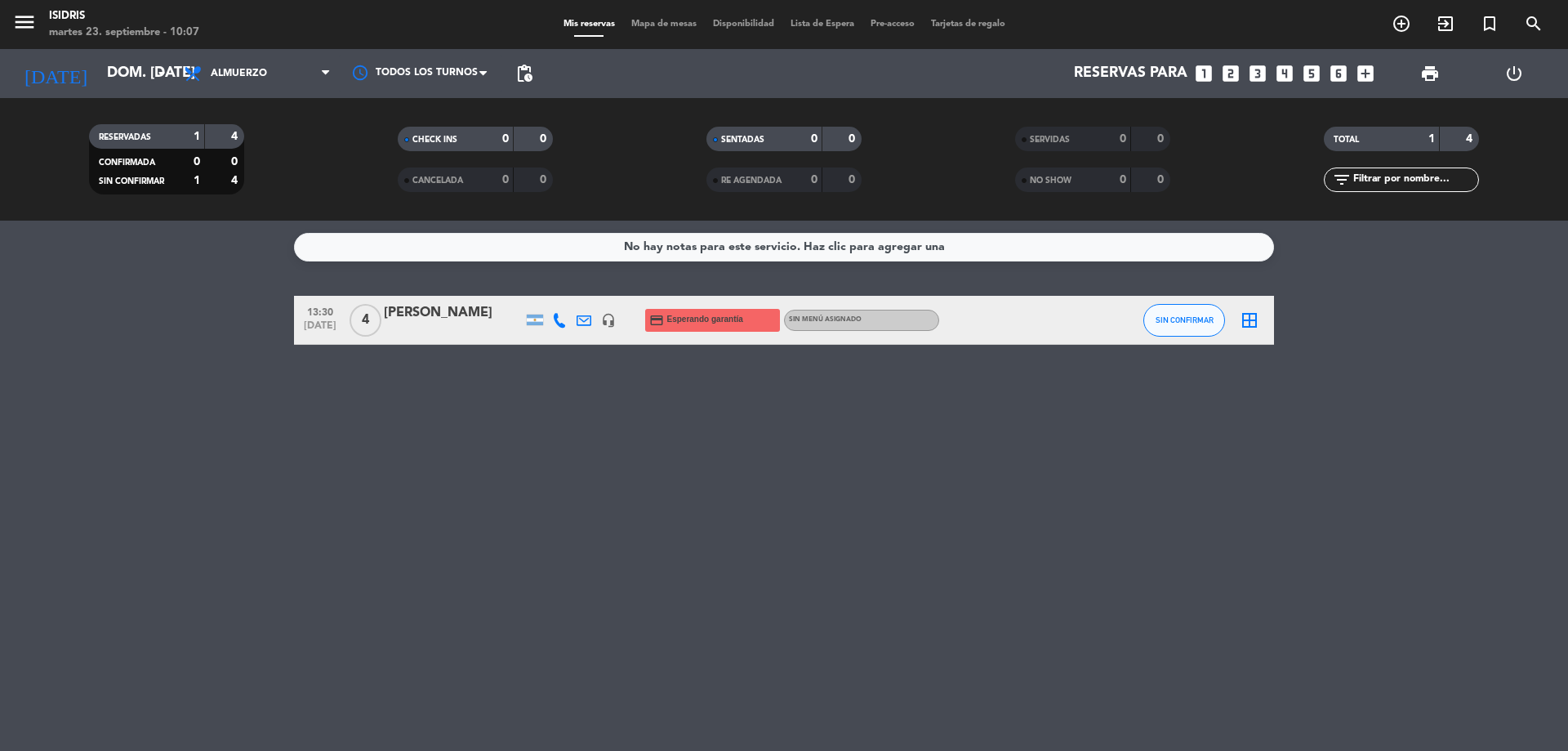
click at [69, 47] on div "menu isidris martes 23. septiembre - 10:07 Mis reservas Mapa de mesas Disponibi…" at bounding box center [784, 25] width 1568 height 49
click at [112, 74] on input "dom. [DATE]" at bounding box center [193, 73] width 189 height 33
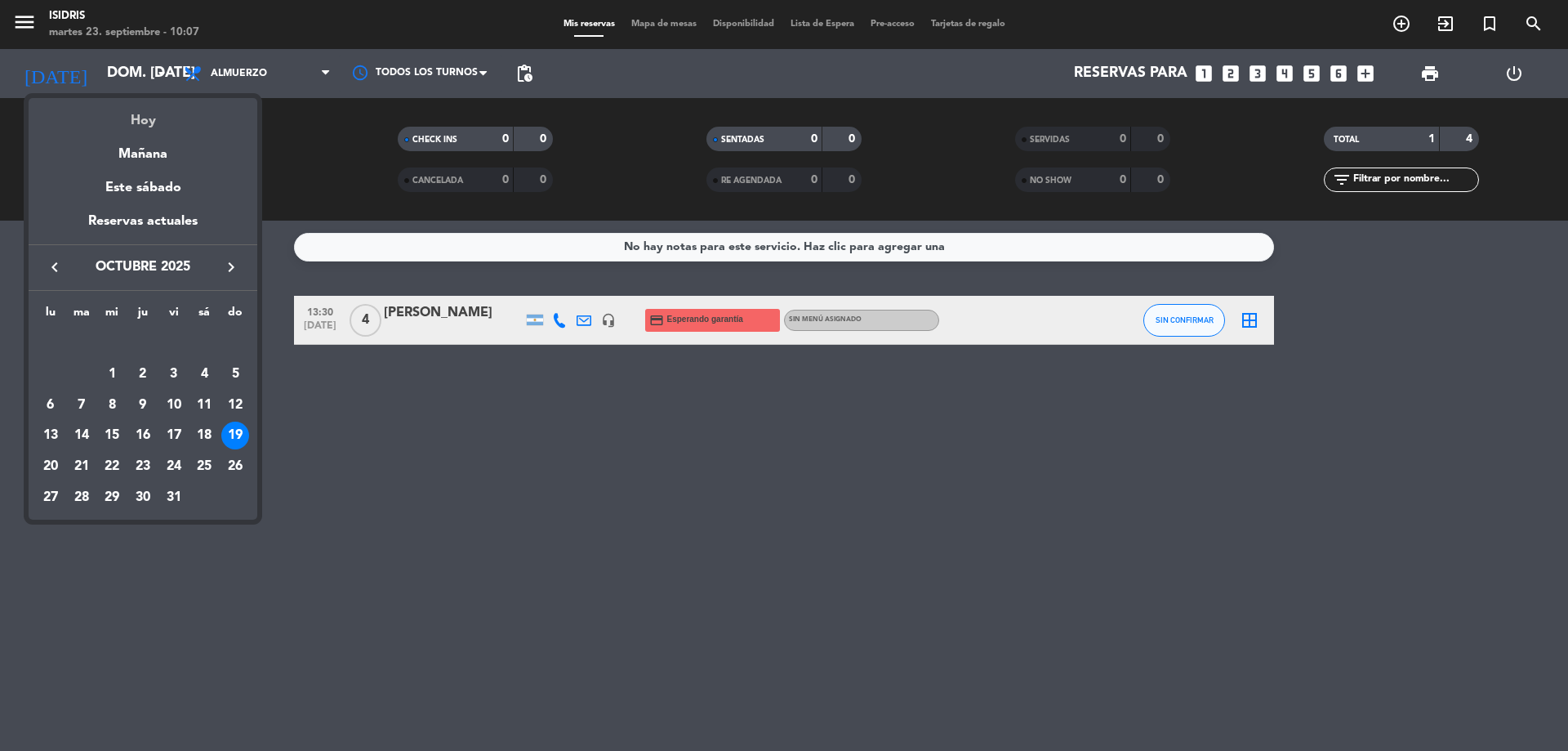
click at [126, 108] on div "Hoy" at bounding box center [143, 114] width 229 height 34
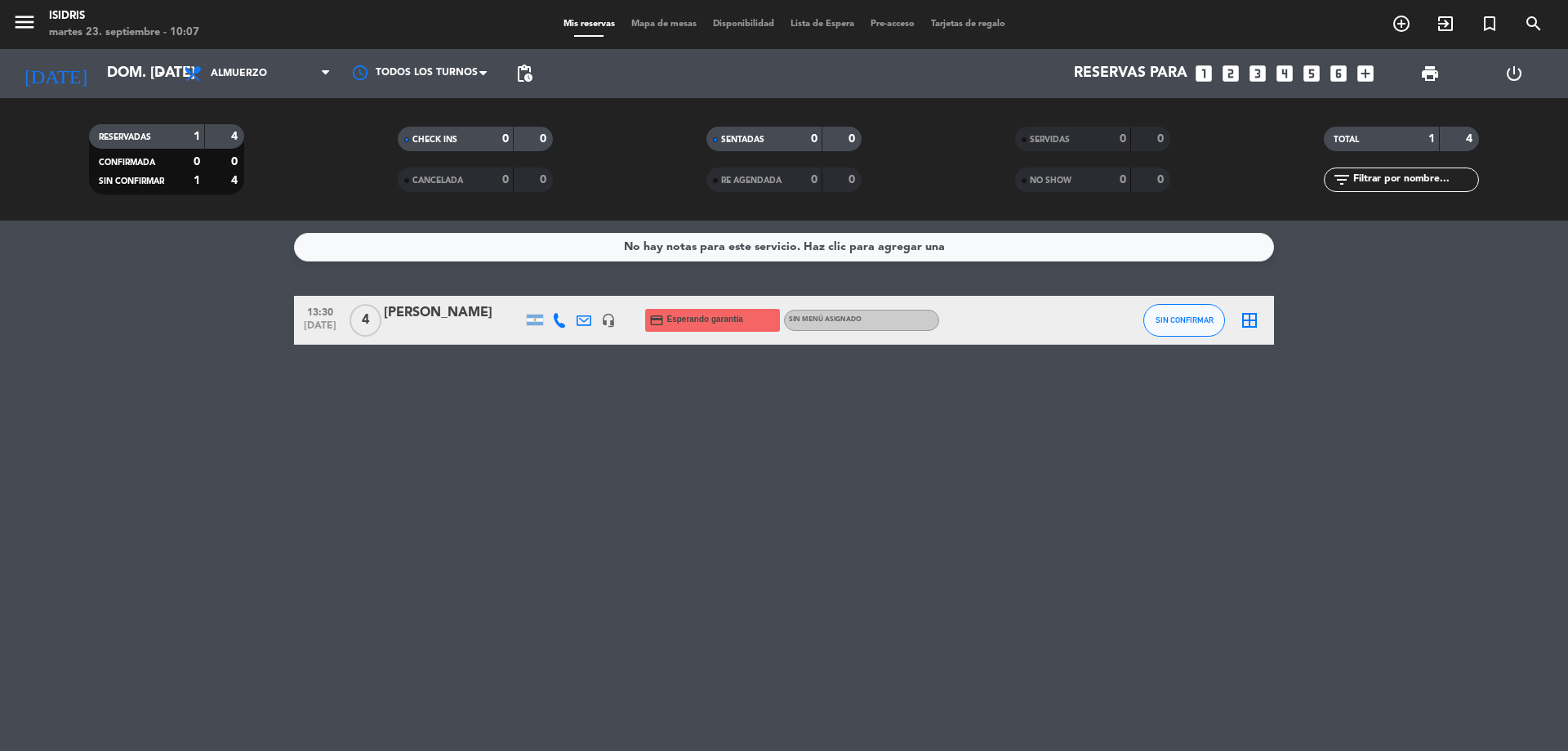
type input "[DATE] sep."
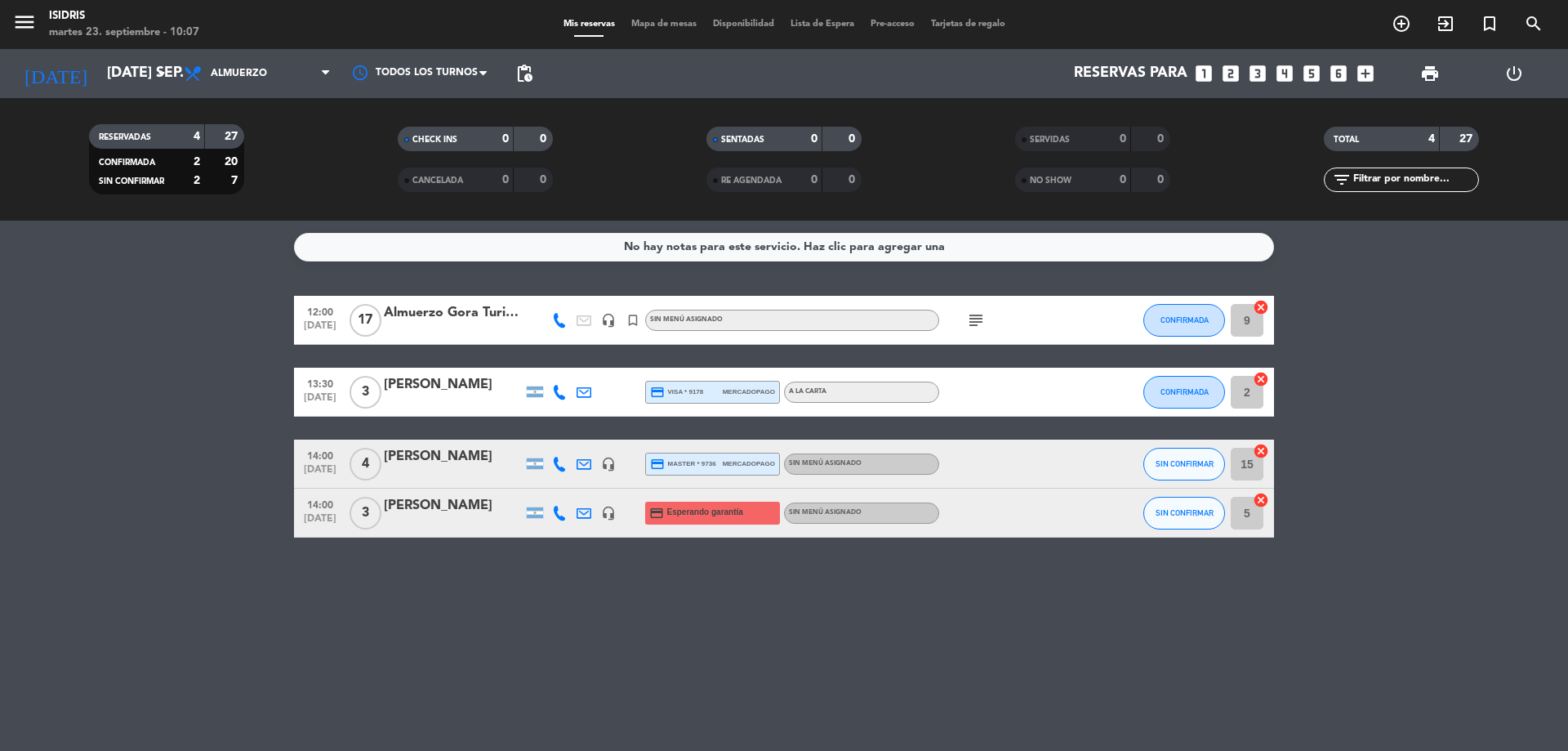
click at [979, 316] on icon "subject" at bounding box center [976, 320] width 20 height 20
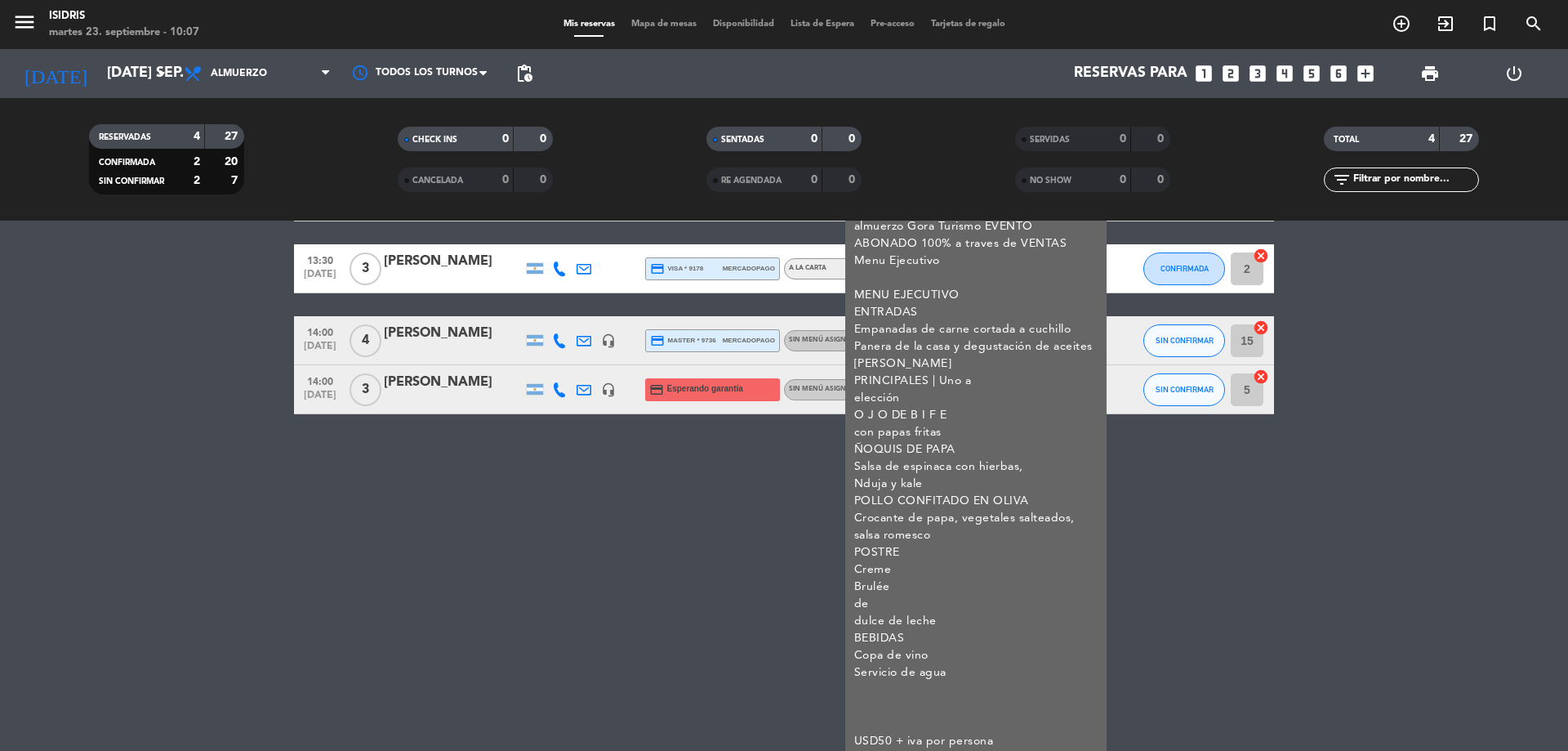
scroll to position [98, 0]
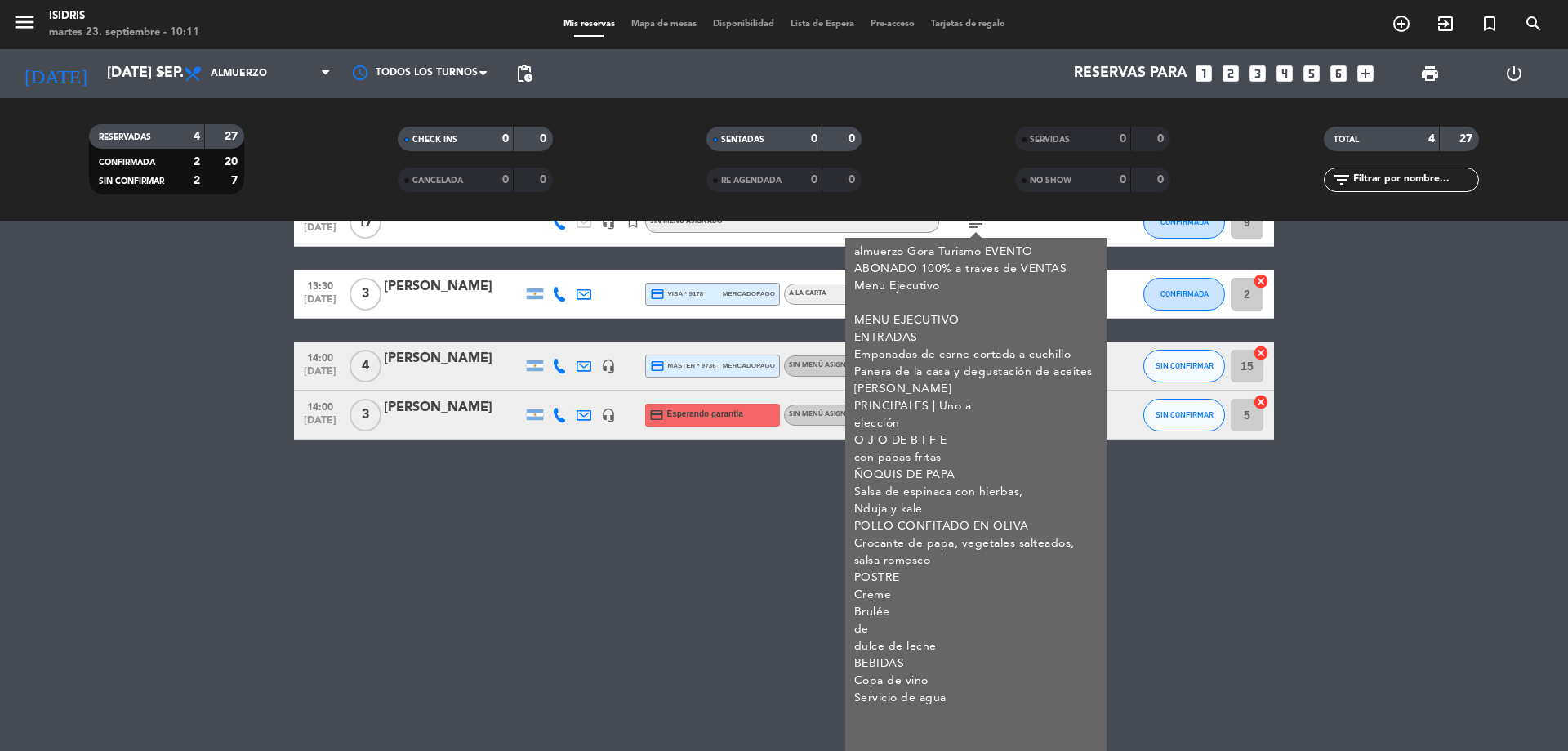
click at [499, 642] on div "No hay notas para este servicio. Haz clic para agregar una 12:00 [DATE] Almuerz…" at bounding box center [784, 486] width 1568 height 530
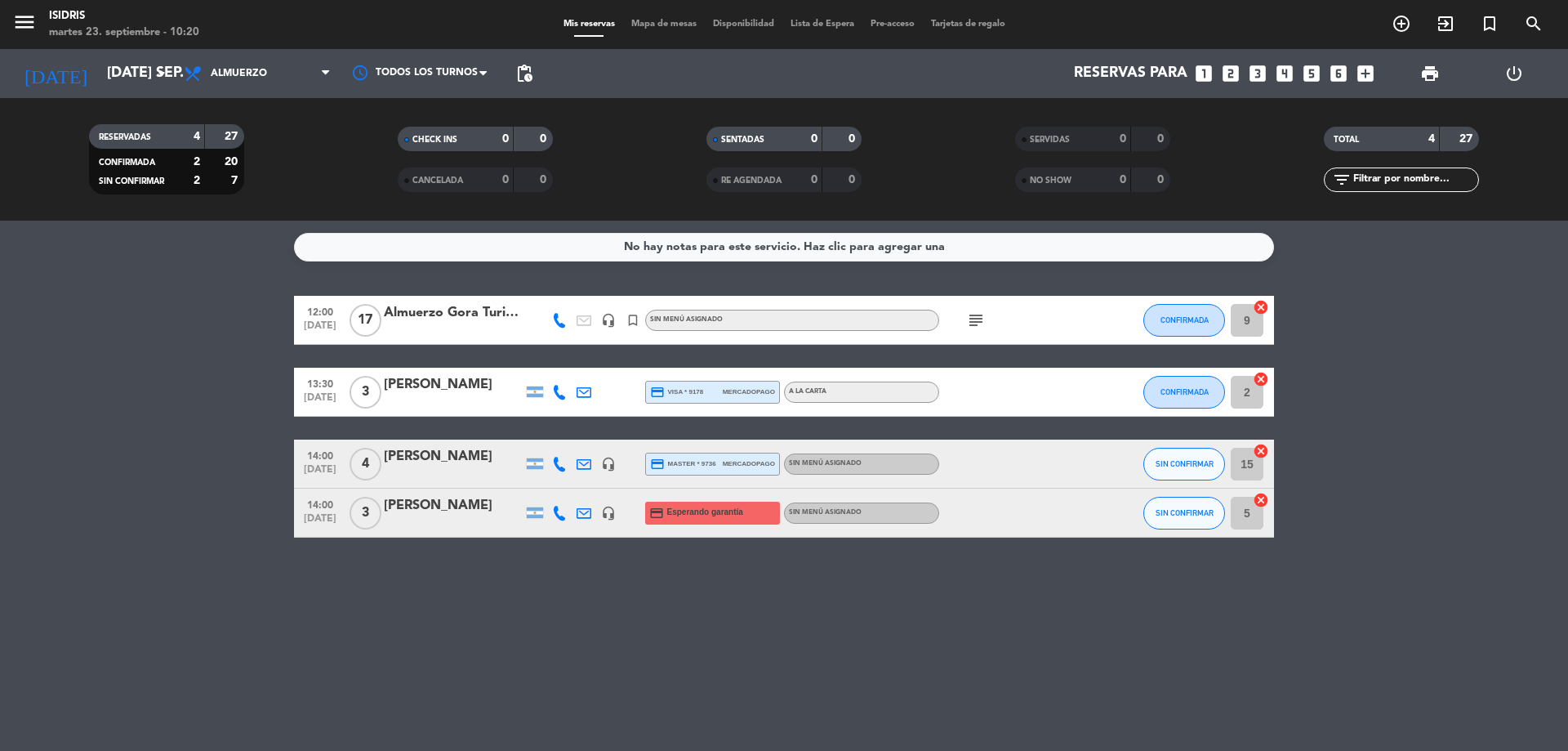
click at [971, 317] on icon "subject" at bounding box center [976, 320] width 20 height 20
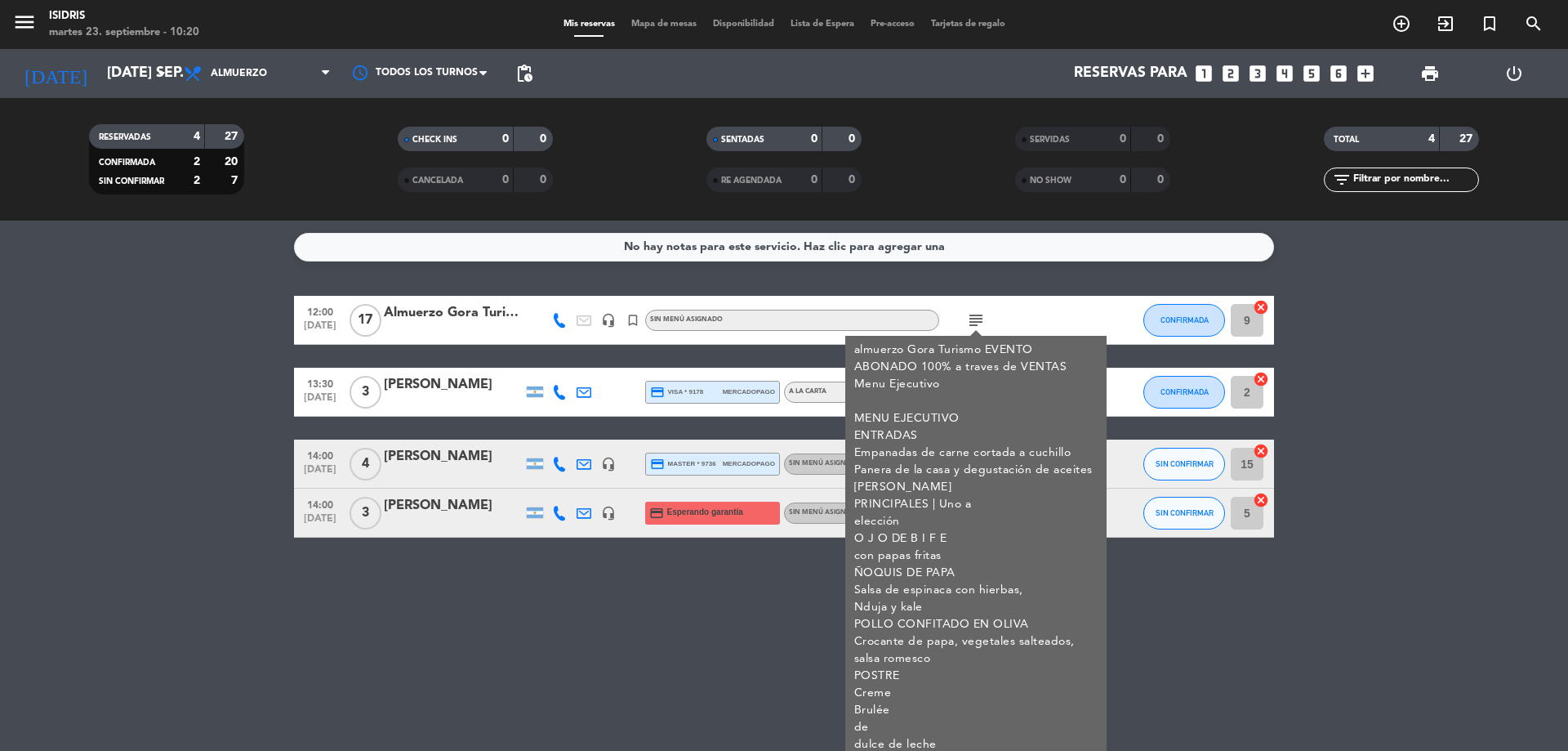
scroll to position [82, 0]
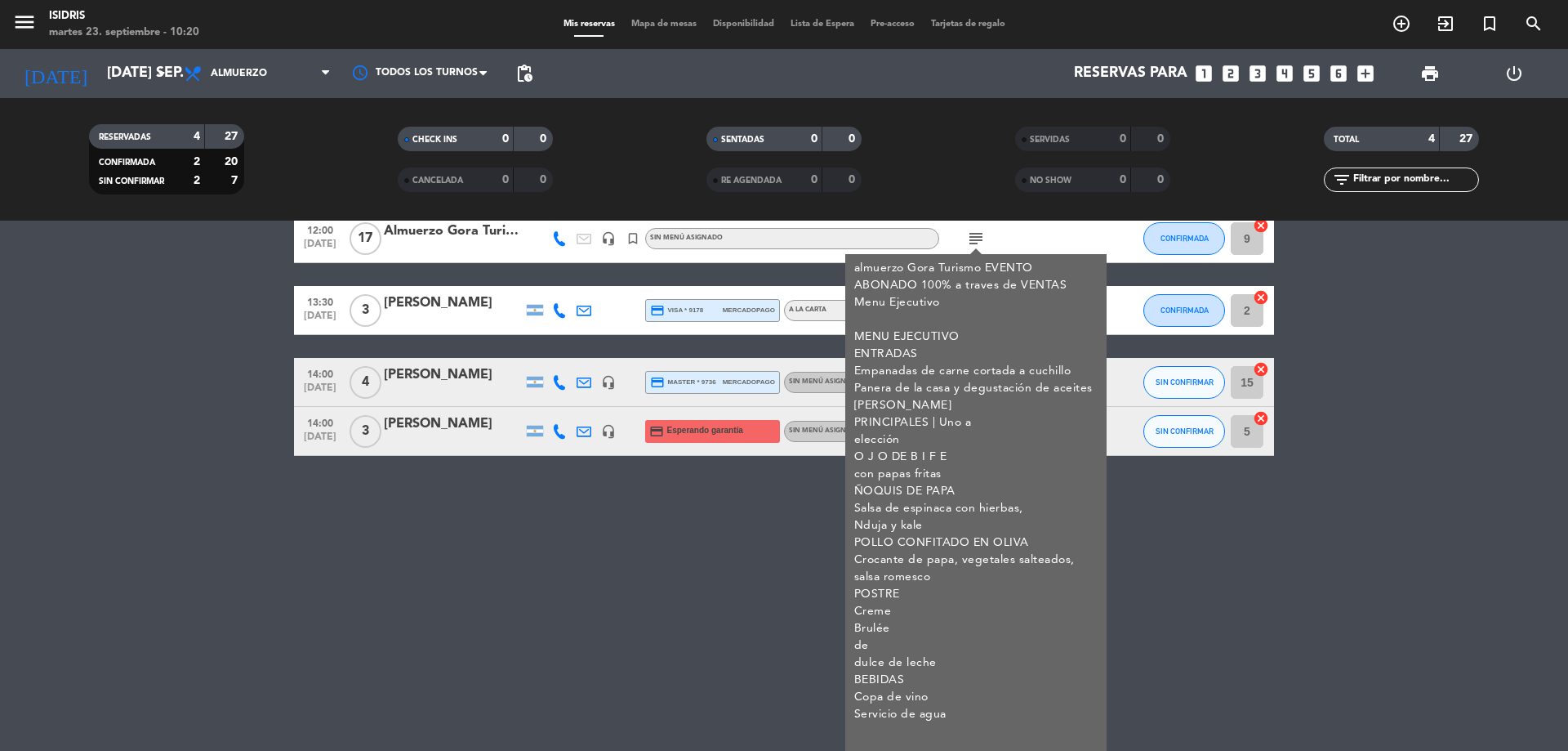
copy div "MENU EJECUTIVO ENTRADAS Empanadas de carne cortada a cuchillo Panera de la casa…"
drag, startPoint x: 856, startPoint y: 335, endPoint x: 1013, endPoint y: 712, distance: 408.4
click at [1013, 712] on div "almuerzo Gora Turismo EVENTO ABONADO 100% a traves de VENTAS Menu Ejecutivo MEN…" at bounding box center [977, 552] width 244 height 583
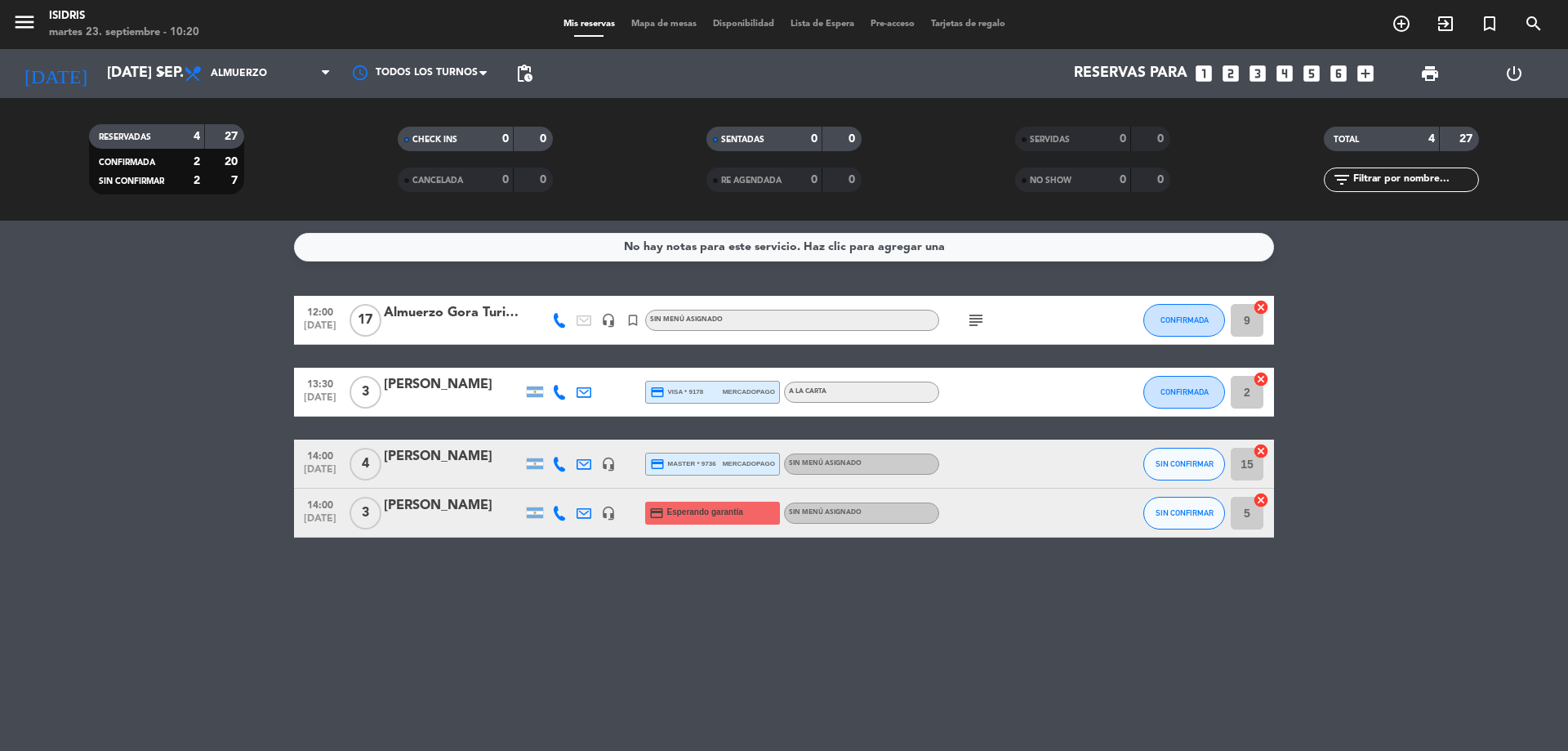
scroll to position [0, 0]
click at [977, 317] on icon "subject" at bounding box center [976, 320] width 20 height 20
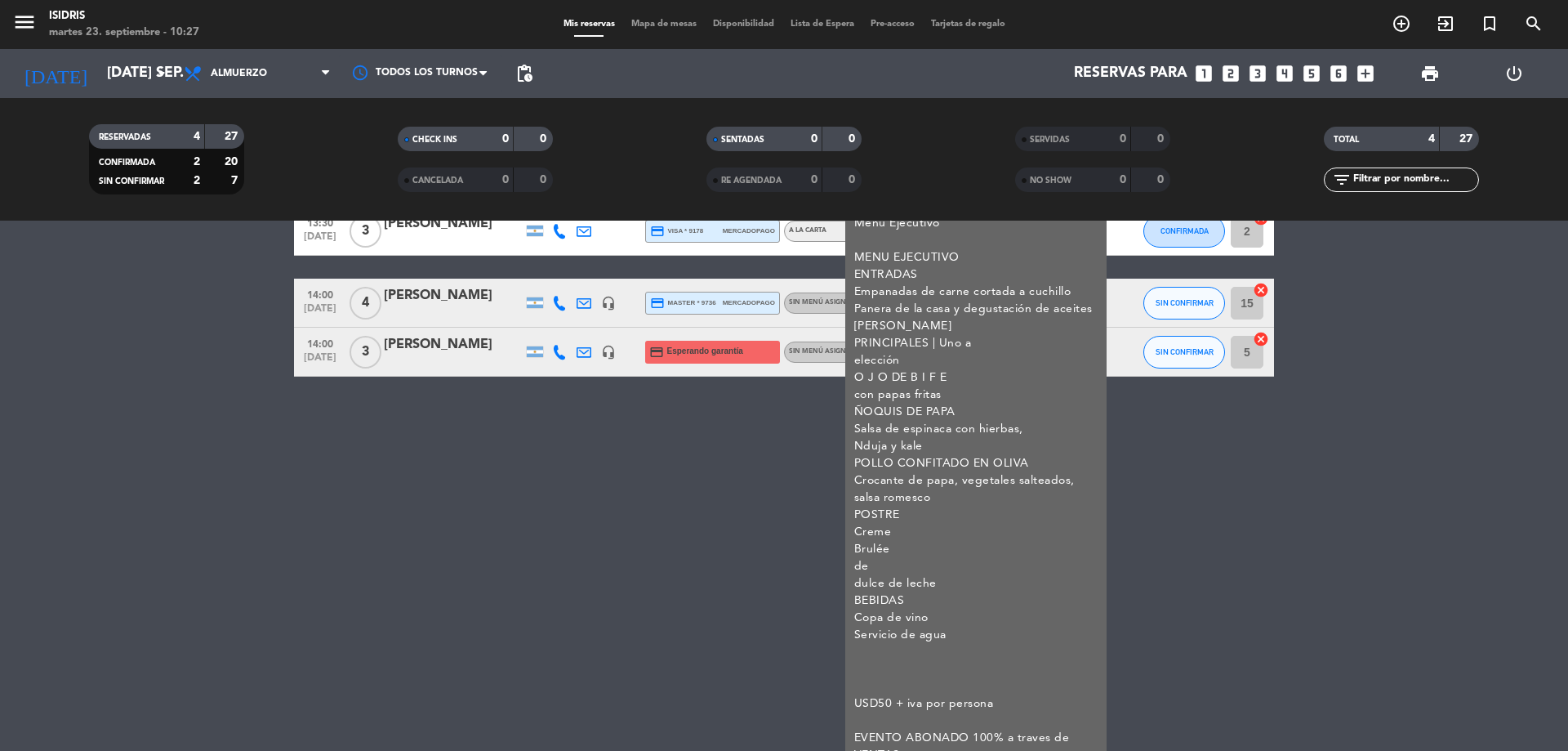
scroll to position [179, 0]
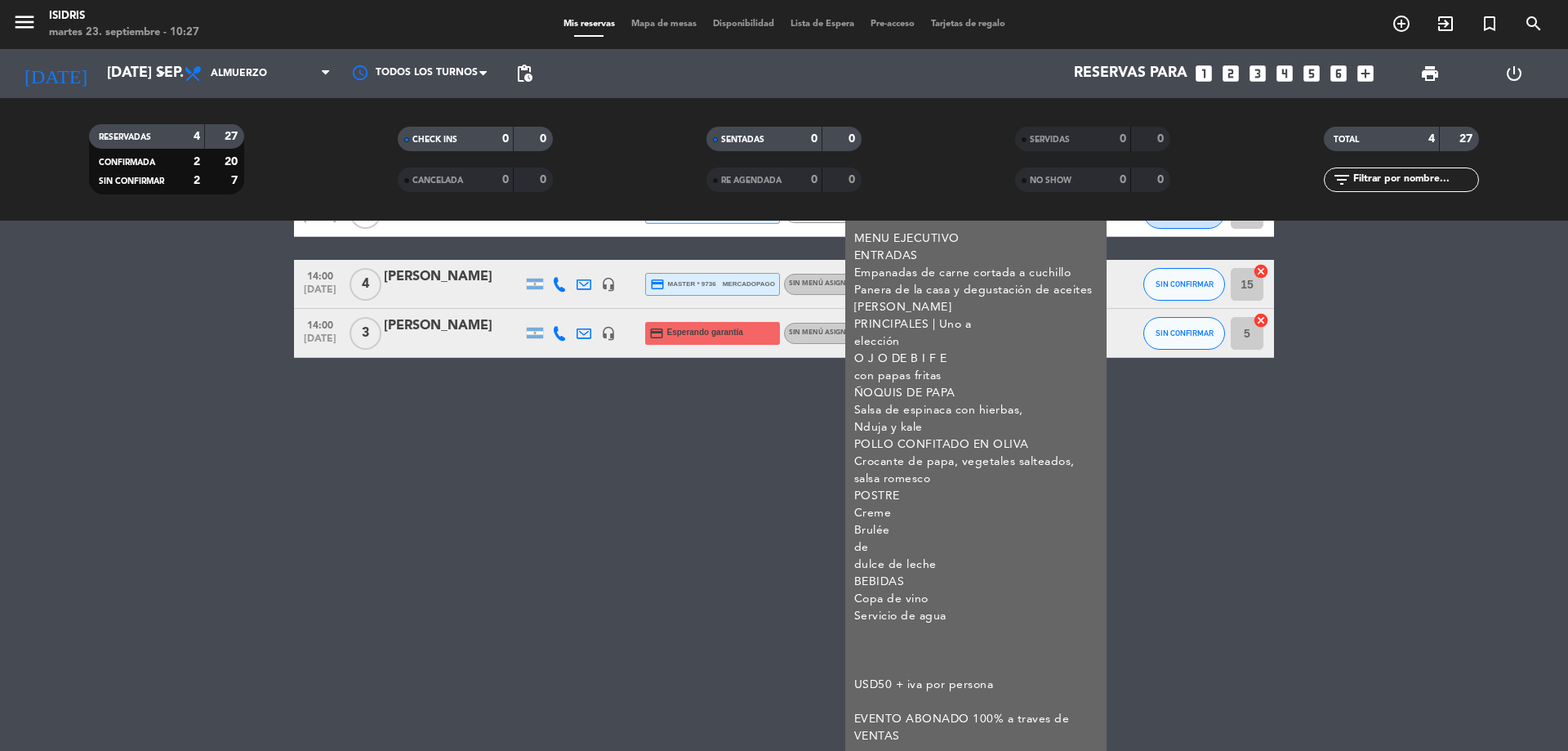
copy div "BEBIDAS Copa de vino Servicio de agua"
drag, startPoint x: 854, startPoint y: 581, endPoint x: 980, endPoint y: 613, distance: 130.0
click at [980, 613] on div "almuerzo Gora Turismo EVENTO ABONADO 100% a traves de VENTAS Menu Ejecutivo MEN…" at bounding box center [977, 453] width 244 height 583
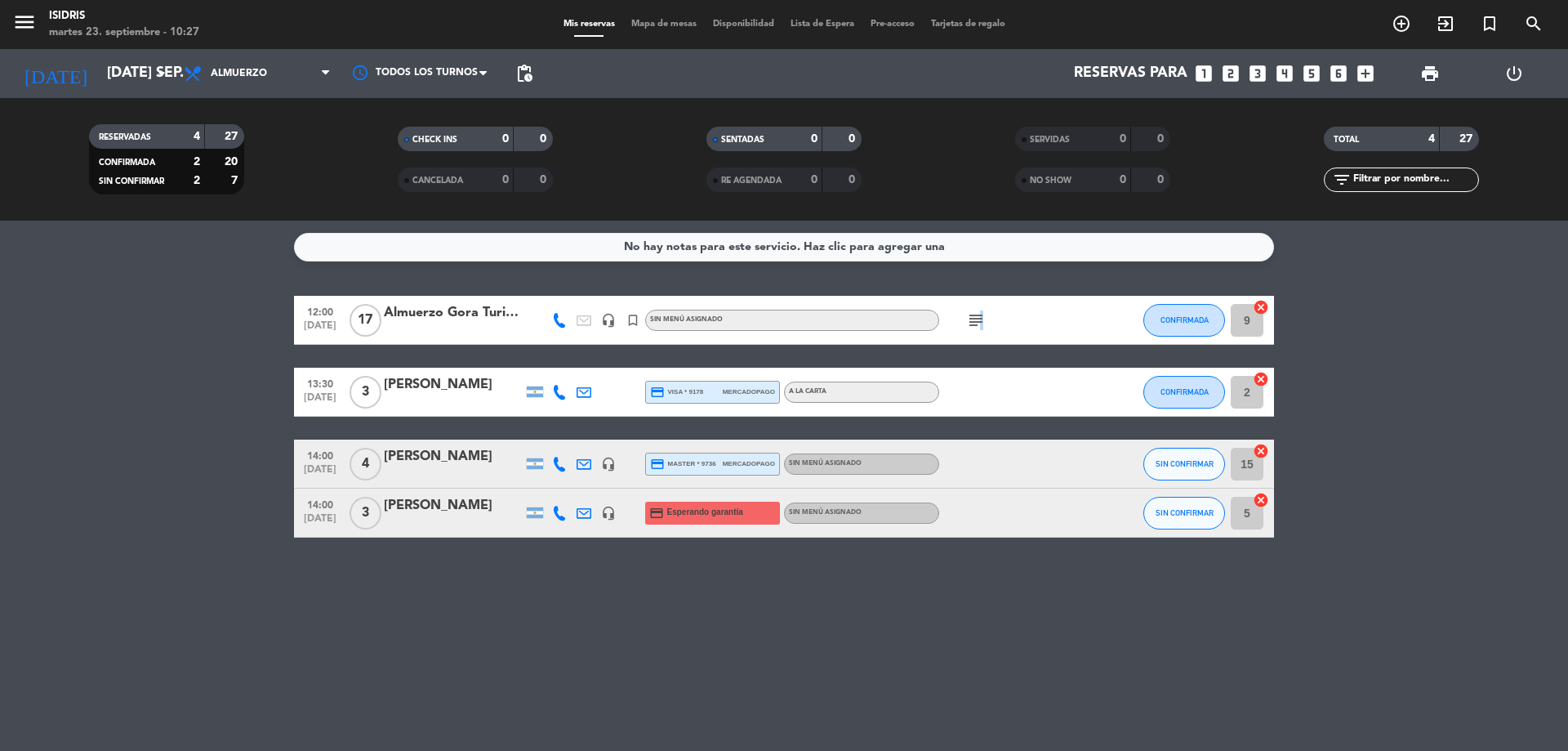
scroll to position [0, 0]
click at [985, 315] on icon "subject" at bounding box center [976, 320] width 20 height 20
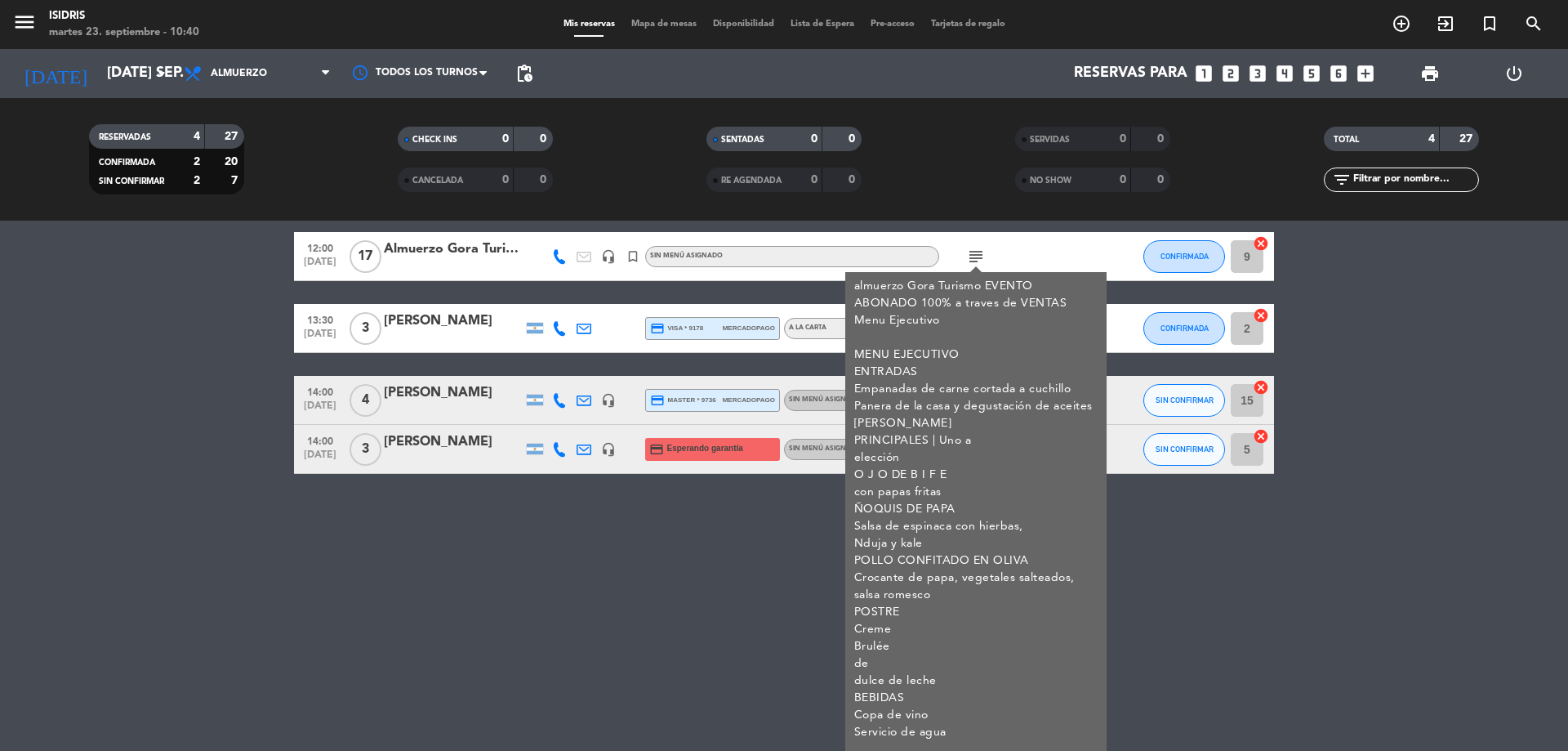
scroll to position [82, 0]
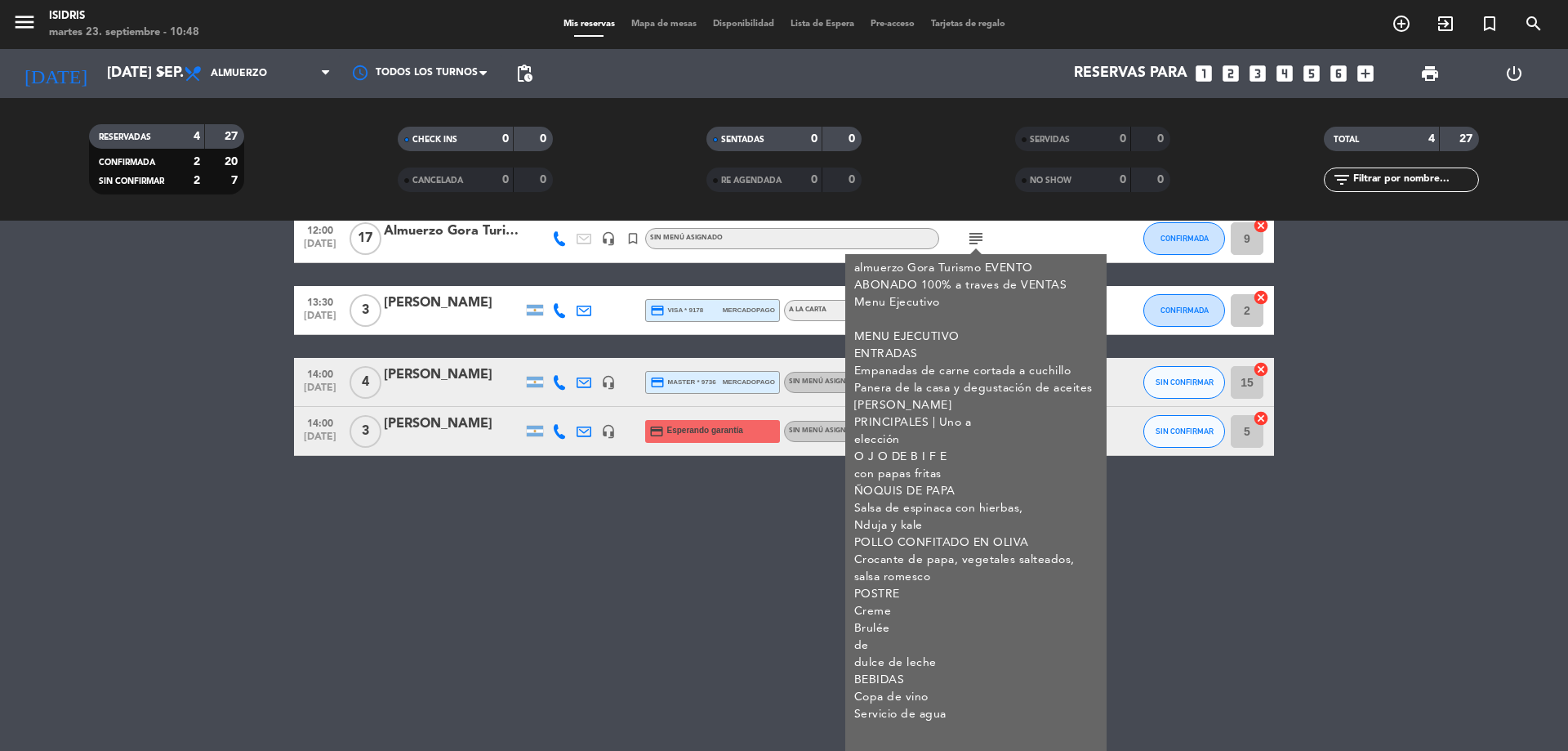
click at [596, 499] on div "No hay notas para este servicio. Haz clic para agregar una 12:00 [DATE] Almuerz…" at bounding box center [784, 486] width 1568 height 530
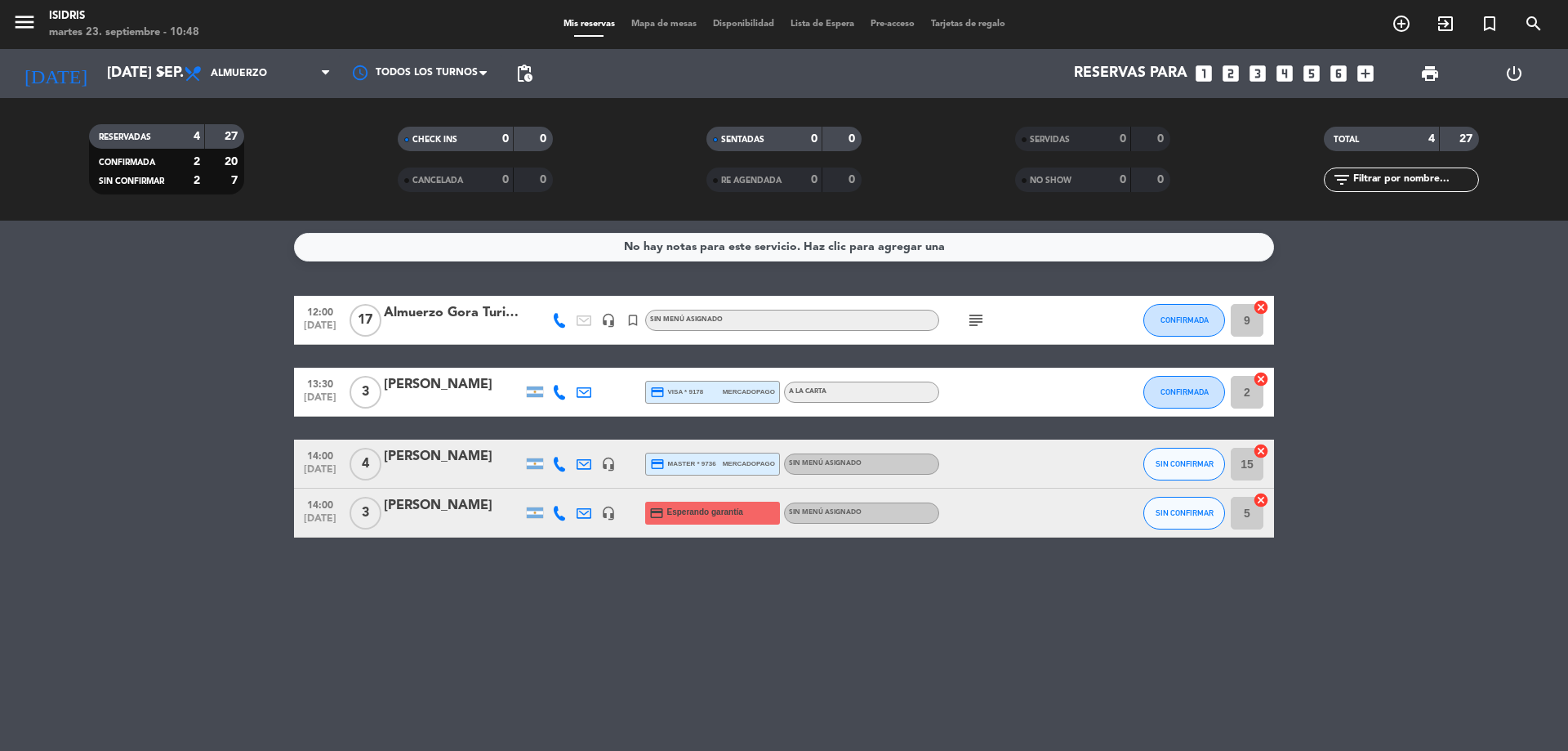
scroll to position [0, 0]
drag, startPoint x: 1463, startPoint y: 346, endPoint x: 1469, endPoint y: 262, distance: 84.2
click at [1463, 344] on bookings-row "12:00 [DATE] Almuerzo Gora Turismo headset_mic turned_in_not Sin menú asignado …" at bounding box center [784, 416] width 1568 height 241
click at [1433, 83] on span "print" at bounding box center [1430, 74] width 20 height 20
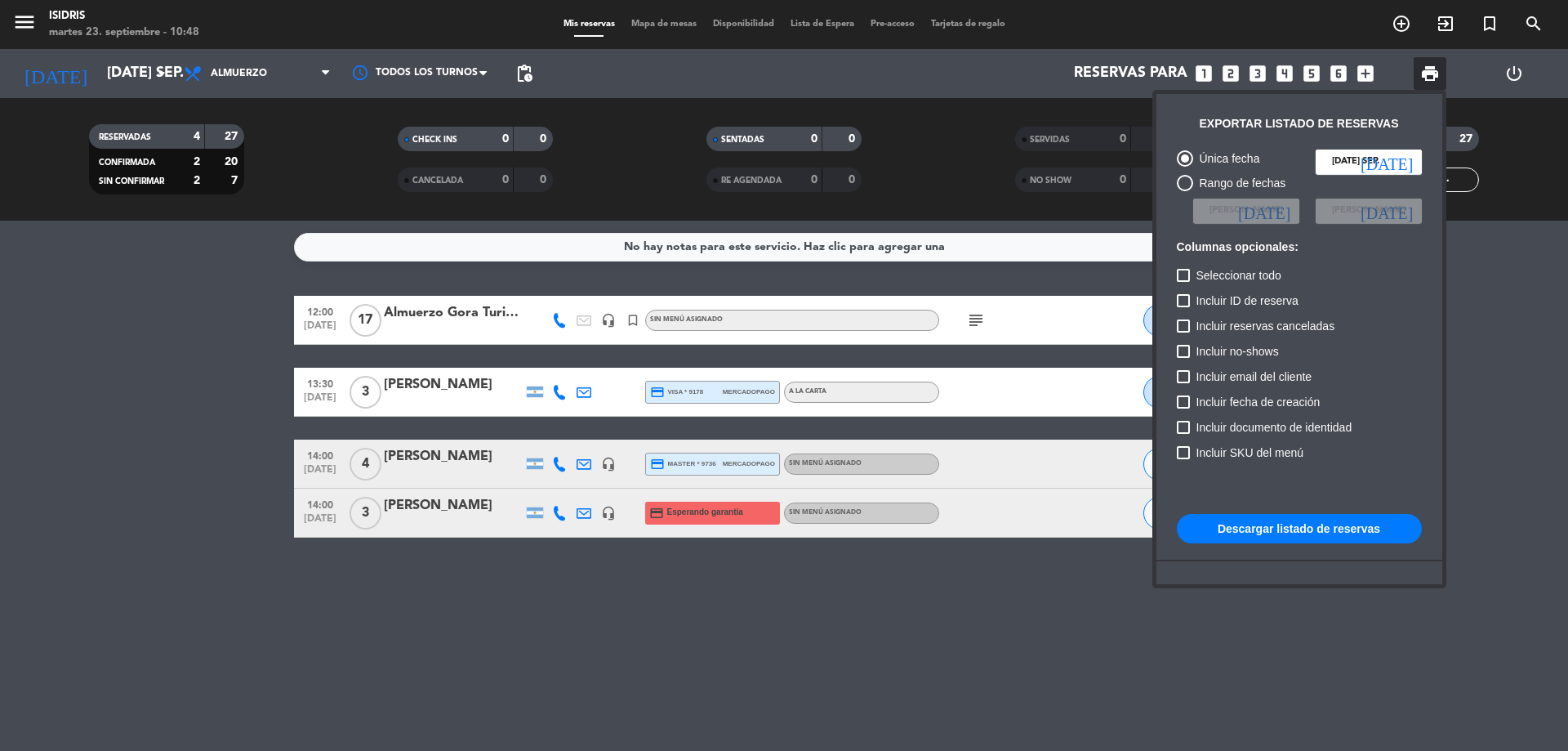
click at [1342, 526] on button "Descargar listado de reservas" at bounding box center [1299, 528] width 245 height 30
